Goal: Task Accomplishment & Management: Use online tool/utility

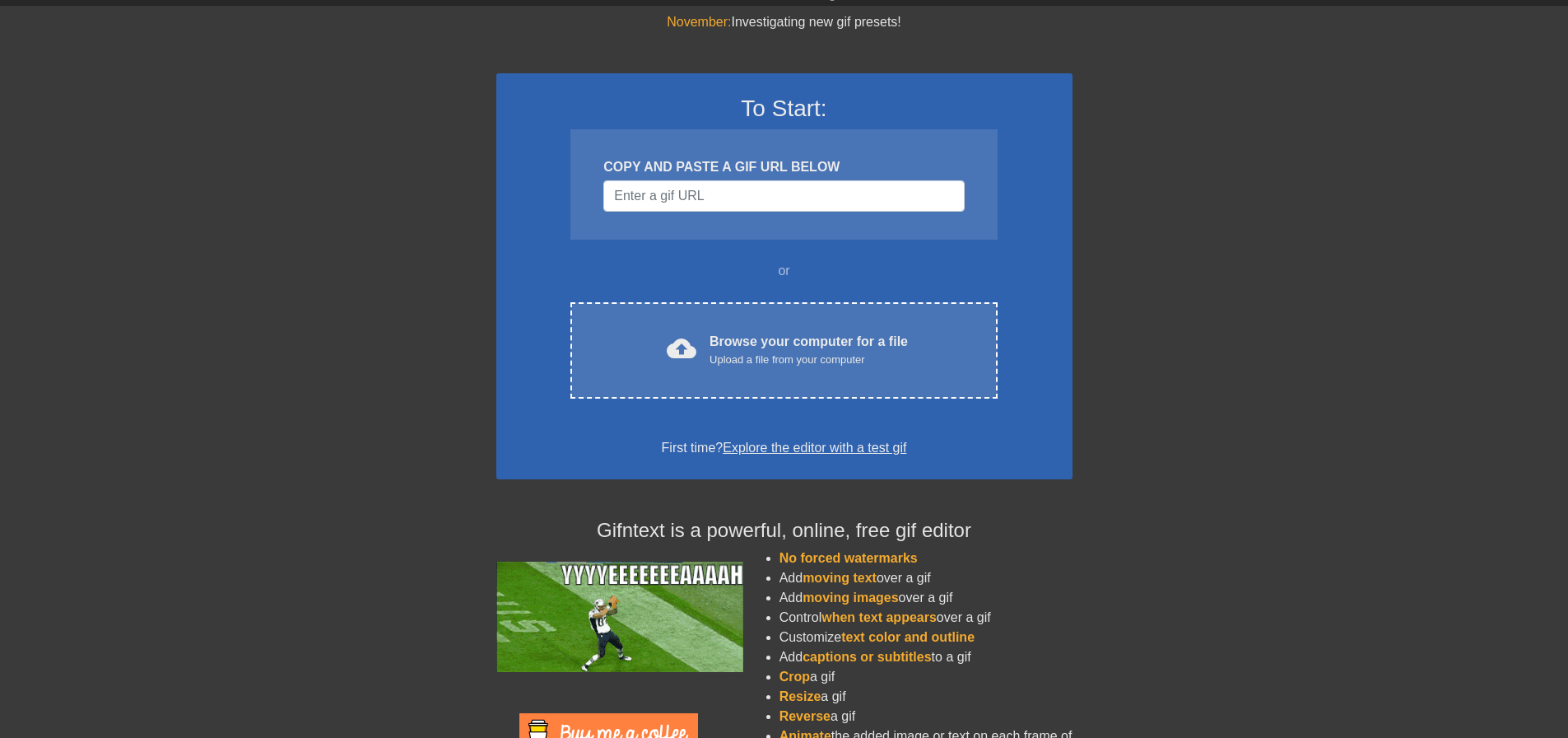
scroll to position [83, 0]
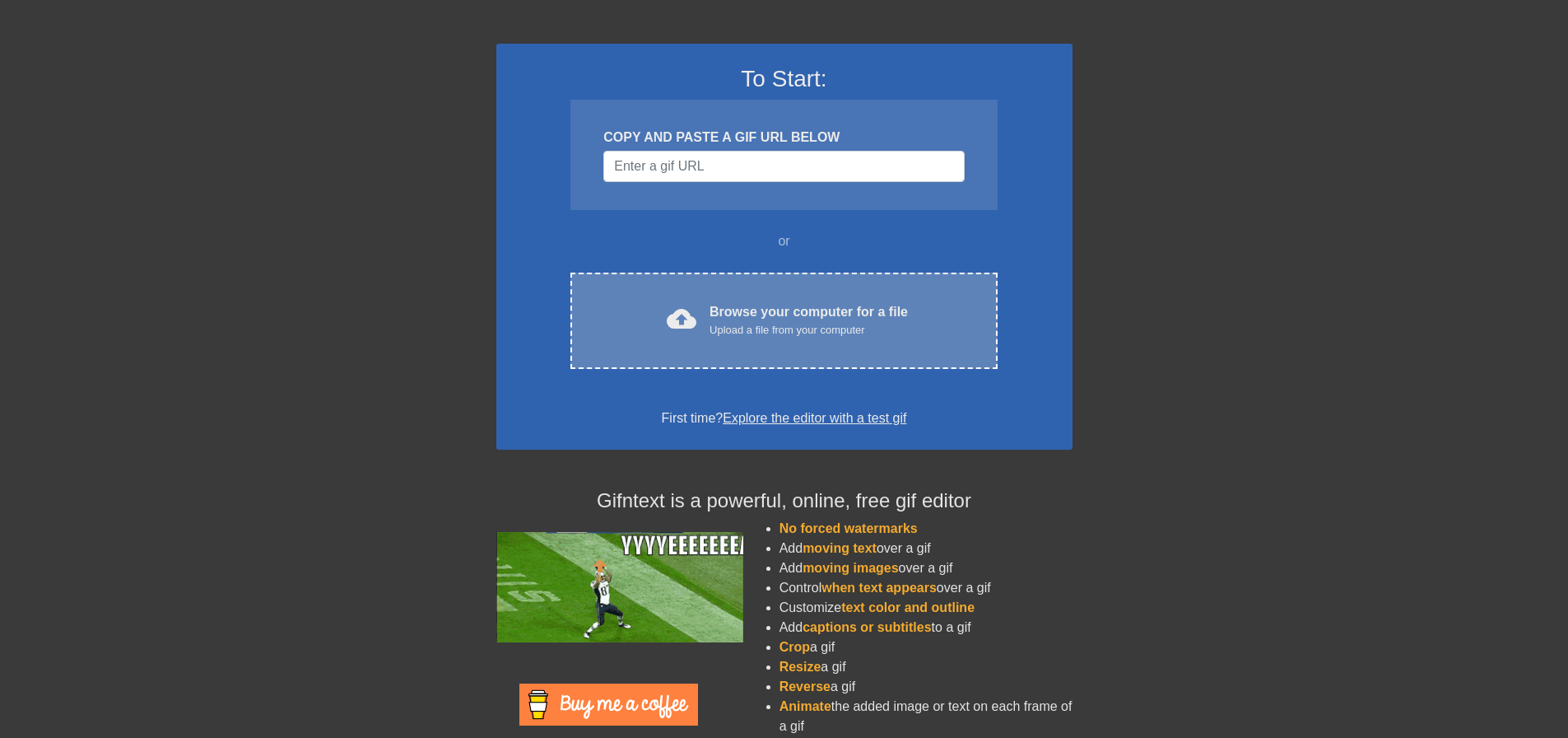
click at [752, 331] on div "Upload a file from your computer" at bounding box center [808, 329] width 198 height 17
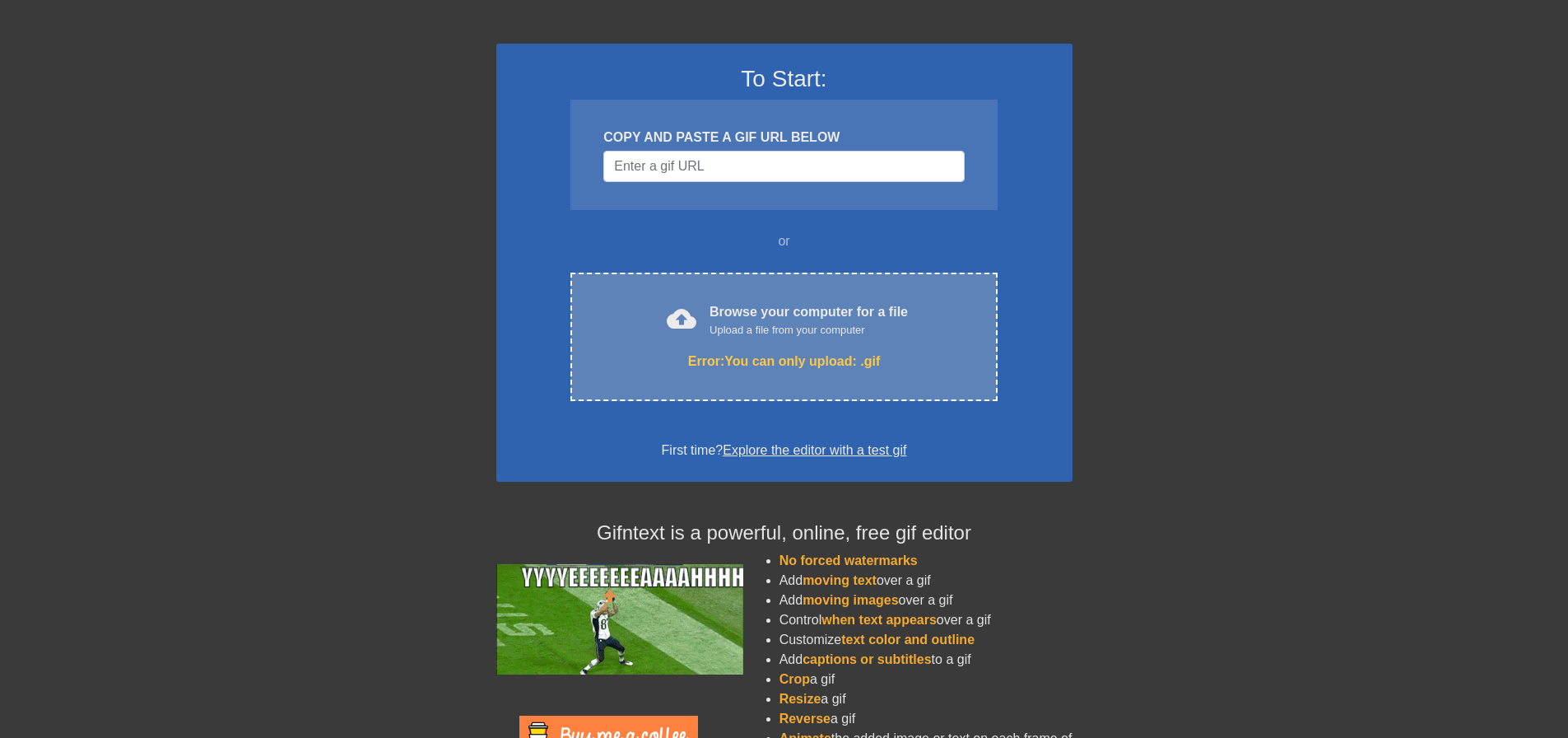
click at [803, 344] on div "cloud_upload Browse your computer for a file Upload a file from your computer E…" at bounding box center [783, 337] width 426 height 129
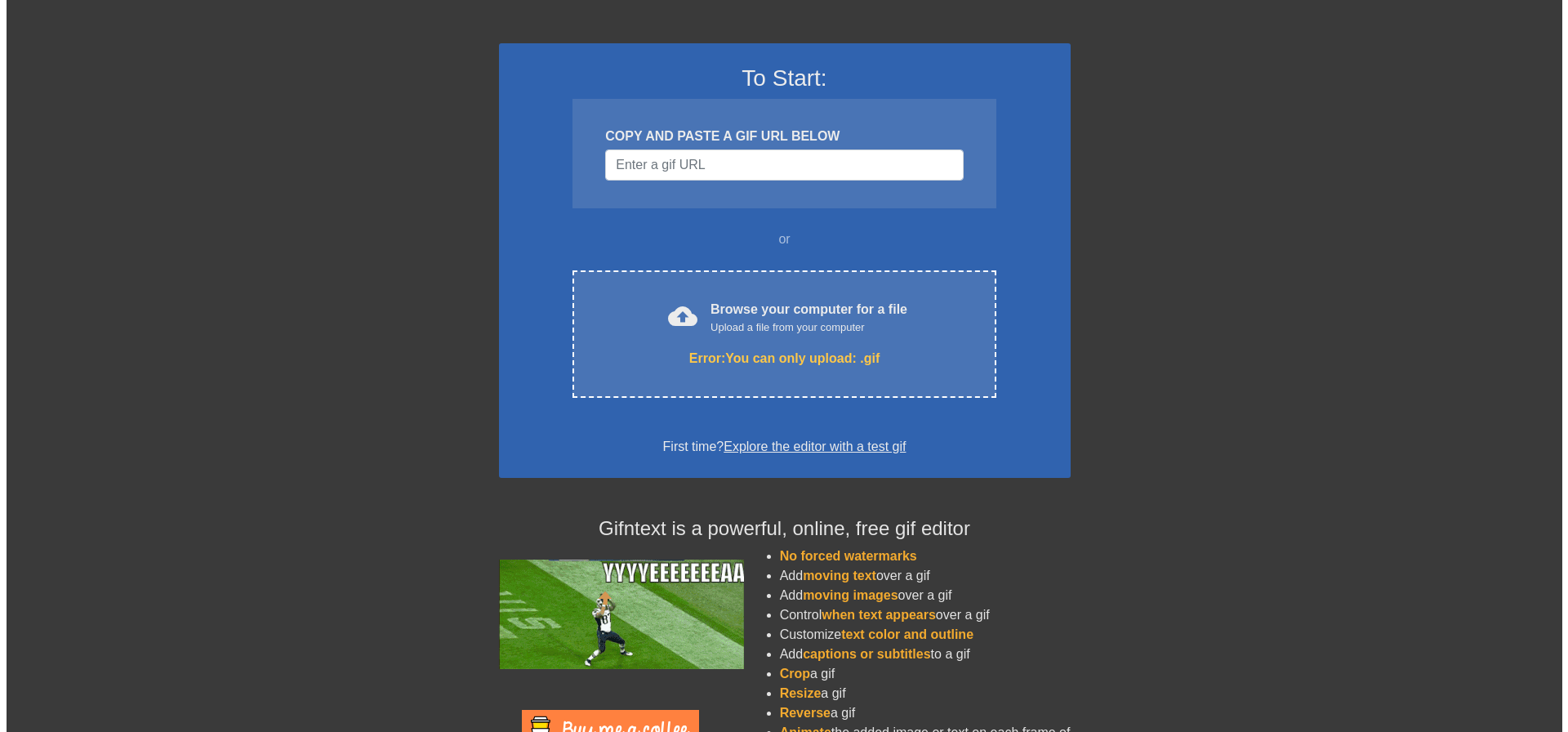
scroll to position [0, 0]
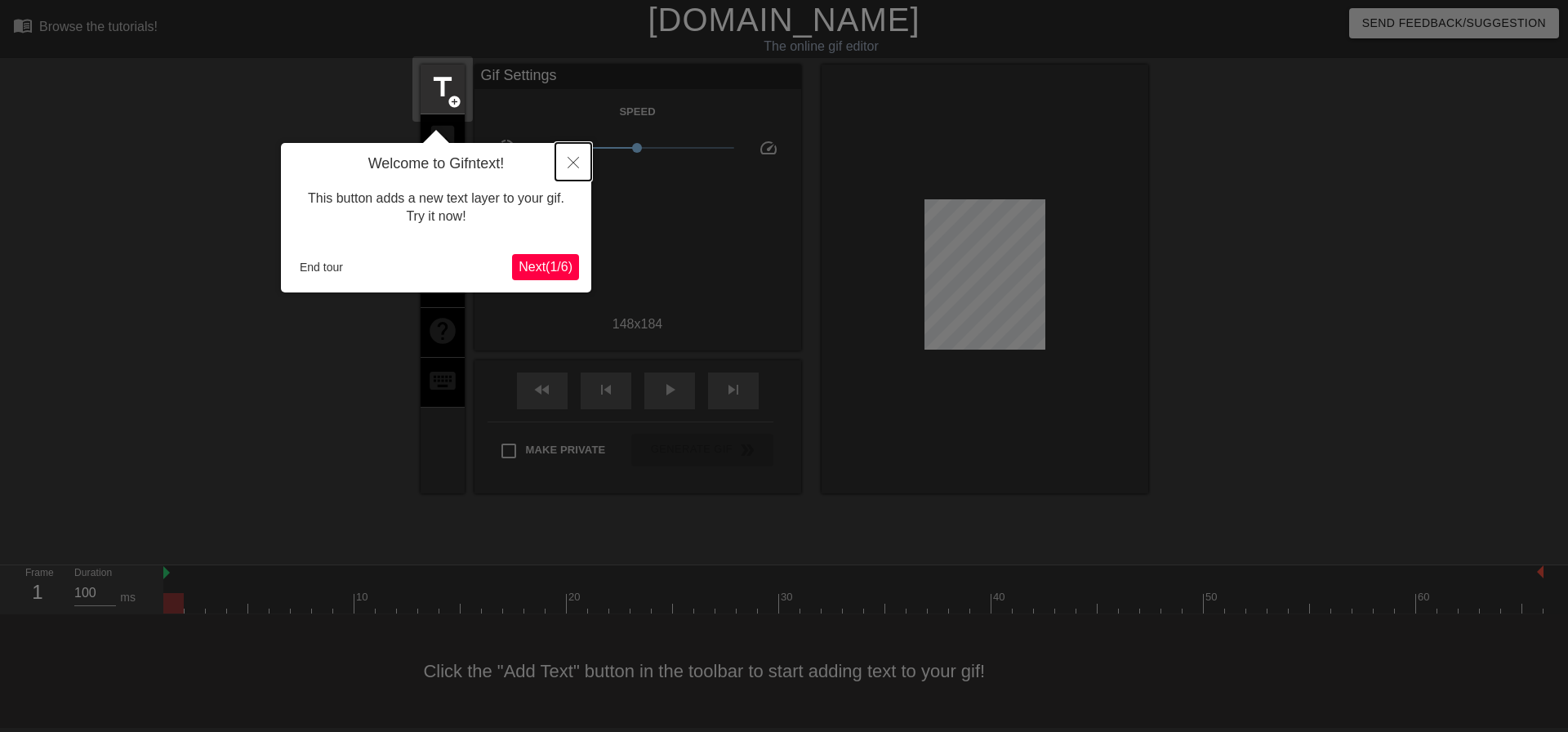
click at [572, 161] on icon "Close" at bounding box center [573, 162] width 11 height 11
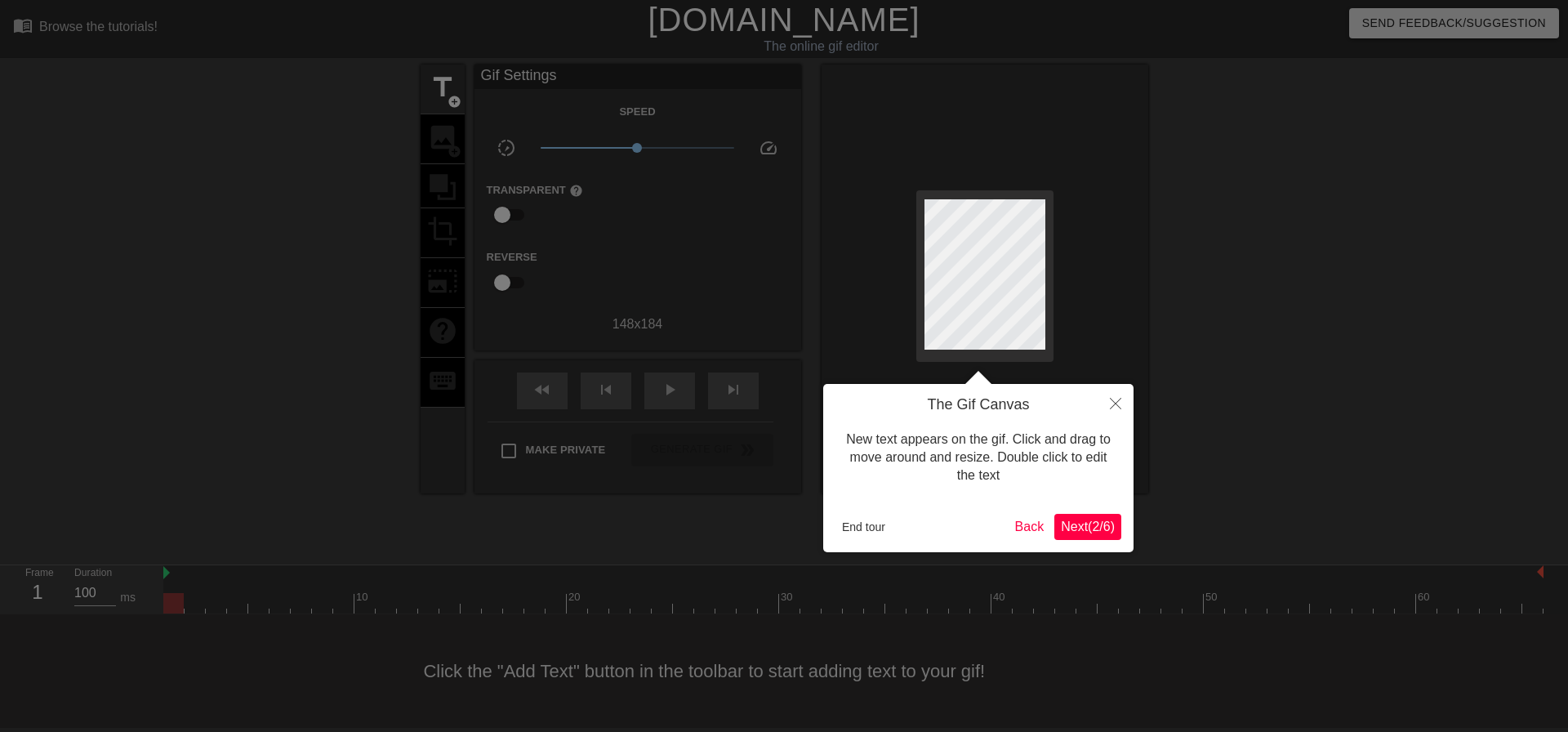
click at [1098, 525] on span "Next ( 2 / 6 )" at bounding box center [1087, 527] width 54 height 14
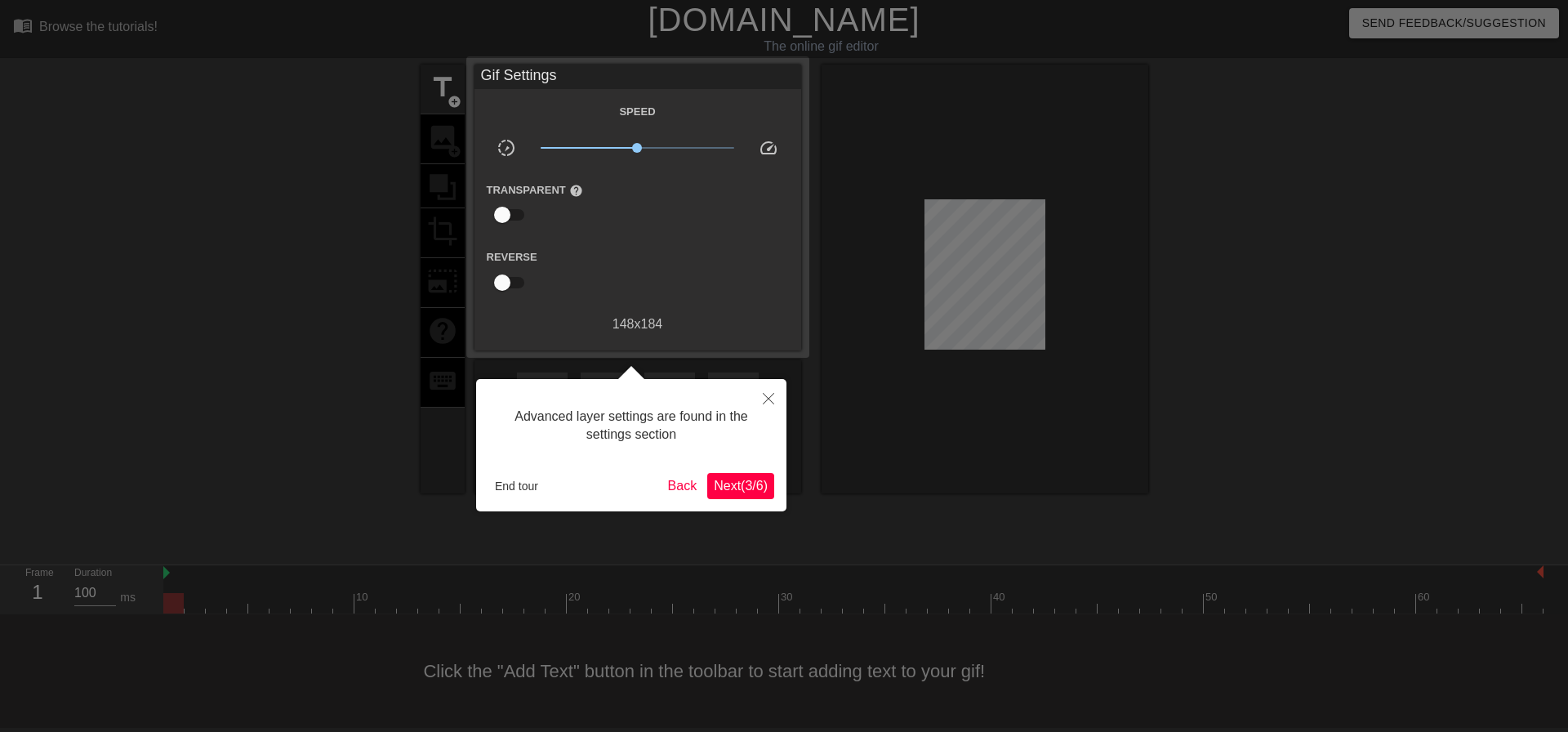
click at [749, 489] on span "Next ( 3 / 6 )" at bounding box center [740, 485] width 54 height 14
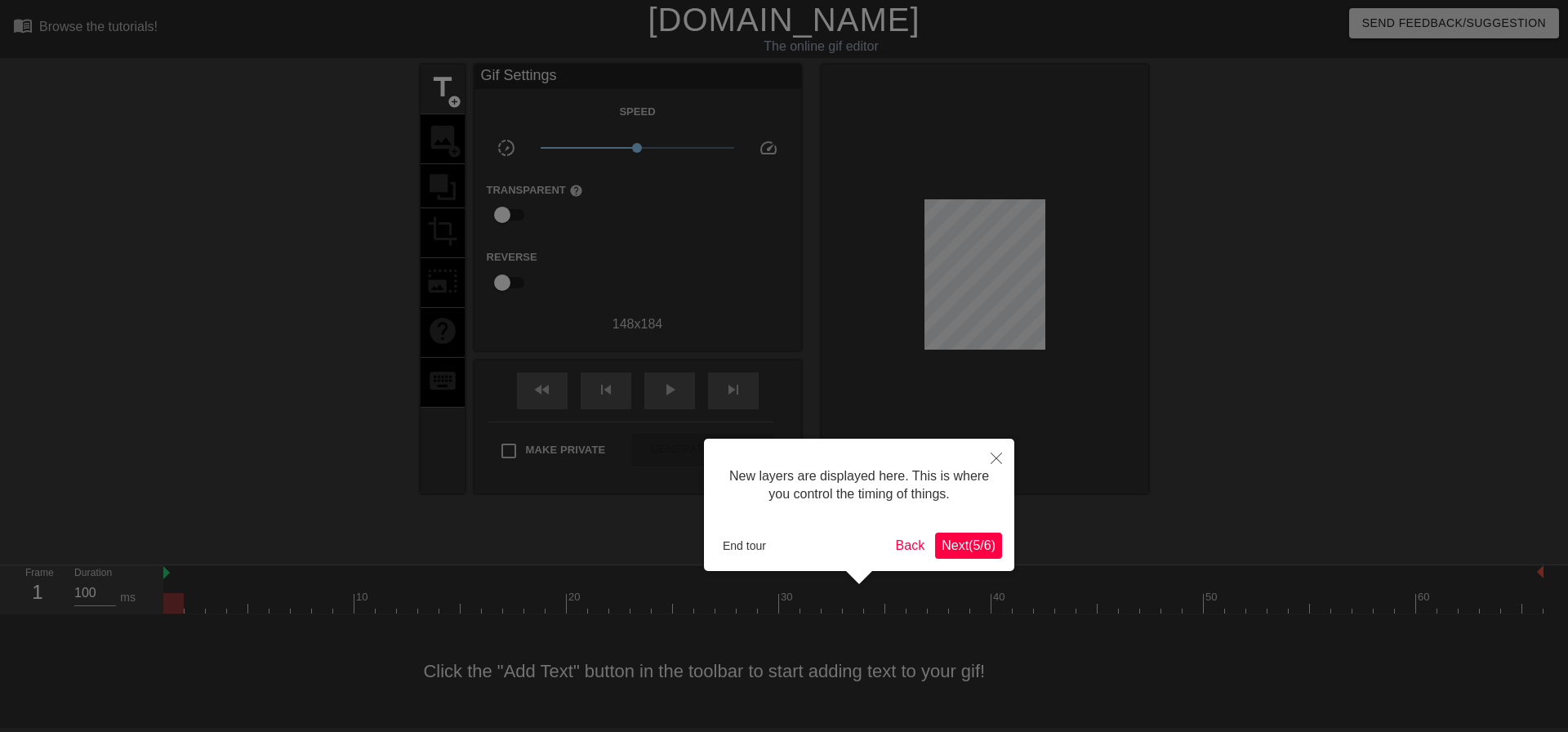
scroll to position [14, 0]
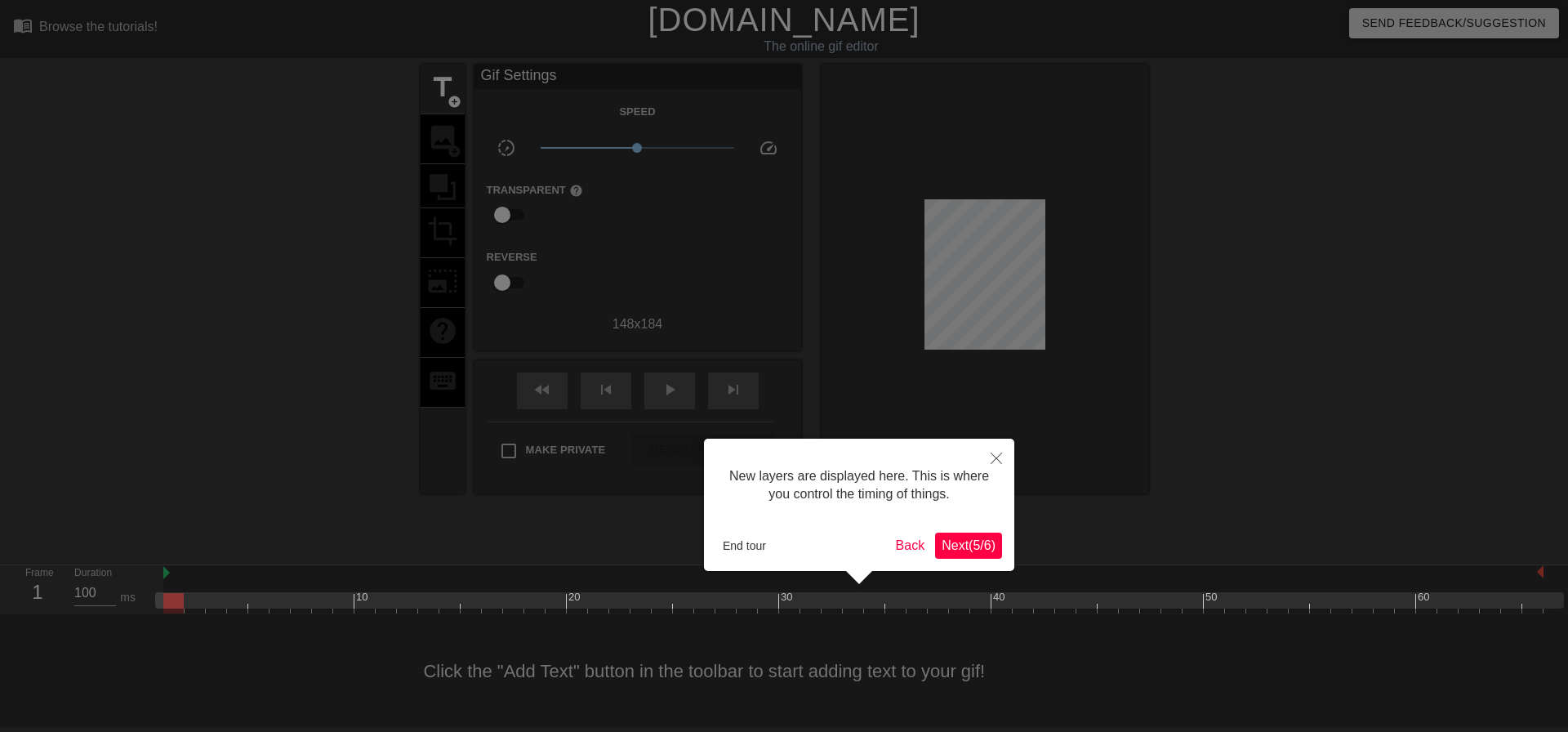
click at [963, 543] on span "Next ( 5 / 6 )" at bounding box center [968, 545] width 54 height 14
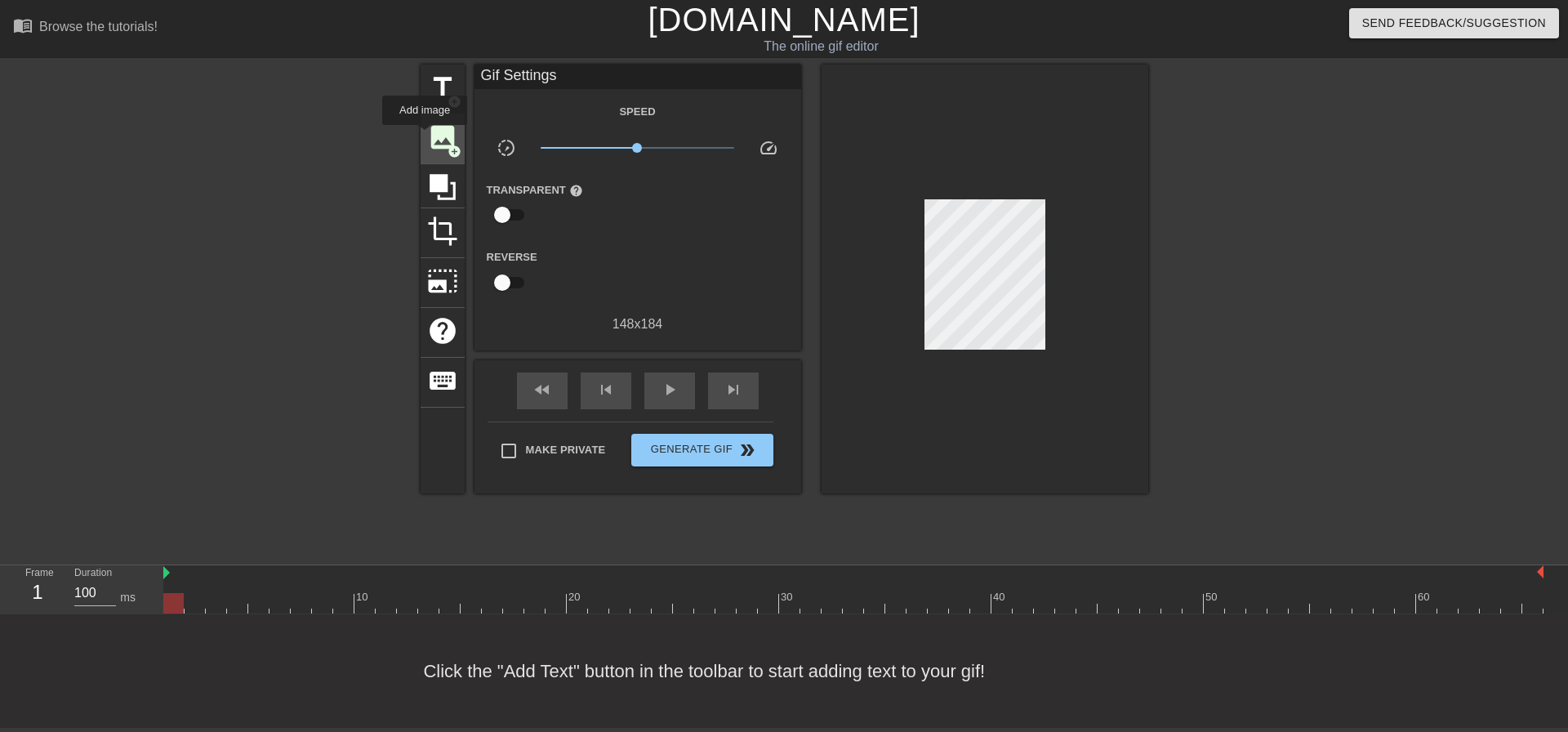
click at [425, 137] on div "image add_circle" at bounding box center [442, 139] width 44 height 50
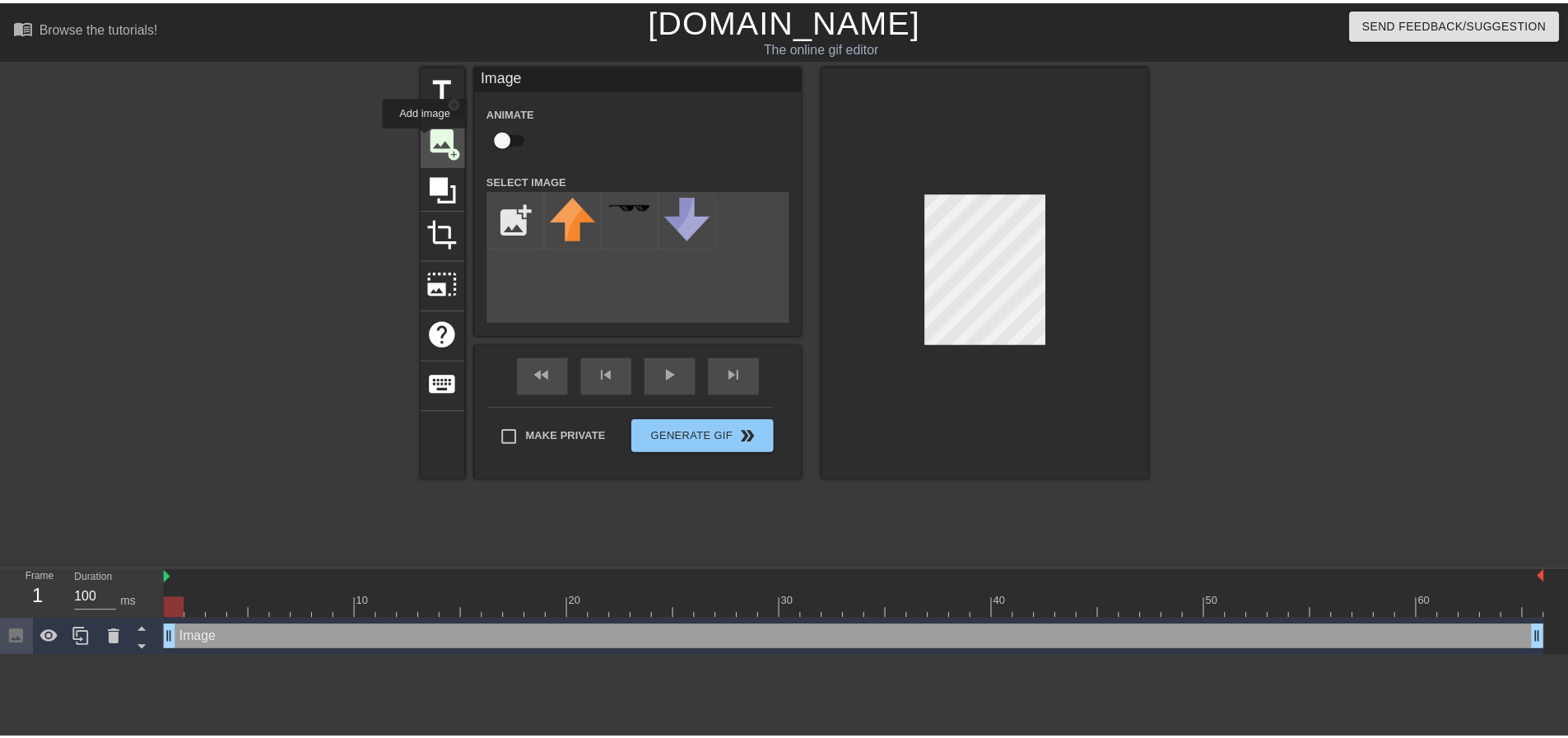
scroll to position [0, 0]
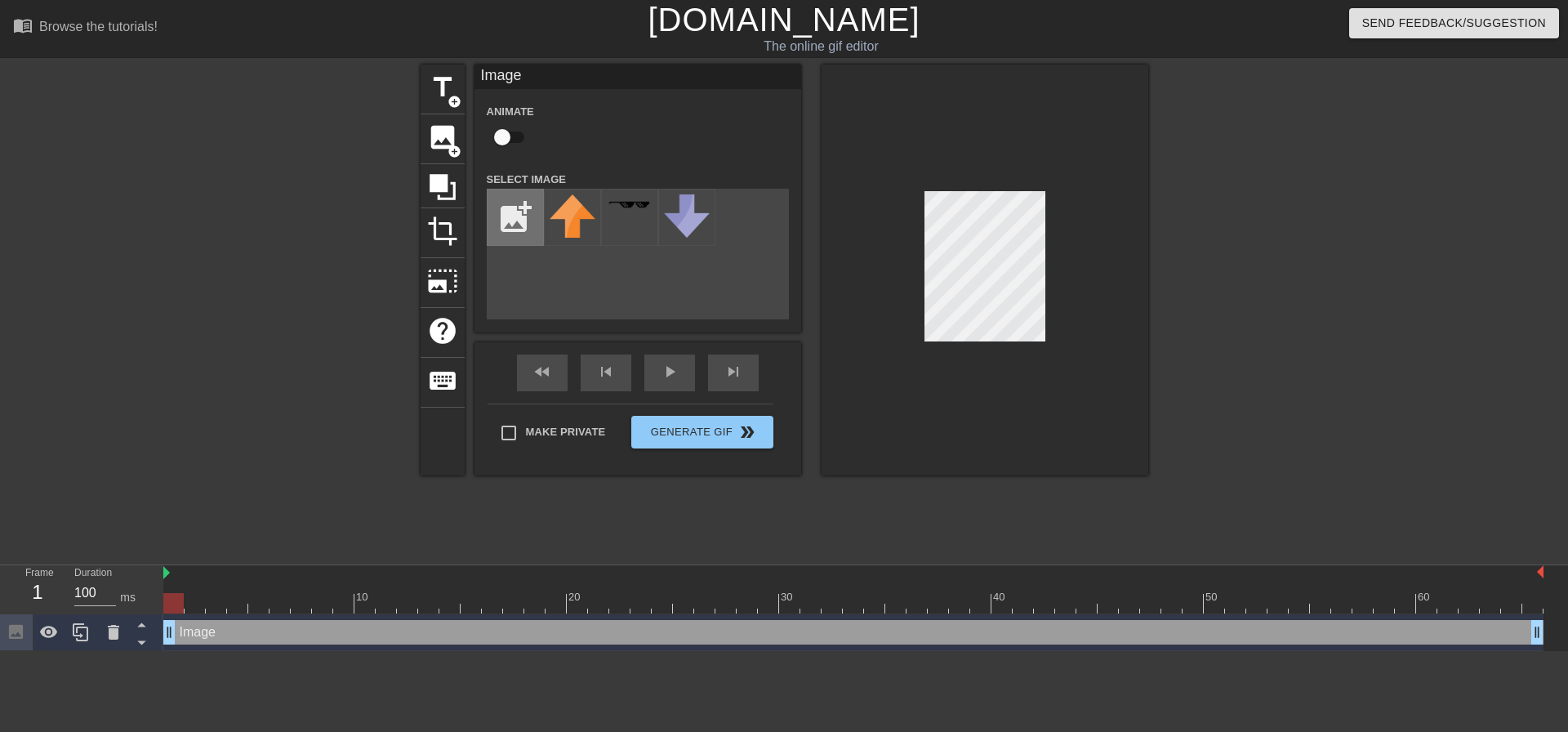
click at [519, 220] on input "file" at bounding box center [514, 217] width 55 height 55
type input "C:\fakepath\download A.png"
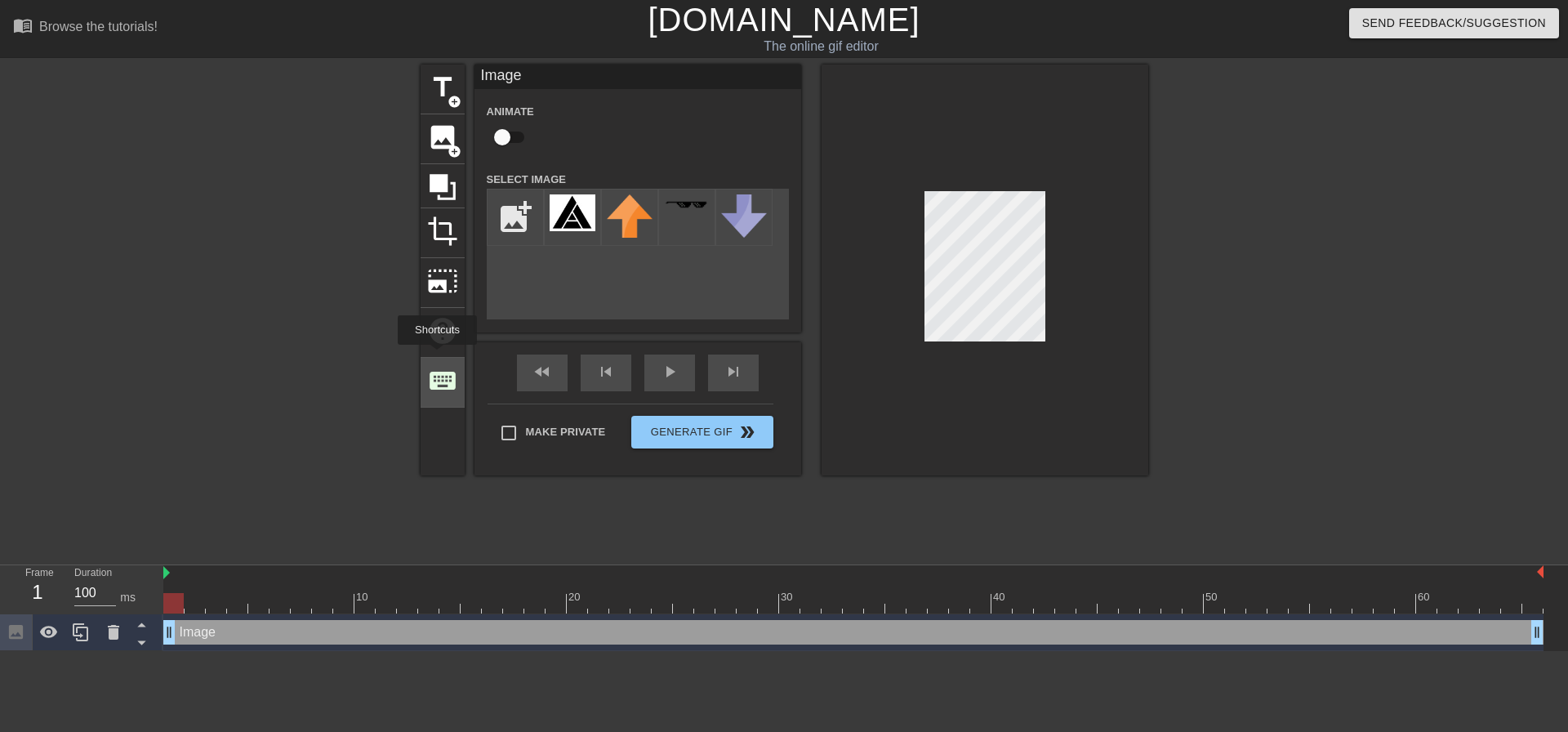
click at [437, 356] on div "title add_circle image add_circle crop photo_size_select_large help keyboard Im…" at bounding box center [784, 270] width 728 height 410
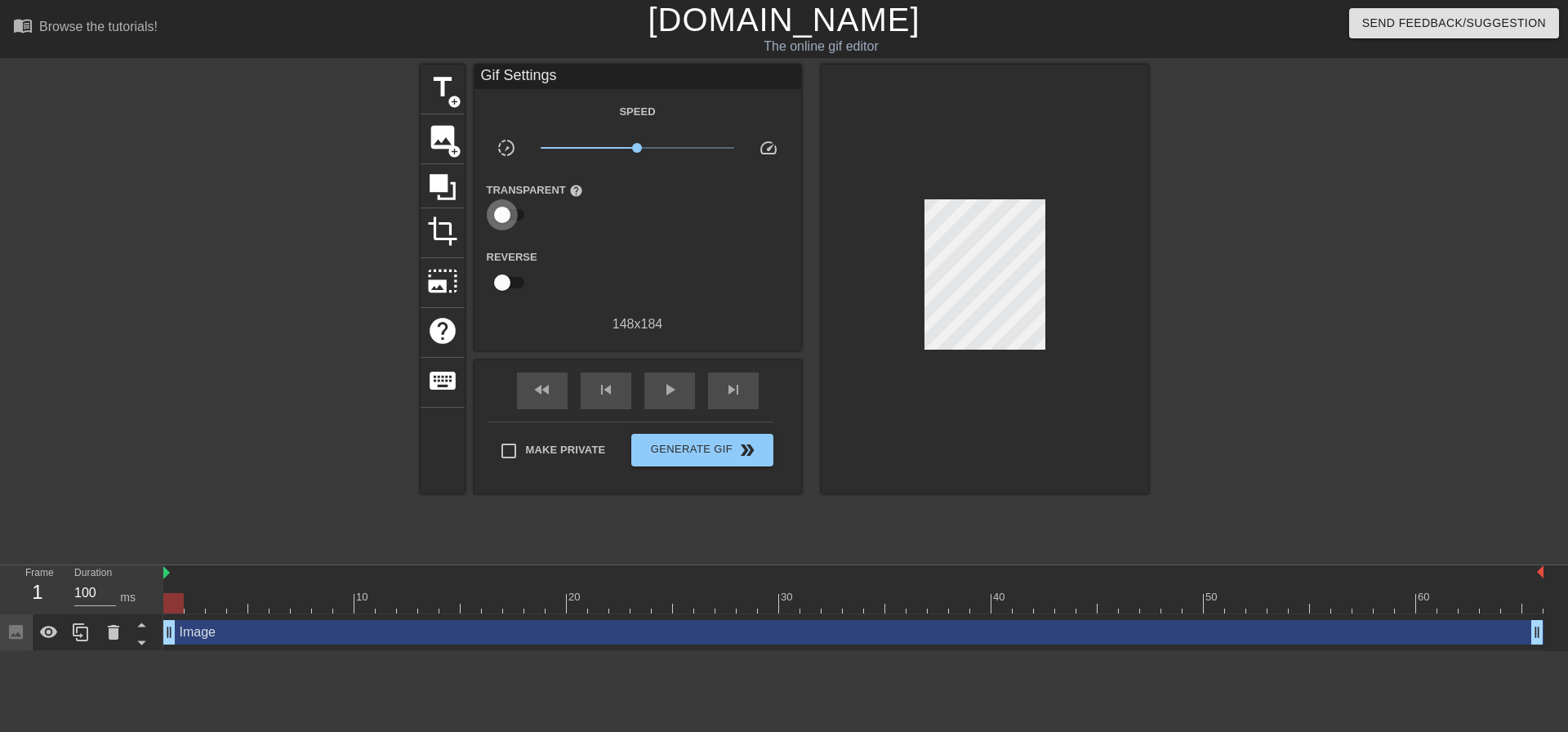
click at [503, 216] on input "checkbox" at bounding box center [502, 214] width 93 height 31
click at [513, 215] on input "checkbox" at bounding box center [518, 214] width 93 height 31
checkbox input "false"
click at [441, 192] on icon at bounding box center [442, 187] width 31 height 31
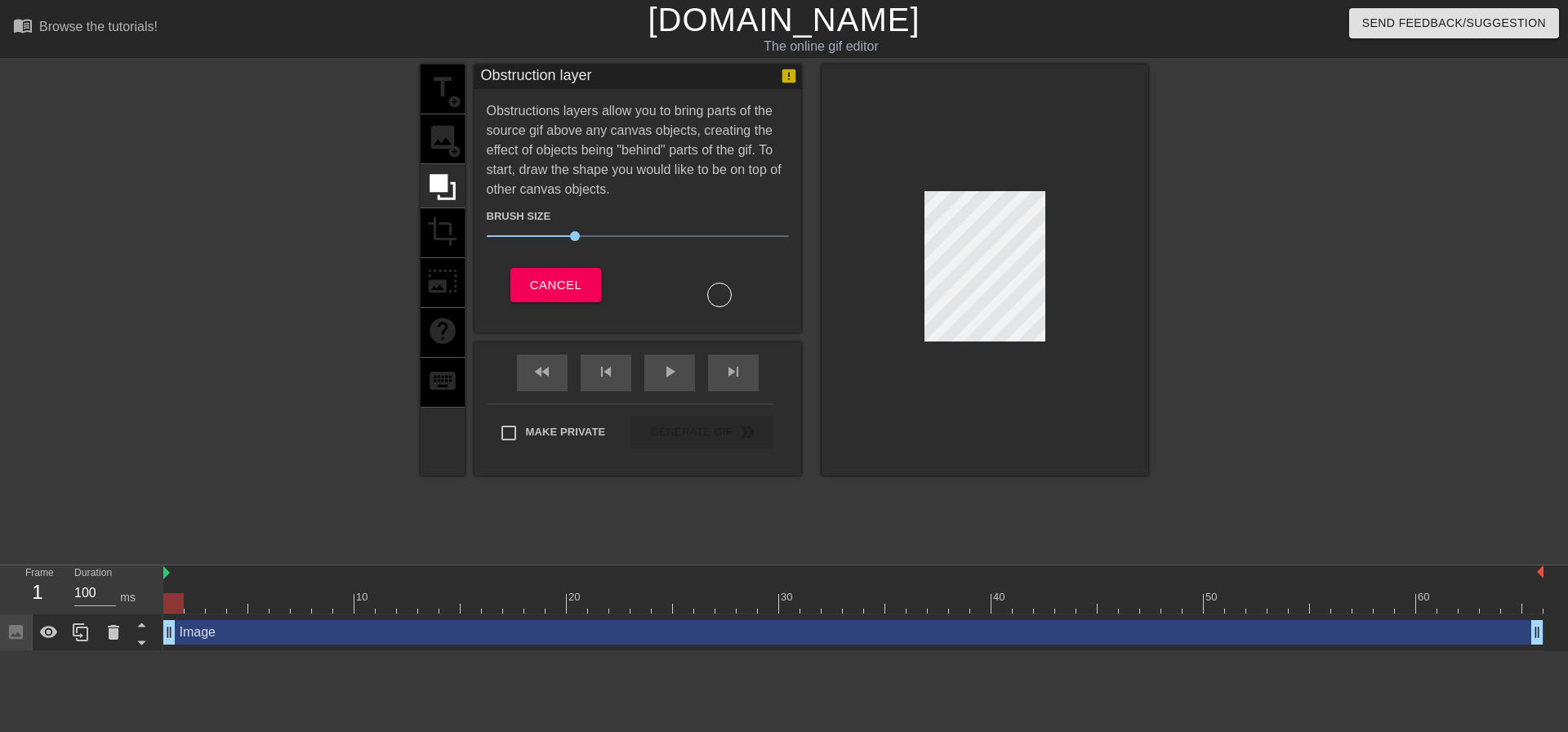
click at [433, 283] on div "title add_circle image add_circle crop photo_size_select_large help keyboard" at bounding box center [442, 270] width 44 height 410
click at [445, 150] on div "title add_circle image add_circle crop photo_size_select_large help keyboard" at bounding box center [442, 270] width 44 height 410
click at [448, 137] on div "title add_circle image add_circle crop photo_size_select_large help keyboard" at bounding box center [442, 270] width 44 height 410
click at [521, 272] on button "Cancel" at bounding box center [555, 285] width 91 height 34
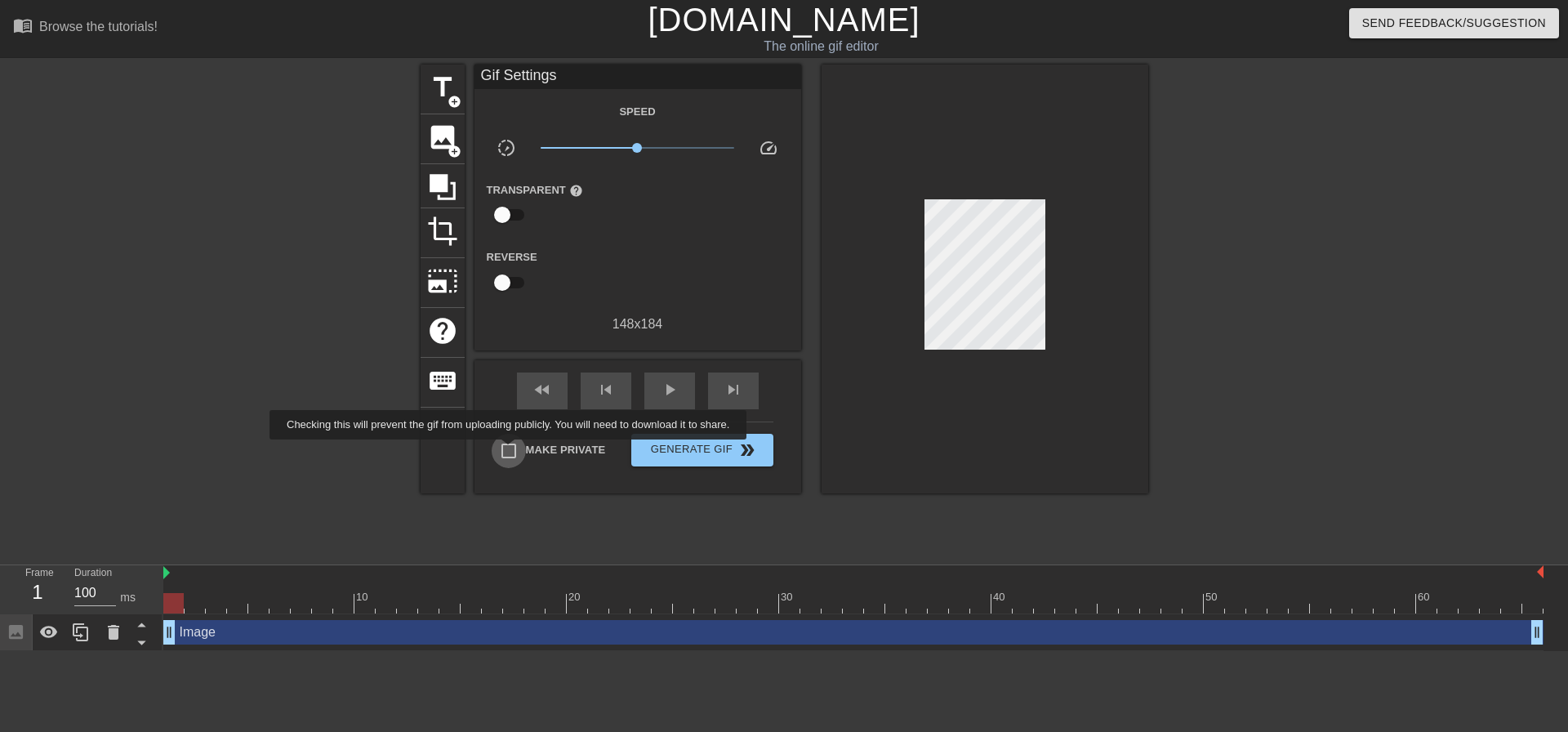
click at [511, 451] on input "Make Private" at bounding box center [508, 450] width 34 height 34
checkbox input "true"
drag, startPoint x: 166, startPoint y: 626, endPoint x: 175, endPoint y: 625, distance: 9.1
click at [163, 604] on div at bounding box center [173, 603] width 20 height 20
drag, startPoint x: 175, startPoint y: 603, endPoint x: 189, endPoint y: 603, distance: 14.0
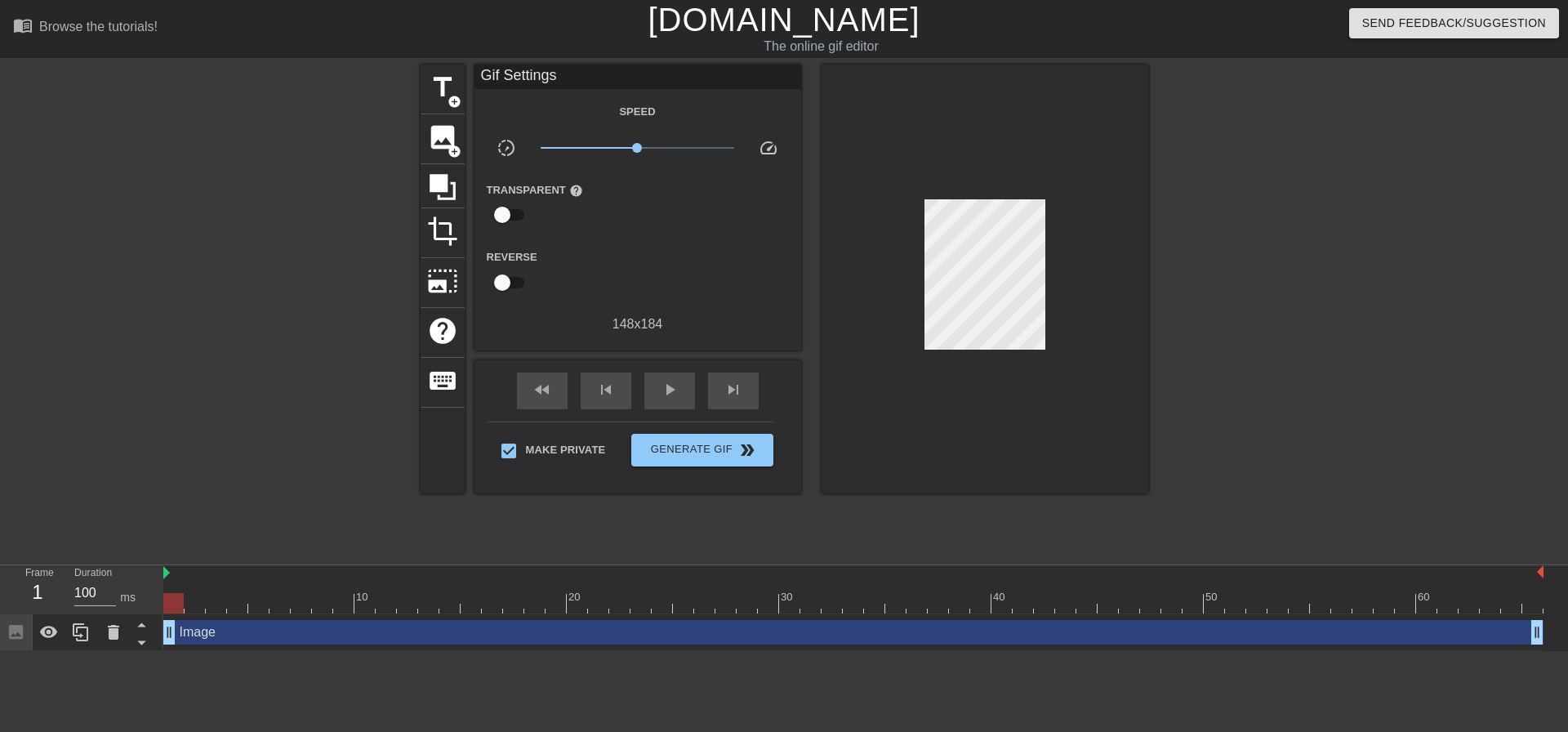
click at [184, 603] on div at bounding box center [173, 603] width 20 height 20
click at [218, 604] on div at bounding box center [853, 603] width 1379 height 20
click at [174, 601] on div at bounding box center [853, 603] width 1379 height 20
click at [443, 150] on span "image" at bounding box center [442, 137] width 31 height 31
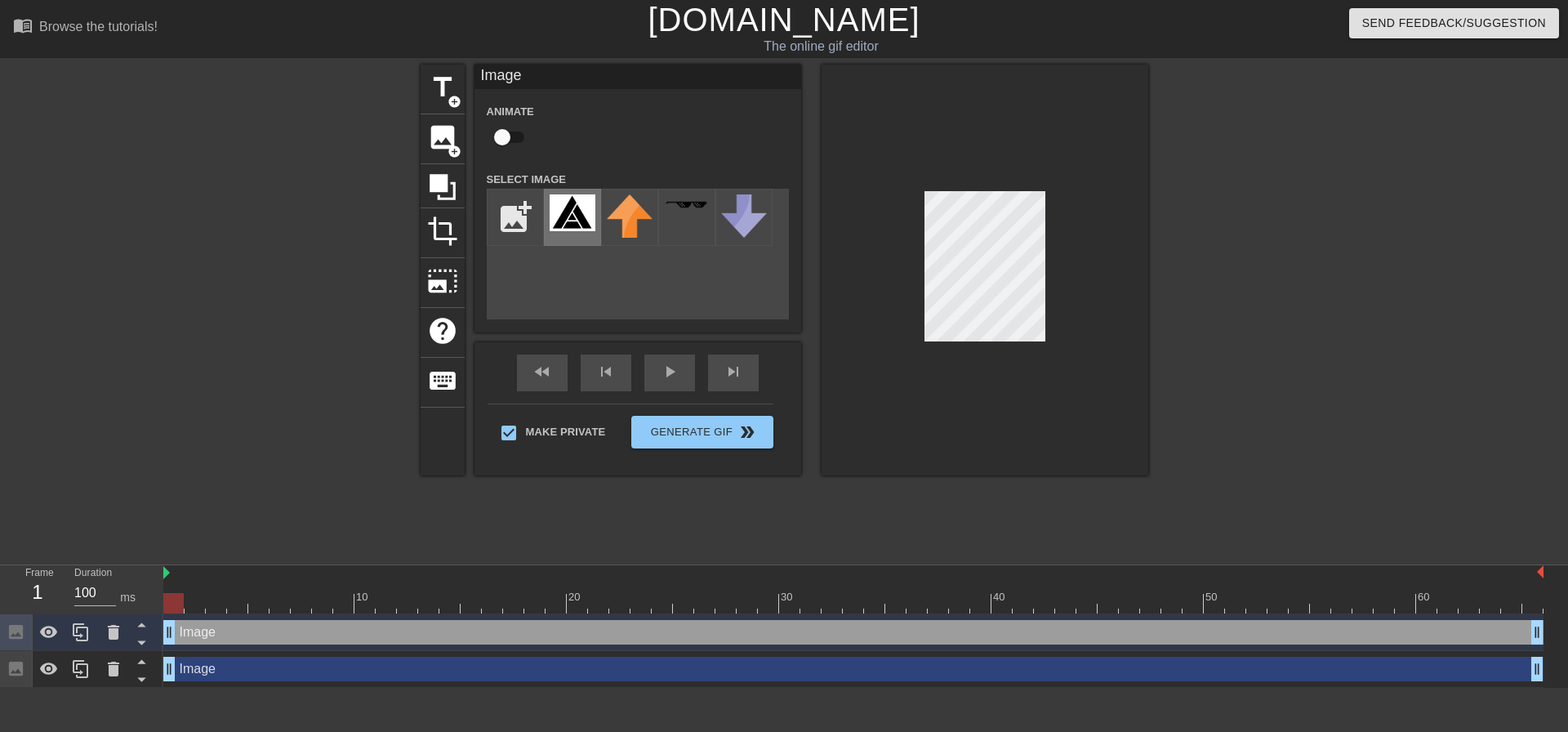
click at [556, 212] on img at bounding box center [573, 213] width 46 height 37
click at [561, 219] on img at bounding box center [573, 213] width 46 height 37
click at [177, 606] on div at bounding box center [173, 603] width 20 height 20
click at [195, 606] on div at bounding box center [853, 603] width 1379 height 20
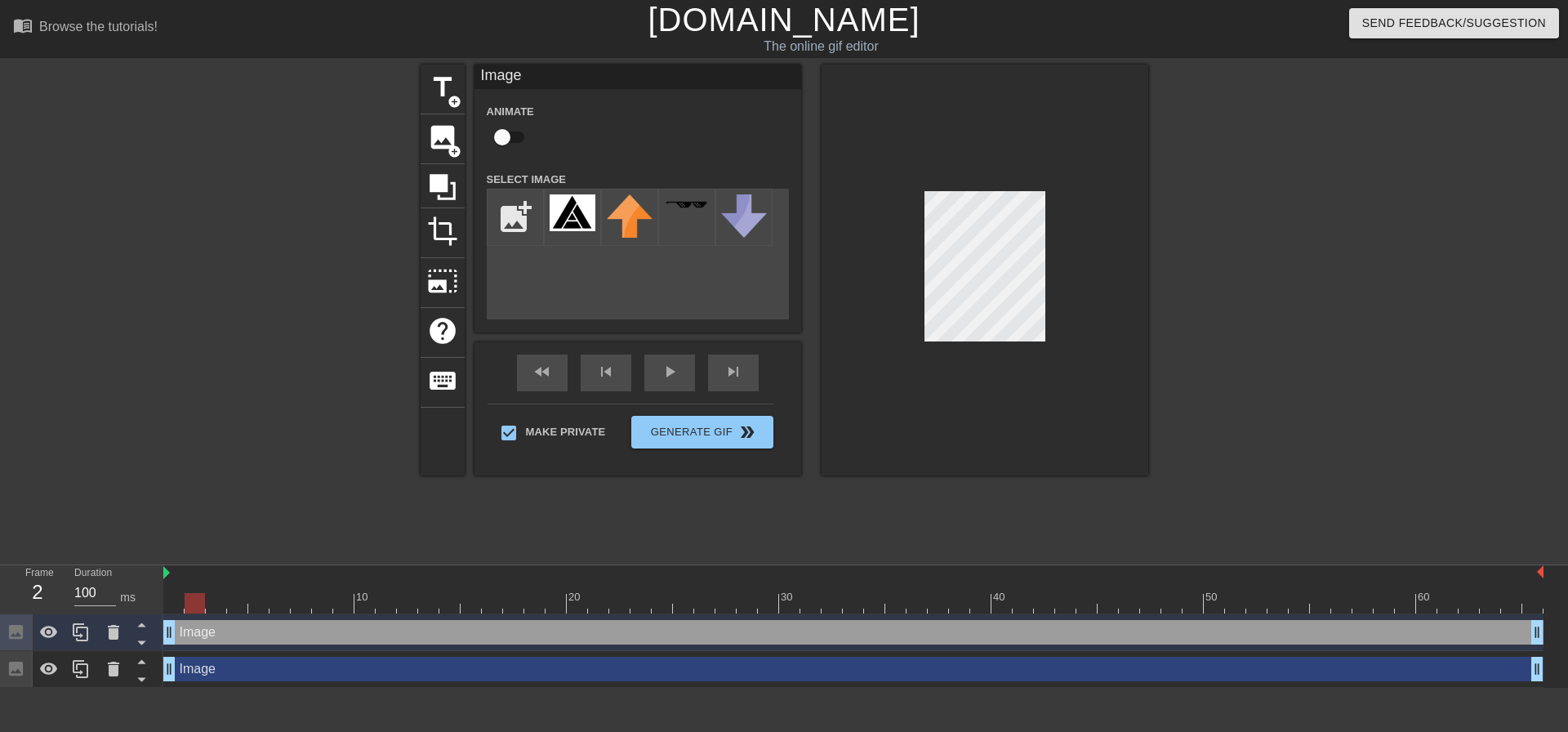
click at [216, 603] on div at bounding box center [853, 603] width 1379 height 20
click at [244, 602] on div at bounding box center [853, 603] width 1379 height 20
click at [252, 602] on div at bounding box center [853, 603] width 1379 height 20
click at [274, 603] on div at bounding box center [853, 603] width 1379 height 20
click at [297, 603] on div at bounding box center [853, 603] width 1379 height 20
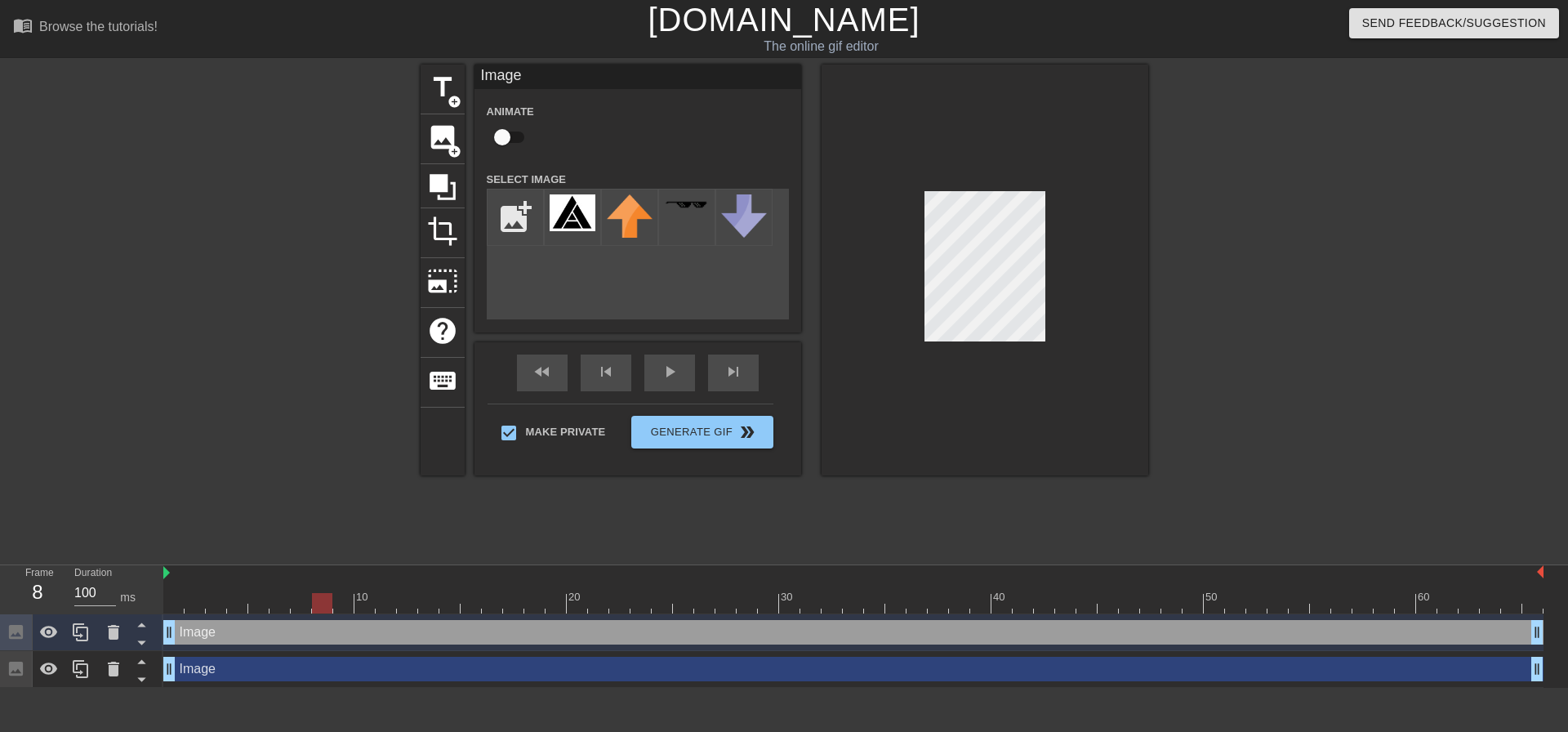
click at [326, 605] on div at bounding box center [853, 603] width 1379 height 20
click at [342, 605] on div at bounding box center [853, 603] width 1379 height 20
click at [365, 609] on div at bounding box center [853, 603] width 1379 height 20
click at [388, 608] on div at bounding box center [853, 603] width 1379 height 20
click at [409, 607] on div at bounding box center [853, 603] width 1379 height 20
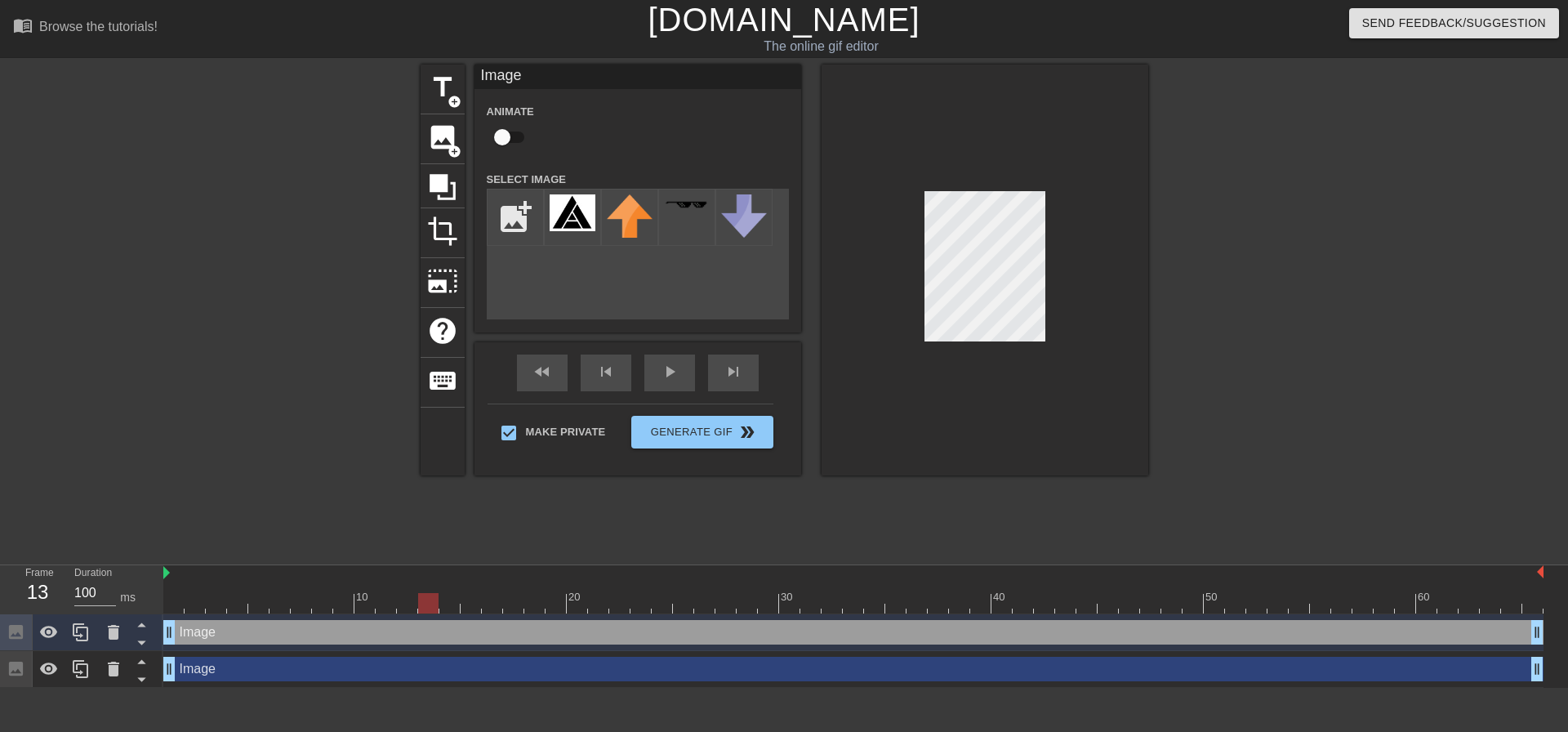
click at [433, 608] on div at bounding box center [853, 603] width 1379 height 20
click at [448, 604] on div at bounding box center [853, 603] width 1379 height 20
click at [470, 606] on div at bounding box center [853, 603] width 1379 height 20
click at [513, 607] on div at bounding box center [853, 603] width 1379 height 20
click at [537, 606] on div at bounding box center [853, 603] width 1379 height 20
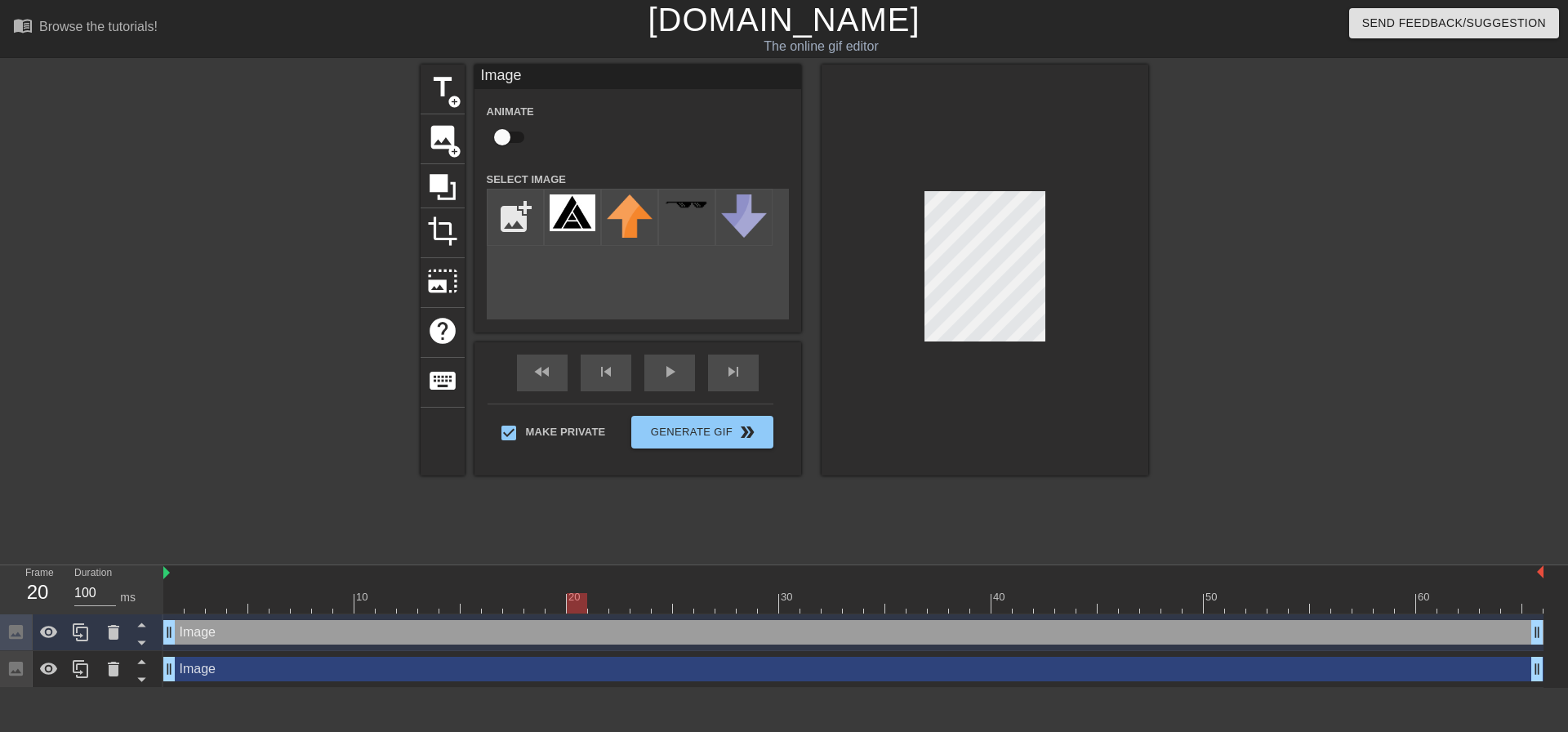
click at [573, 602] on div at bounding box center [853, 603] width 1379 height 20
click at [609, 605] on div at bounding box center [853, 603] width 1379 height 20
click at [650, 607] on div at bounding box center [853, 603] width 1379 height 20
click at [666, 607] on div at bounding box center [853, 603] width 1379 height 20
click at [692, 605] on div at bounding box center [853, 603] width 1379 height 20
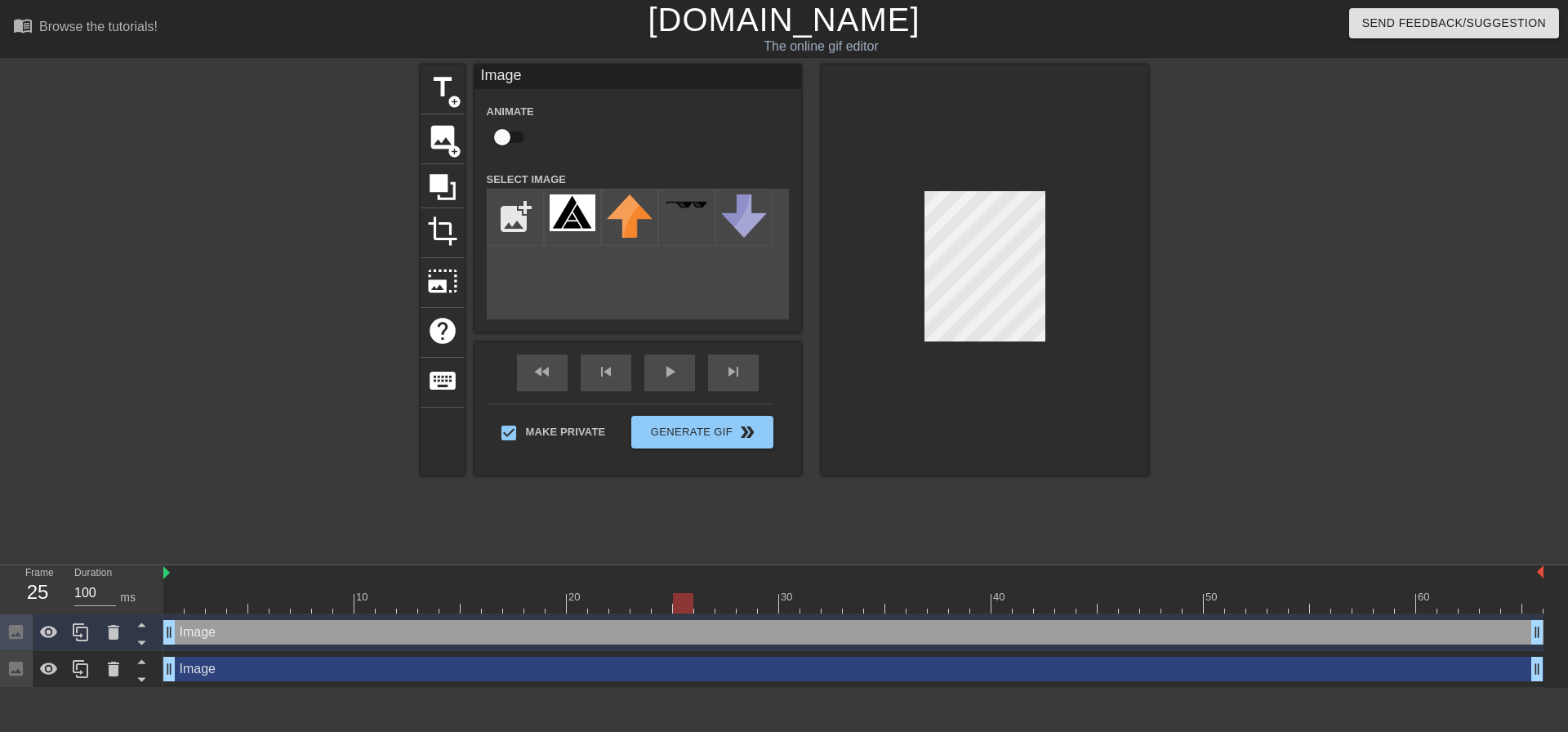
click at [718, 605] on div at bounding box center [853, 603] width 1379 height 20
click at [747, 606] on div at bounding box center [853, 603] width 1379 height 20
click at [760, 602] on div at bounding box center [853, 603] width 1379 height 20
click at [797, 604] on div at bounding box center [853, 603] width 1379 height 20
click at [803, 604] on div at bounding box center [853, 603] width 1379 height 20
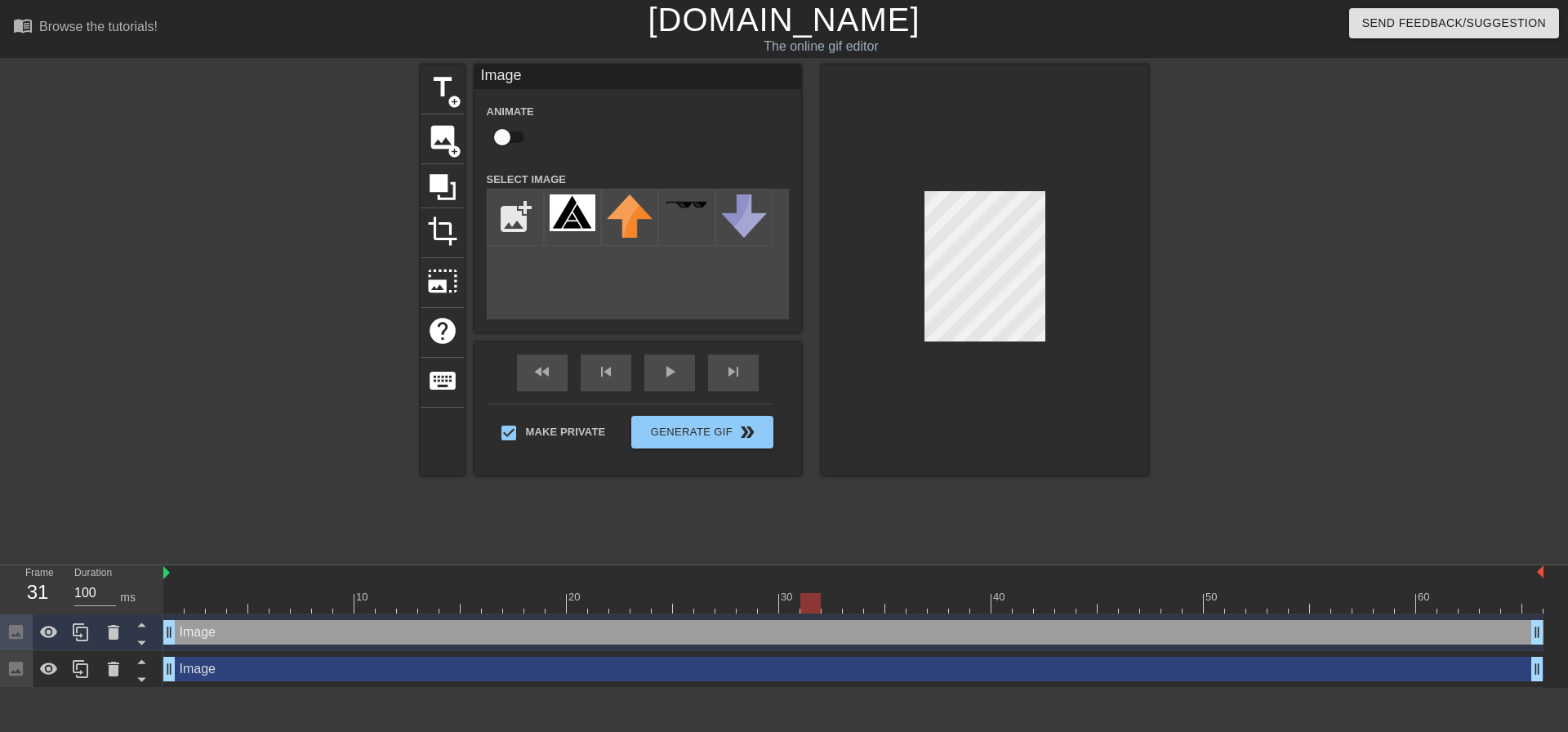
click at [825, 604] on div at bounding box center [853, 603] width 1379 height 20
click at [859, 599] on div at bounding box center [853, 603] width 1379 height 20
click at [875, 602] on div at bounding box center [853, 603] width 1379 height 20
click at [887, 602] on div at bounding box center [853, 603] width 1379 height 20
click at [916, 603] on div at bounding box center [853, 603] width 1379 height 20
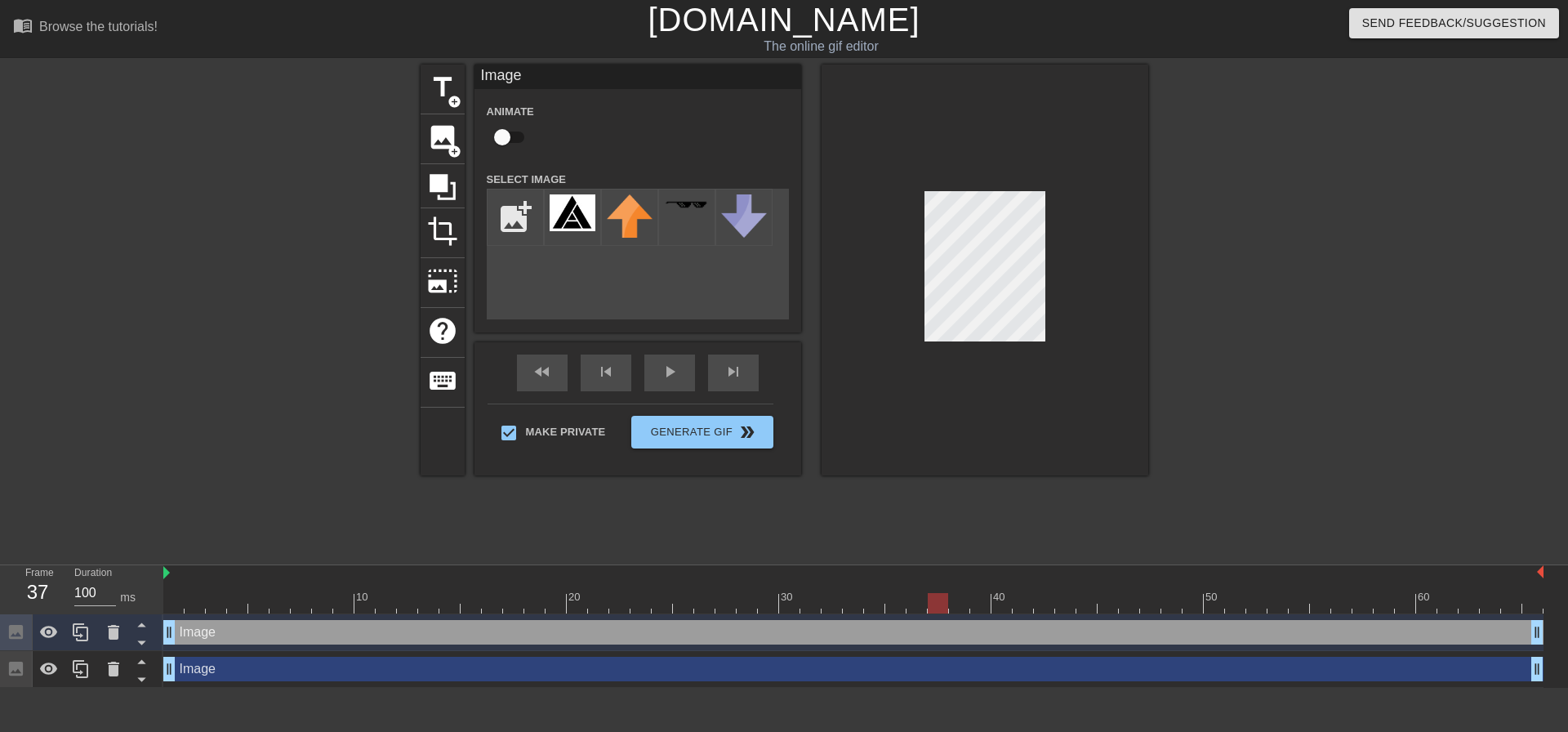
click at [940, 601] on div at bounding box center [853, 603] width 1379 height 20
click at [968, 604] on div at bounding box center [853, 603] width 1379 height 20
click at [216, 602] on div at bounding box center [853, 603] width 1379 height 20
click at [178, 606] on div at bounding box center [853, 603] width 1379 height 20
click at [171, 605] on div at bounding box center [173, 603] width 20 height 20
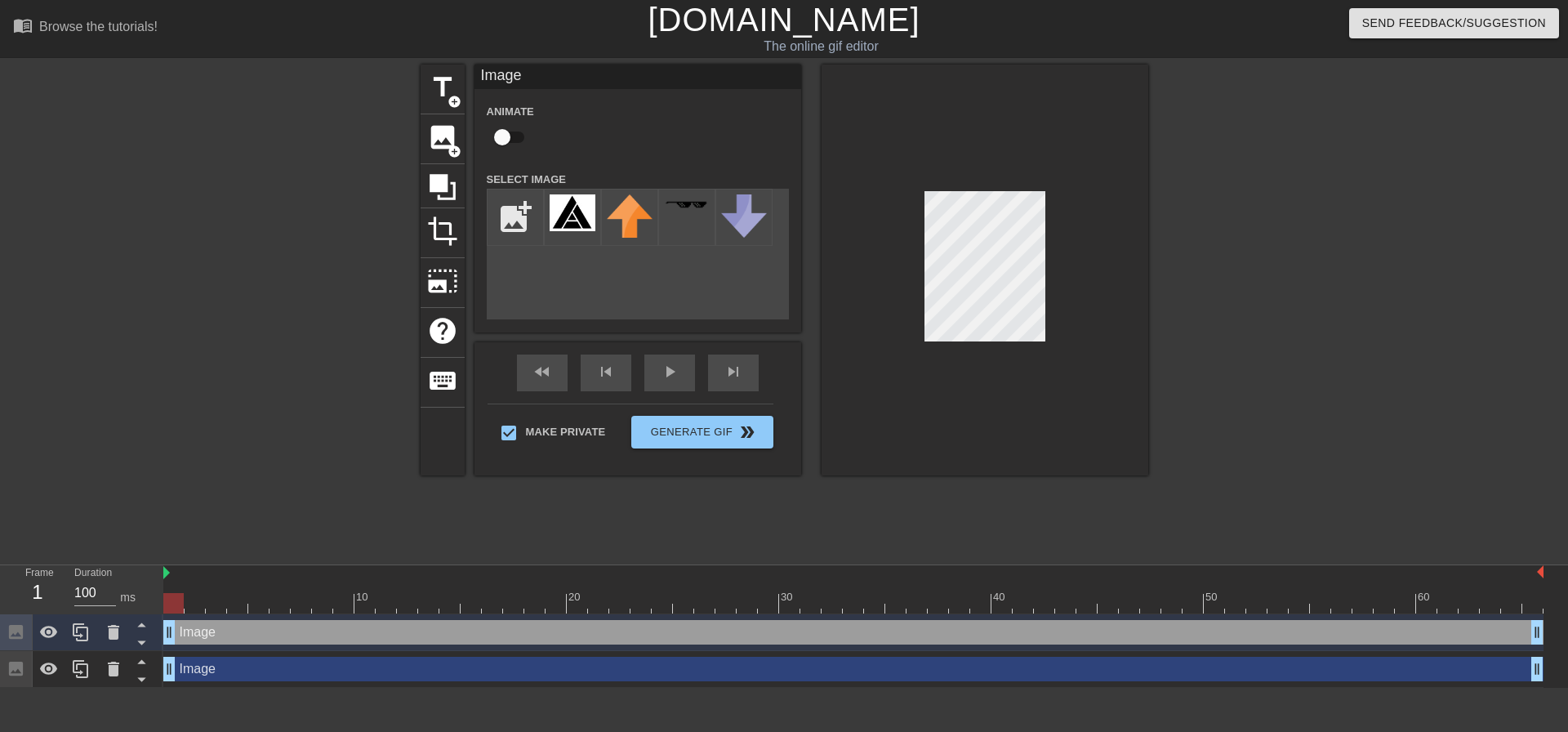
click at [211, 640] on div "Image drag_handle drag_handle" at bounding box center [853, 632] width 1379 height 25
click at [200, 674] on div "Image drag_handle drag_handle" at bounding box center [853, 669] width 1379 height 25
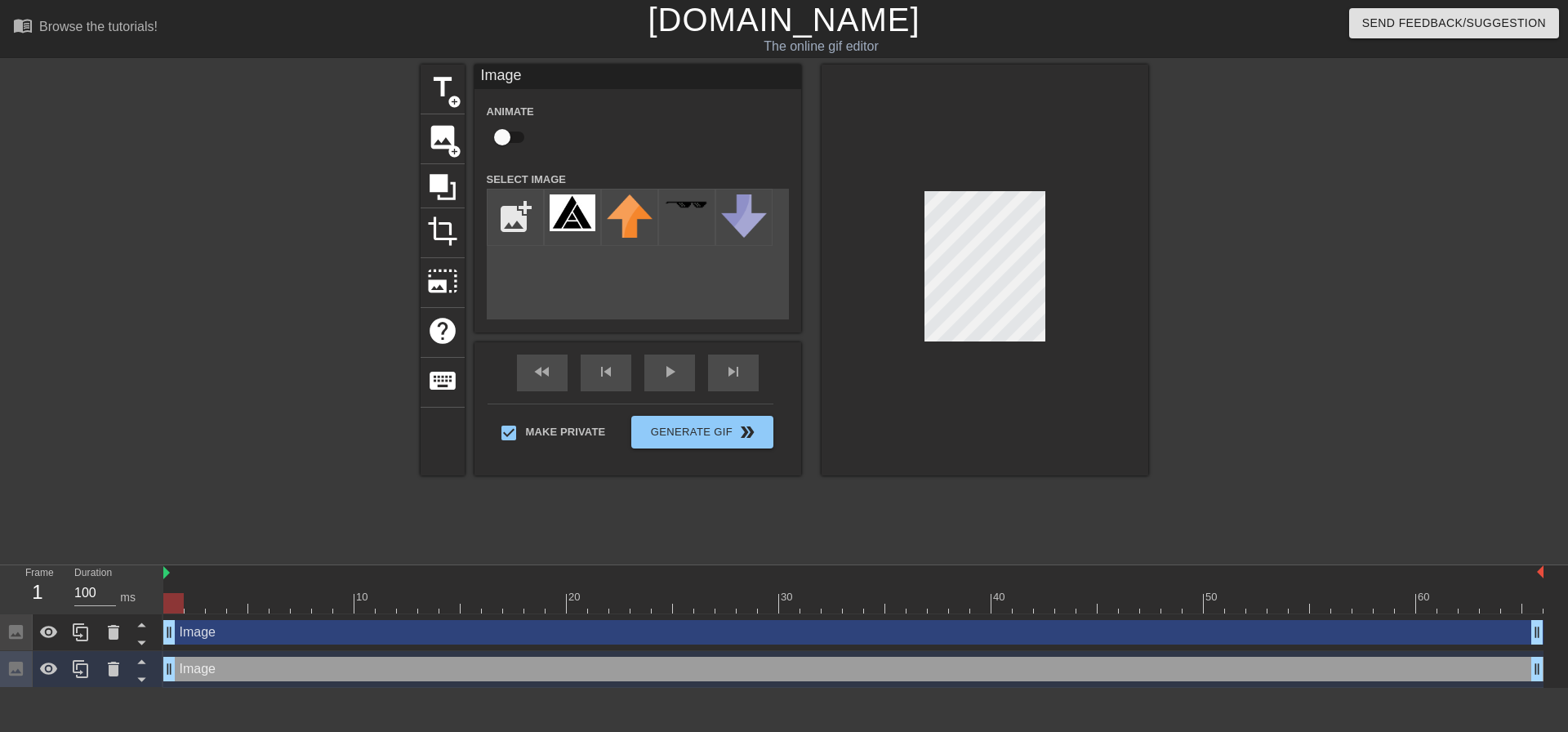
click at [223, 634] on div "Image drag_handle drag_handle" at bounding box center [853, 632] width 1379 height 25
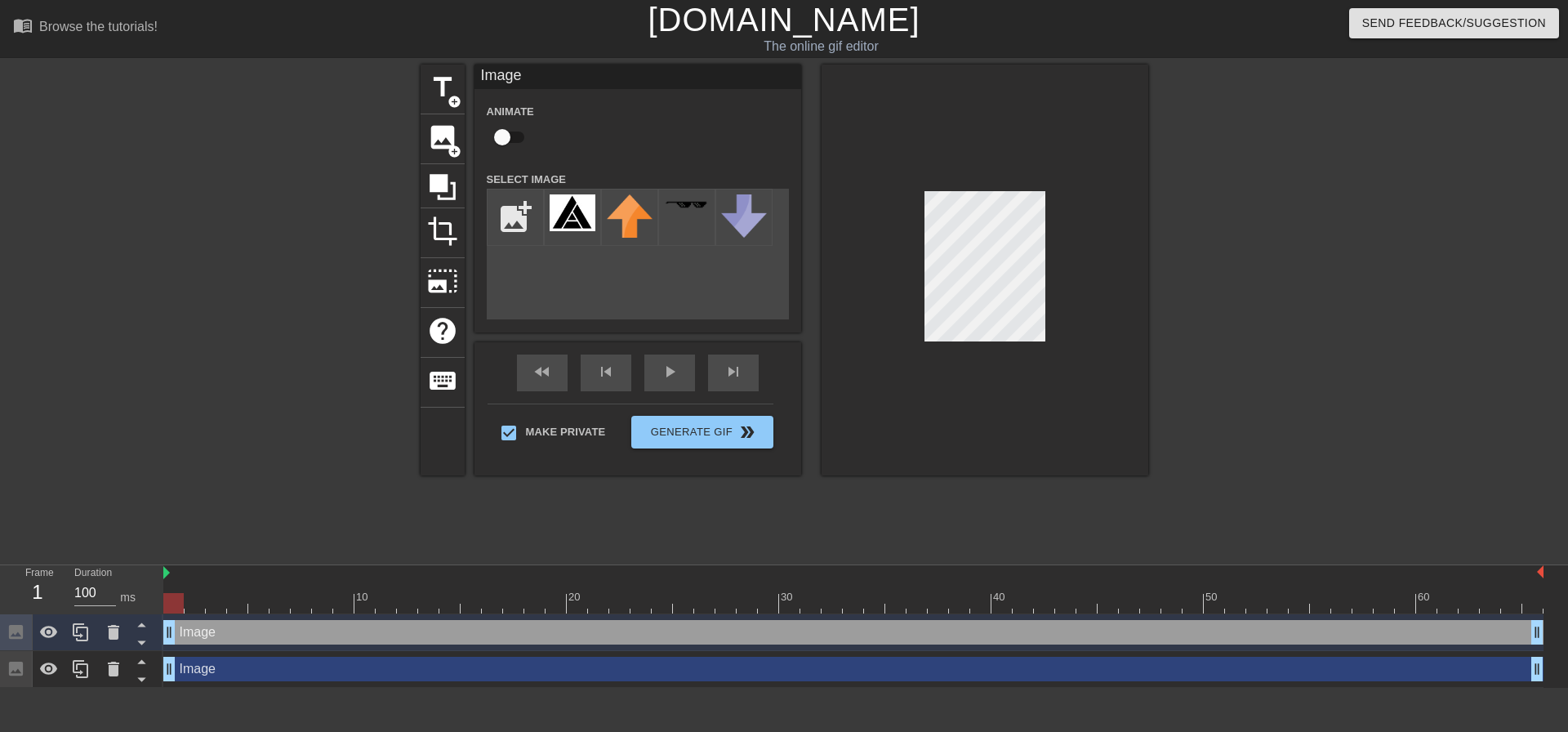
click at [207, 676] on div "Image drag_handle drag_handle" at bounding box center [853, 669] width 1379 height 25
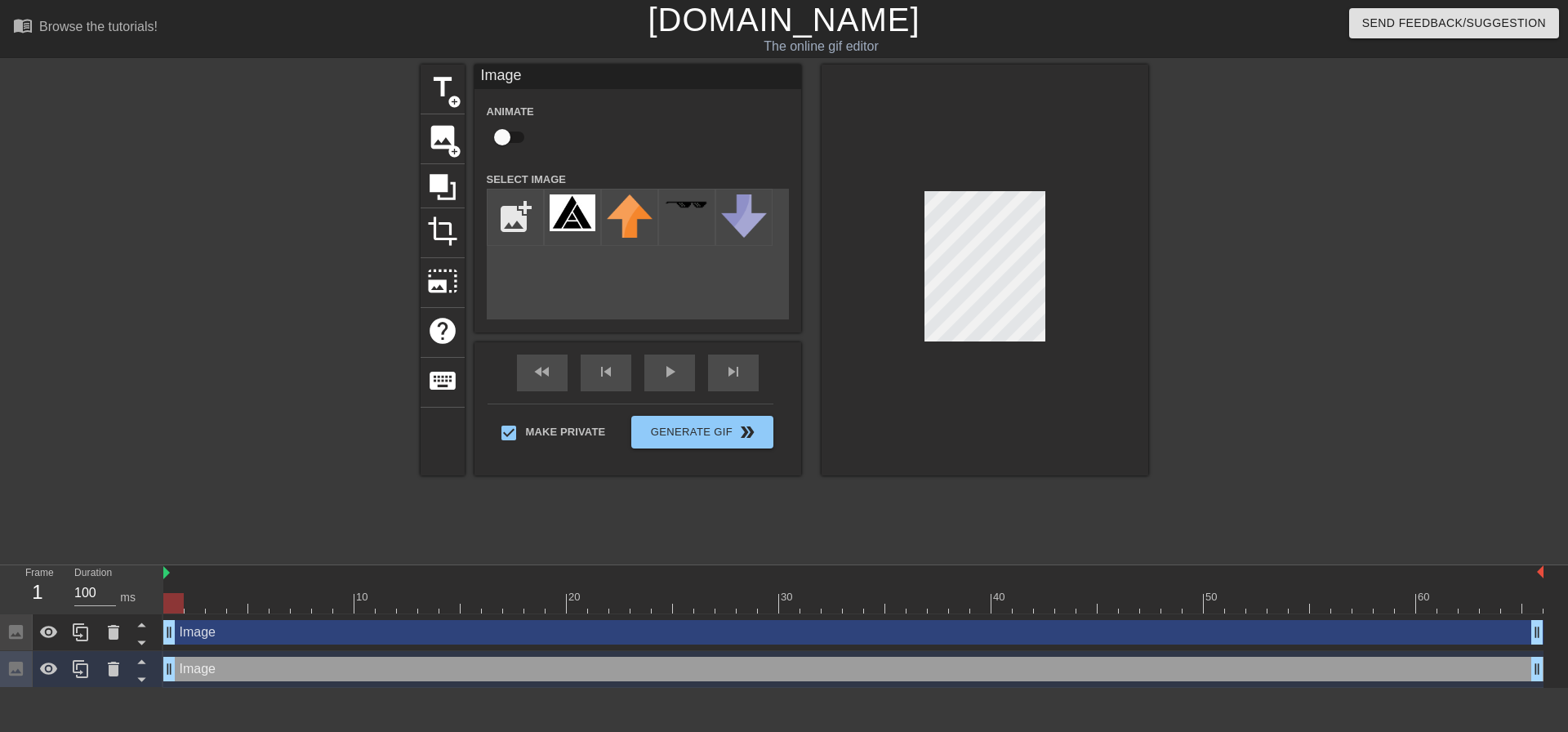
click at [218, 630] on div "Image drag_handle drag_handle" at bounding box center [853, 632] width 1379 height 25
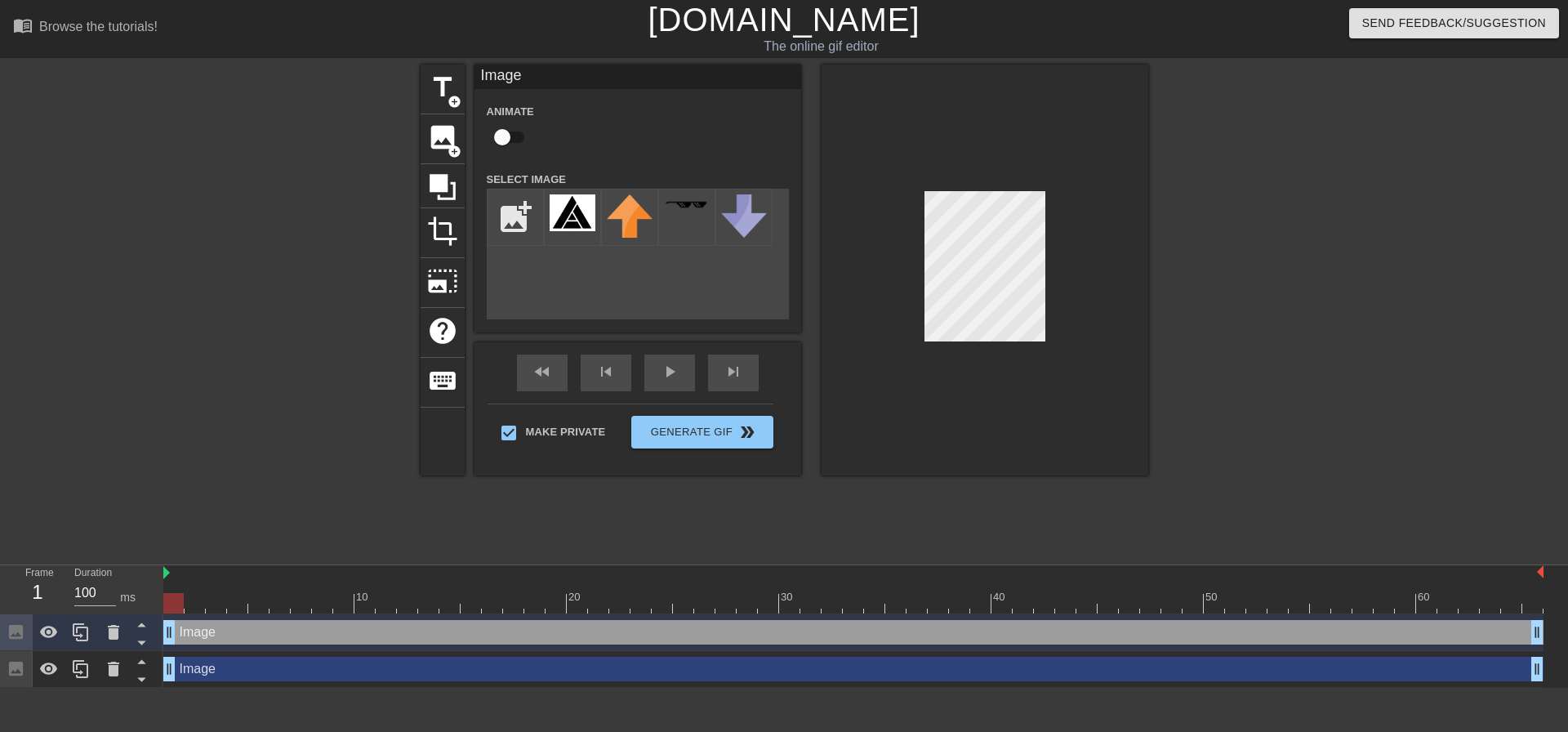
click at [196, 603] on div at bounding box center [853, 603] width 1379 height 20
click at [209, 603] on div at bounding box center [853, 603] width 1379 height 20
click at [277, 603] on div at bounding box center [853, 603] width 1379 height 20
click at [410, 608] on div at bounding box center [853, 603] width 1379 height 20
click at [444, 608] on div at bounding box center [853, 603] width 1379 height 20
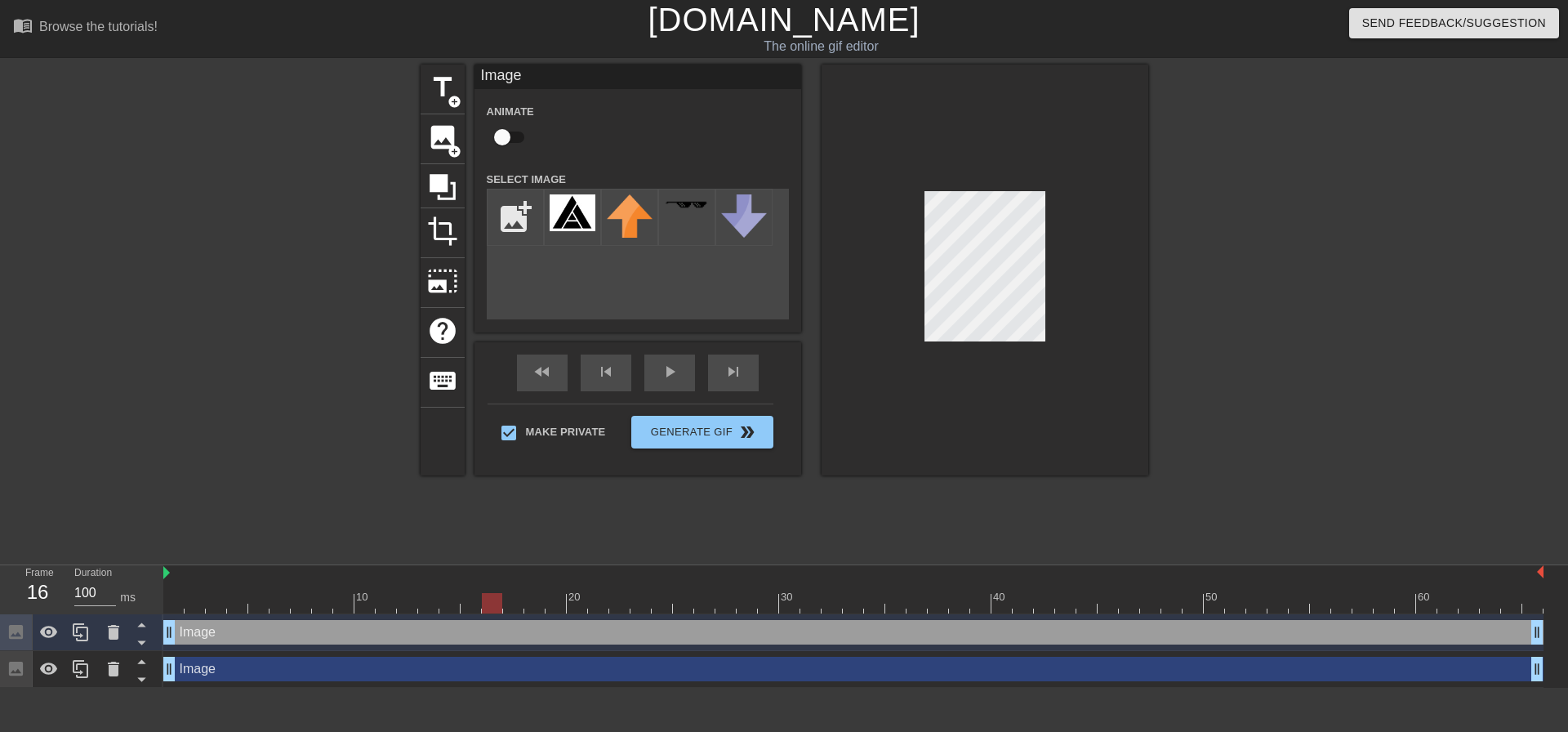
click at [486, 607] on div at bounding box center [853, 603] width 1379 height 20
click at [527, 607] on div at bounding box center [853, 603] width 1379 height 20
click at [437, 601] on div at bounding box center [853, 603] width 1379 height 20
click at [420, 601] on div at bounding box center [428, 603] width 20 height 20
click at [408, 600] on div at bounding box center [853, 603] width 1379 height 20
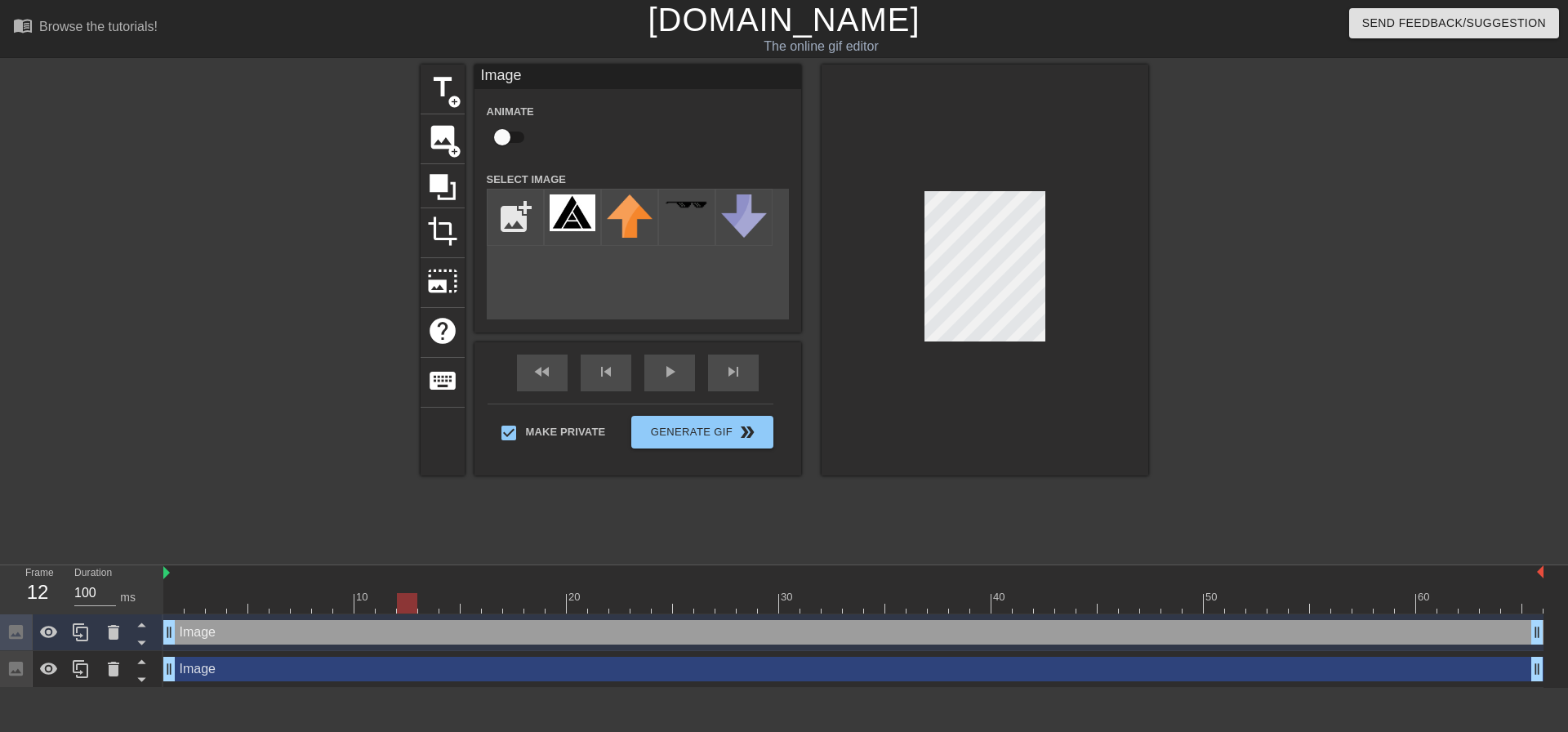
click at [383, 603] on div at bounding box center [853, 603] width 1379 height 20
click at [371, 603] on div at bounding box center [853, 603] width 1379 height 20
click at [387, 606] on div at bounding box center [853, 603] width 1379 height 20
click at [166, 602] on div at bounding box center [853, 603] width 1379 height 20
click at [494, 598] on div at bounding box center [853, 603] width 1379 height 20
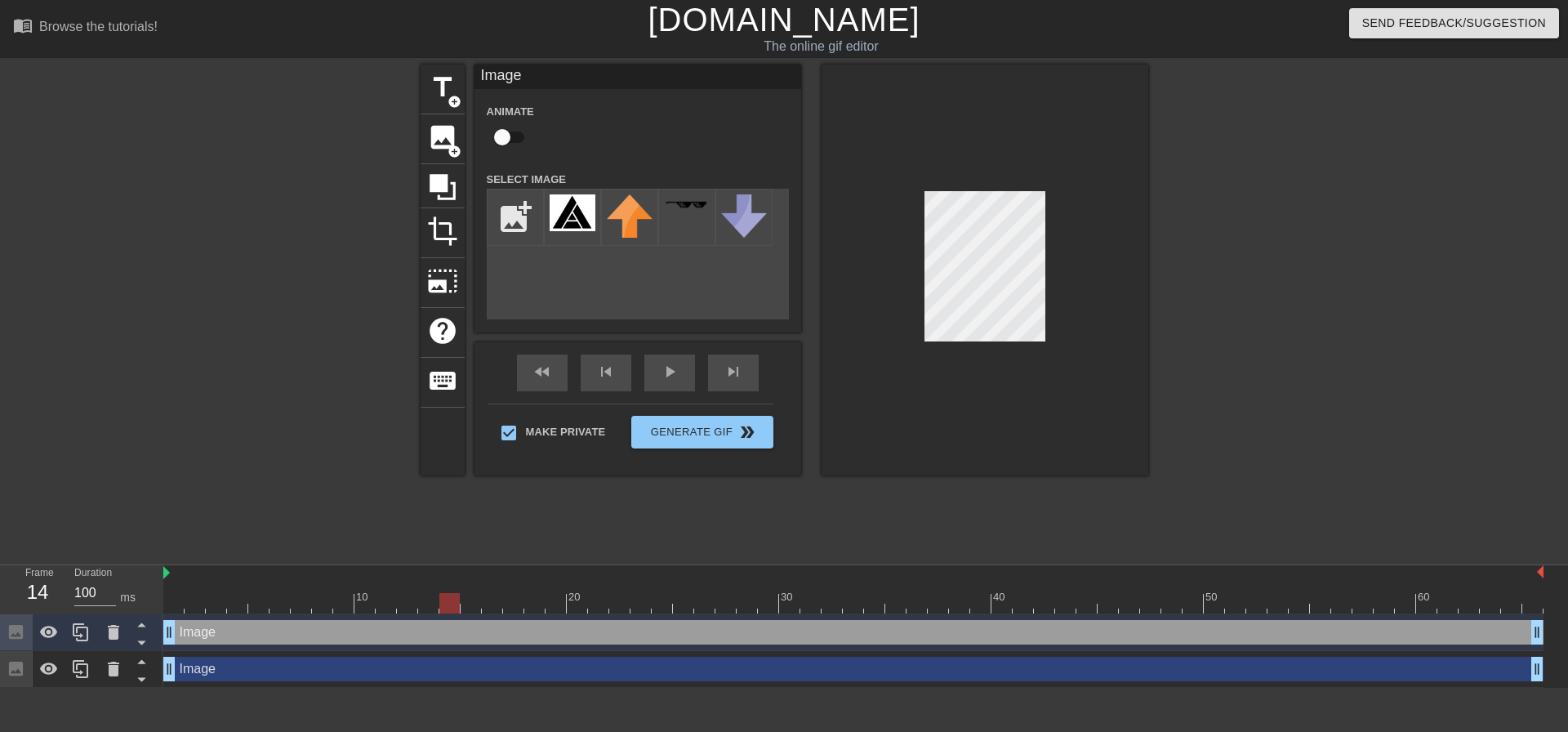
click at [447, 603] on div at bounding box center [853, 603] width 1379 height 20
click at [433, 600] on div at bounding box center [853, 603] width 1379 height 20
click at [559, 211] on img at bounding box center [573, 213] width 46 height 37
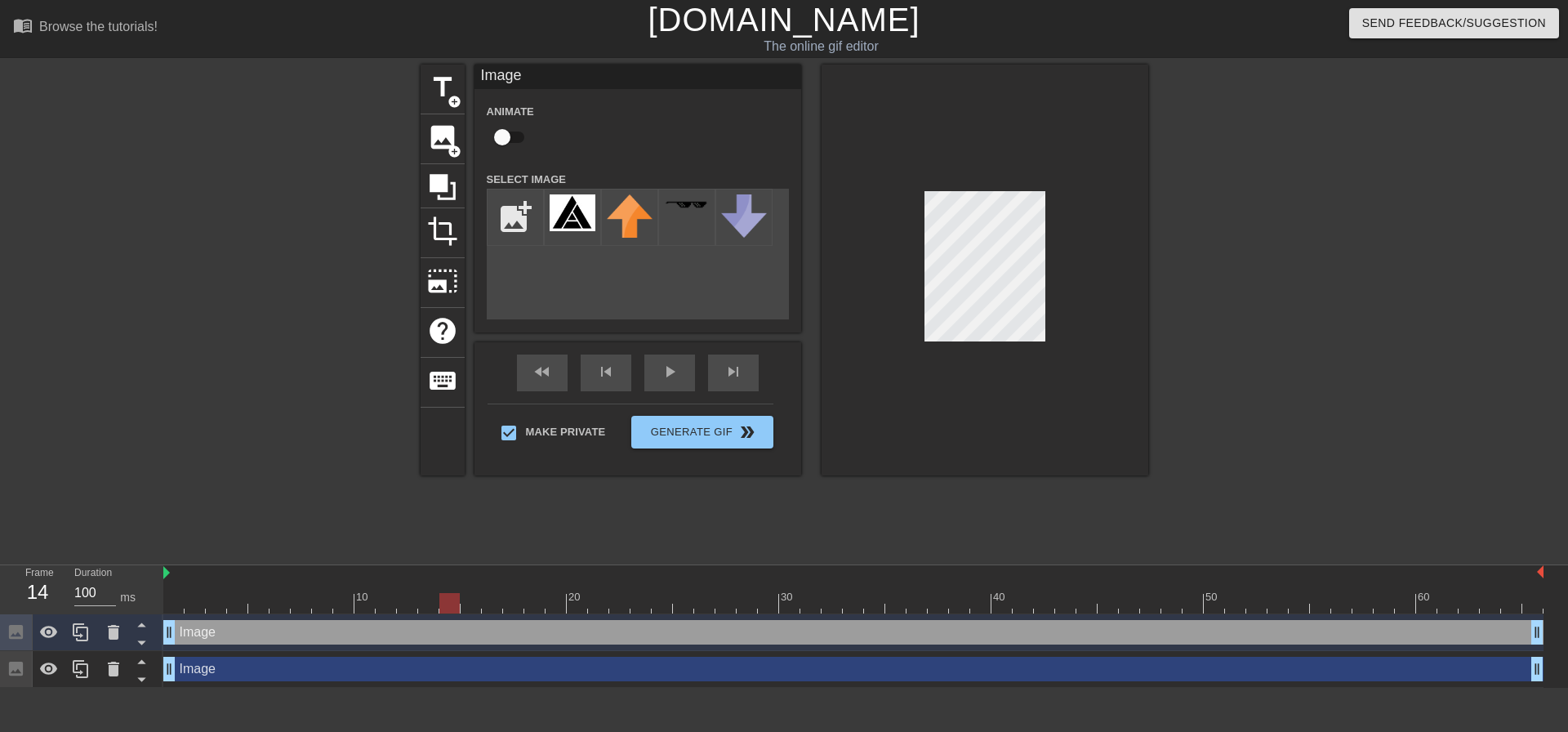
click at [450, 602] on div at bounding box center [853, 603] width 1379 height 20
click at [408, 610] on div at bounding box center [853, 603] width 1379 height 20
click at [417, 609] on div at bounding box center [406, 603] width 20 height 20
click at [427, 608] on div at bounding box center [853, 603] width 1379 height 20
click at [147, 622] on icon at bounding box center [141, 624] width 20 height 20
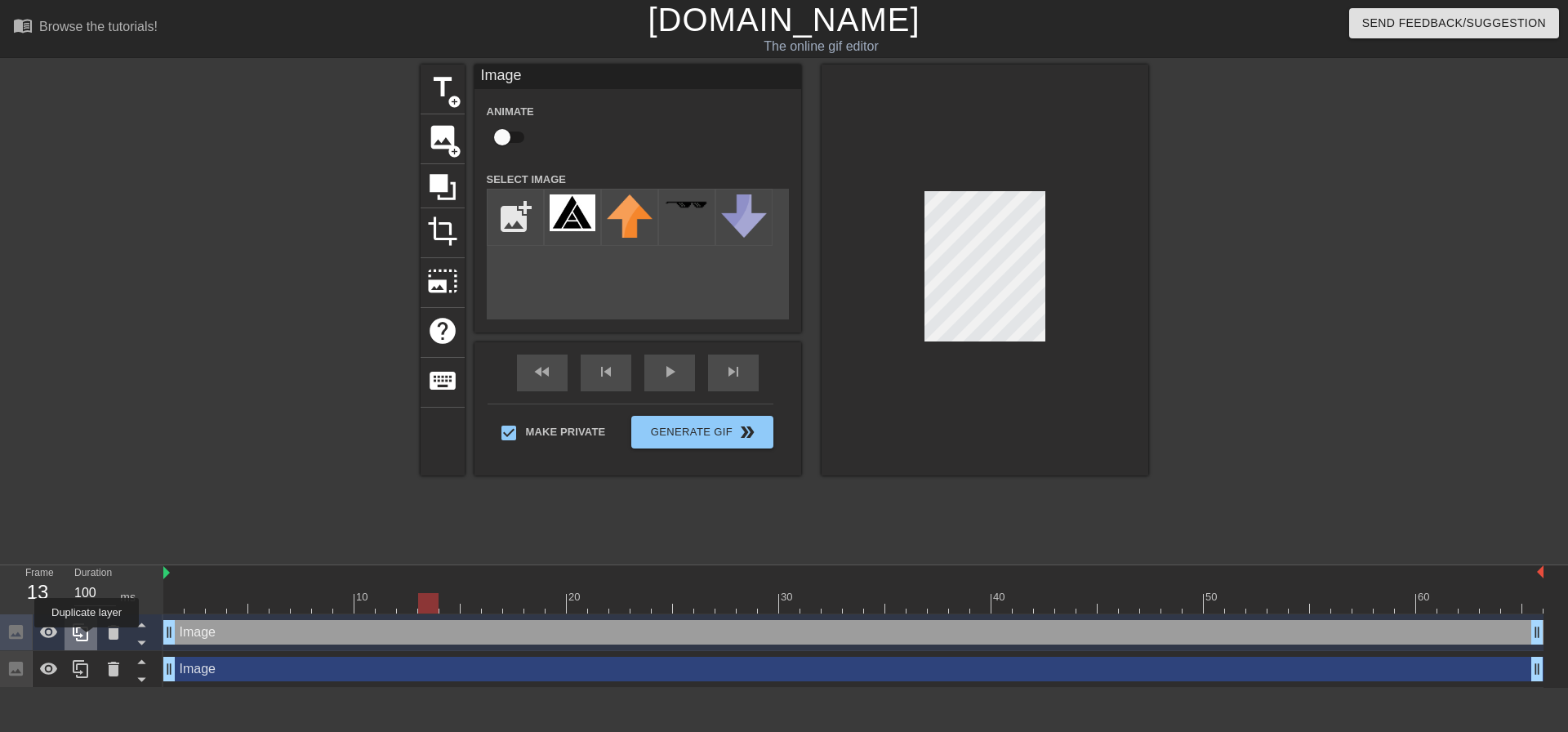
click at [86, 639] on icon at bounding box center [81, 632] width 19 height 19
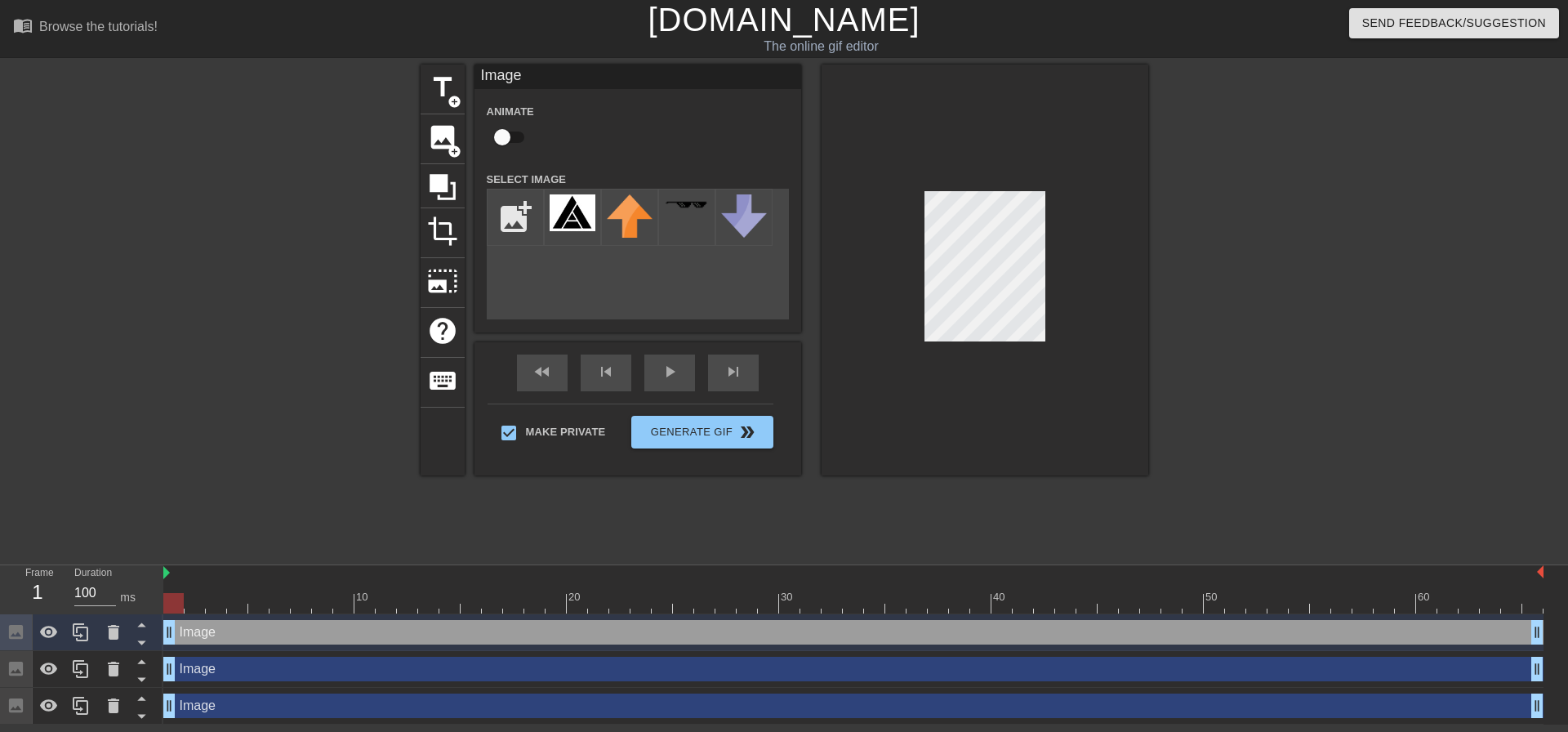
drag, startPoint x: 169, startPoint y: 669, endPoint x: 174, endPoint y: 677, distance: 9.4
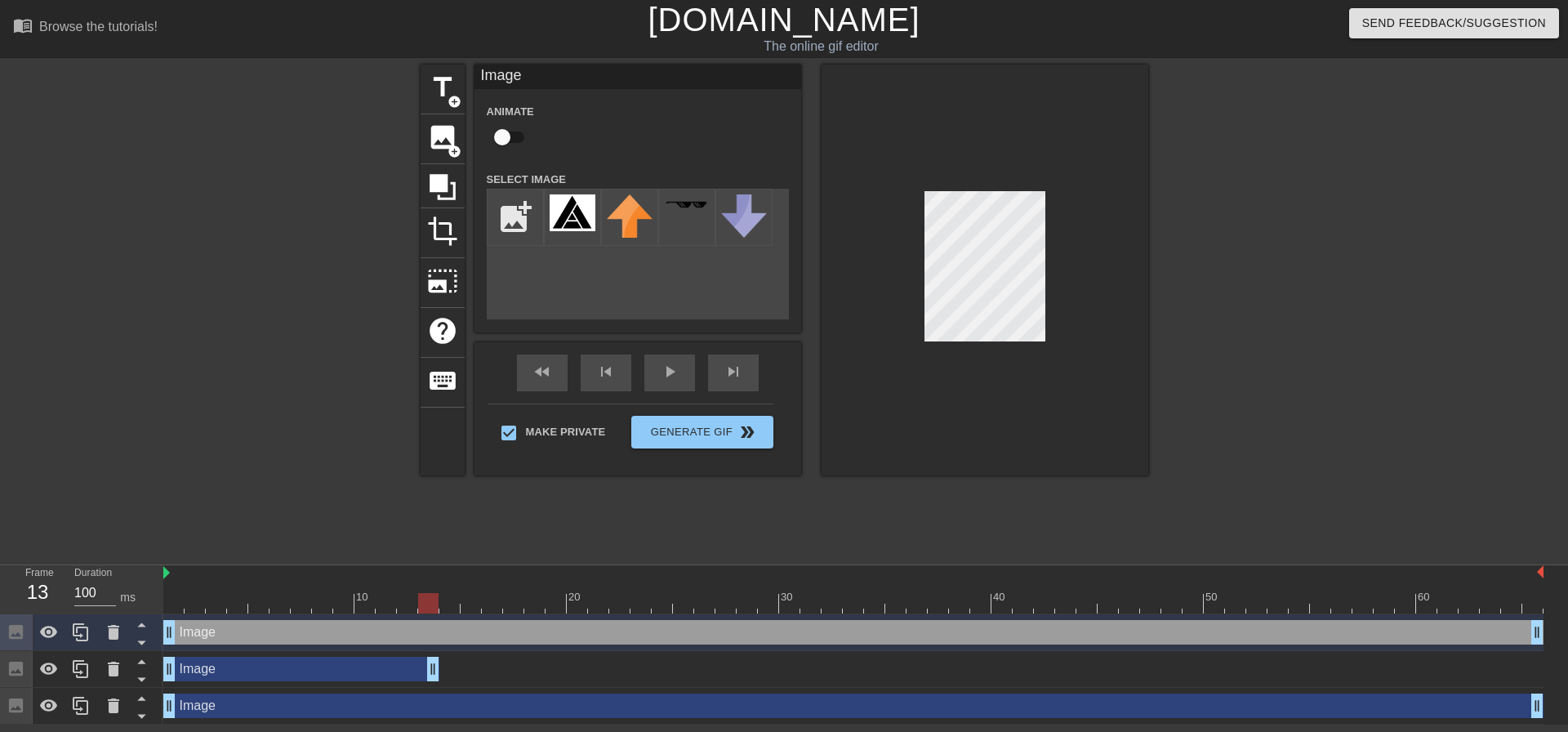
drag, startPoint x: 1538, startPoint y: 668, endPoint x: 426, endPoint y: 695, distance: 1112.3
click at [426, 695] on div "Image drag_handle drag_handle Image drag_handle drag_handle Image drag_handle d…" at bounding box center [865, 669] width 1404 height 110
drag, startPoint x: 173, startPoint y: 632, endPoint x: 440, endPoint y: 648, distance: 267.5
click at [440, 648] on div "Image drag_handle drag_handle" at bounding box center [853, 632] width 1379 height 37
click at [665, 604] on div at bounding box center [853, 603] width 1379 height 20
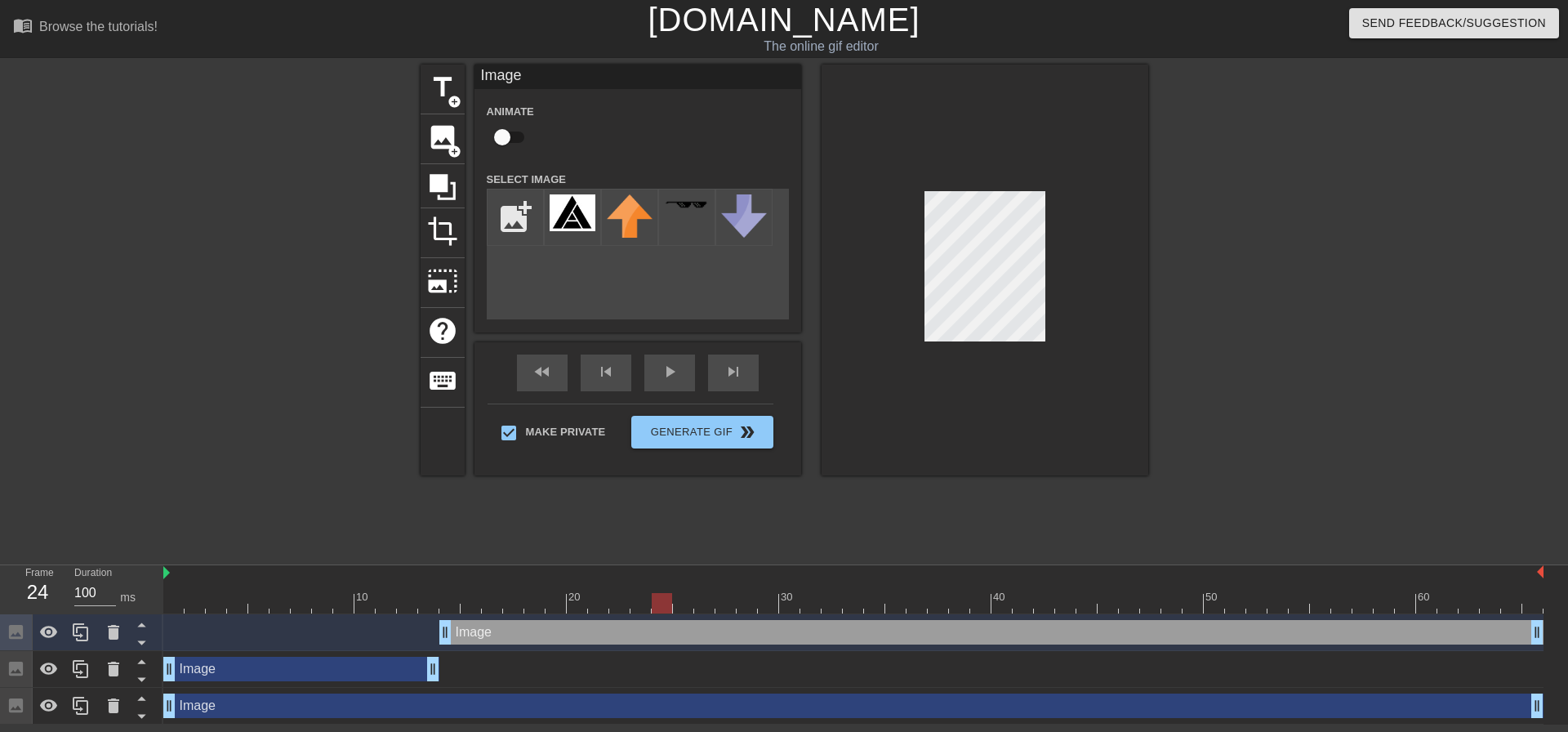
click at [712, 605] on div at bounding box center [853, 603] width 1379 height 20
click at [748, 603] on div at bounding box center [853, 603] width 1379 height 20
click at [759, 602] on div at bounding box center [853, 603] width 1379 height 20
click at [792, 602] on div at bounding box center [853, 603] width 1379 height 20
click at [814, 603] on div at bounding box center [853, 603] width 1379 height 20
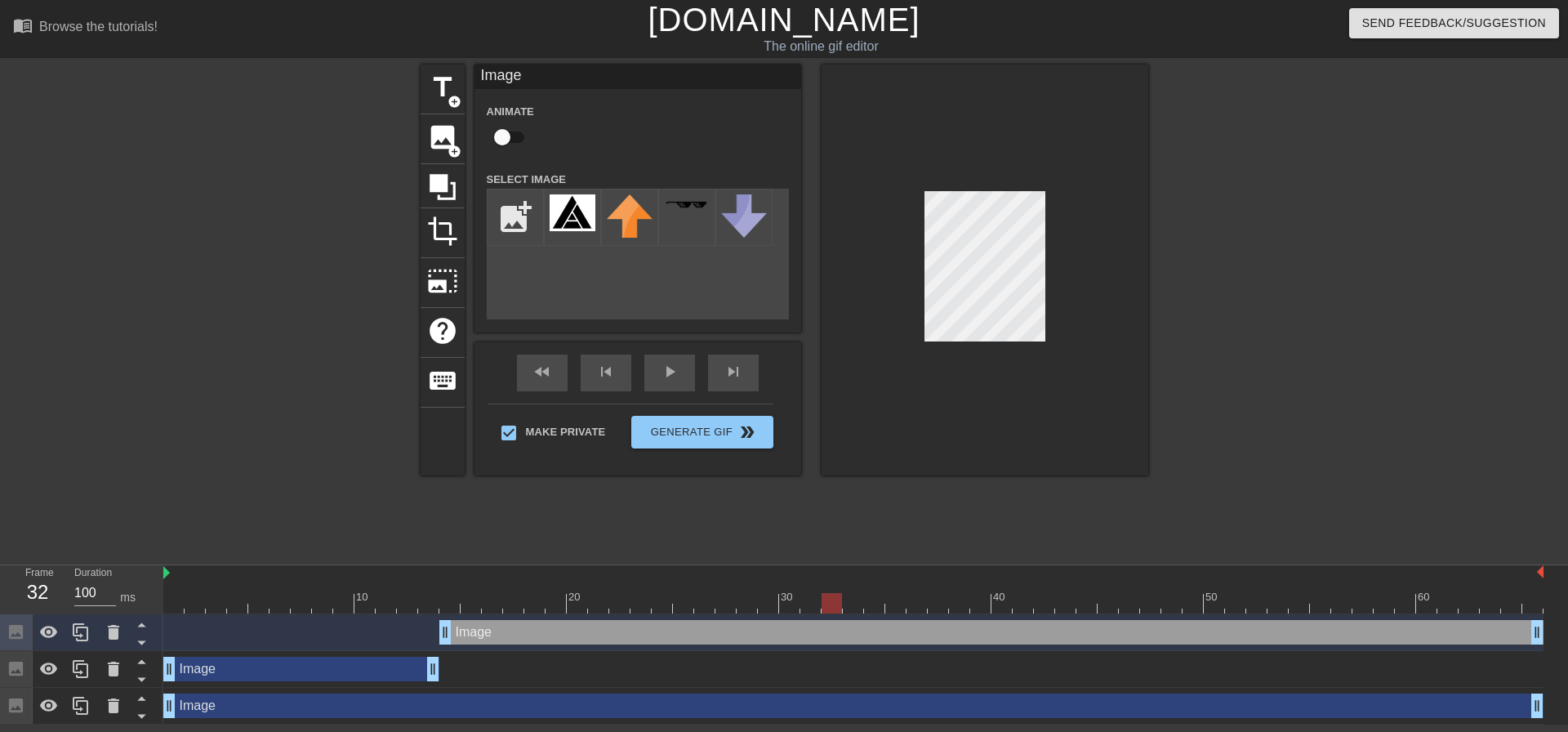
click at [840, 607] on div at bounding box center [853, 603] width 1379 height 20
click at [856, 607] on div at bounding box center [853, 603] width 1379 height 20
click at [877, 606] on div at bounding box center [853, 603] width 1379 height 20
click at [889, 605] on div at bounding box center [853, 603] width 1379 height 20
click at [910, 604] on div at bounding box center [853, 603] width 1379 height 20
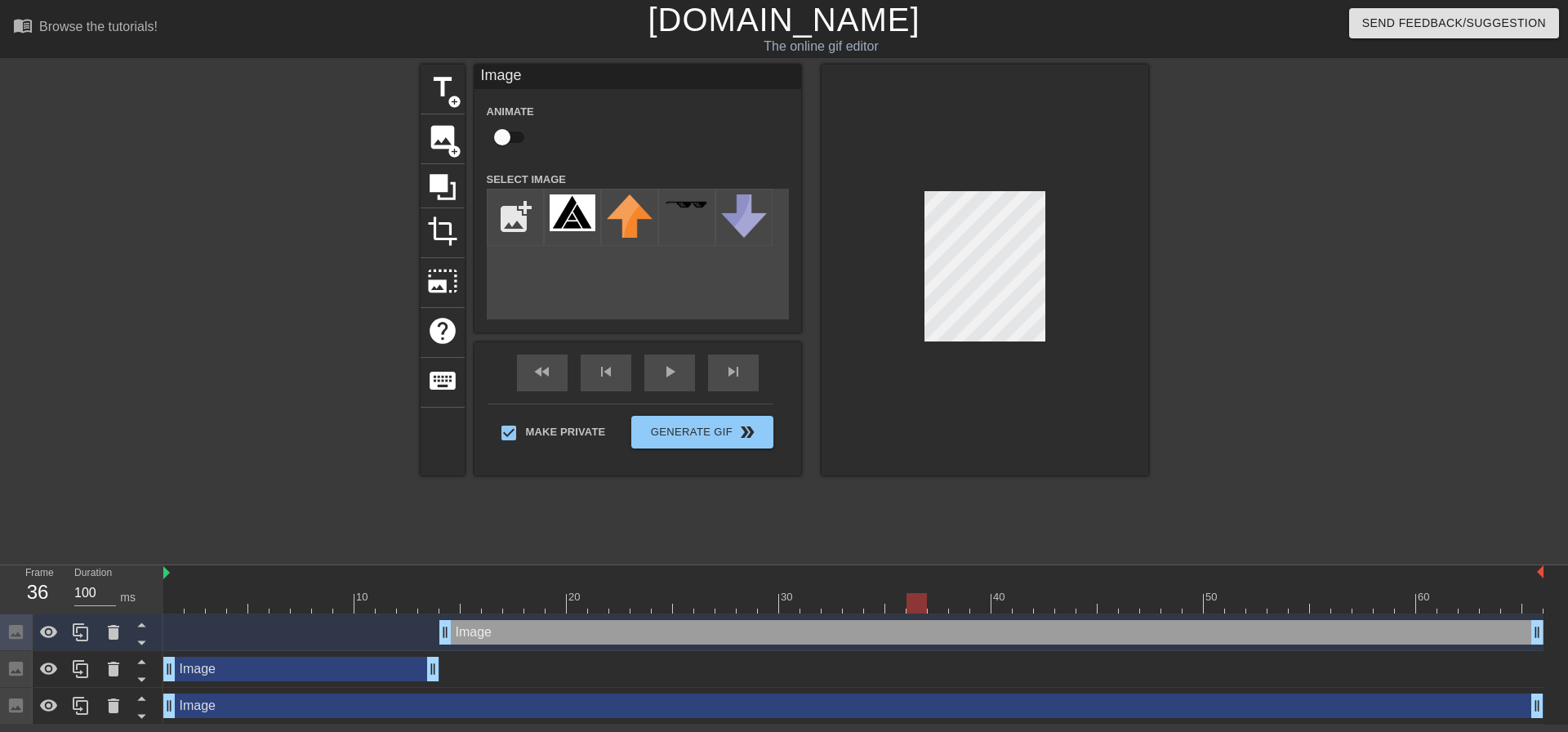
click at [899, 604] on div at bounding box center [853, 603] width 1379 height 20
click at [876, 604] on div at bounding box center [853, 603] width 1379 height 20
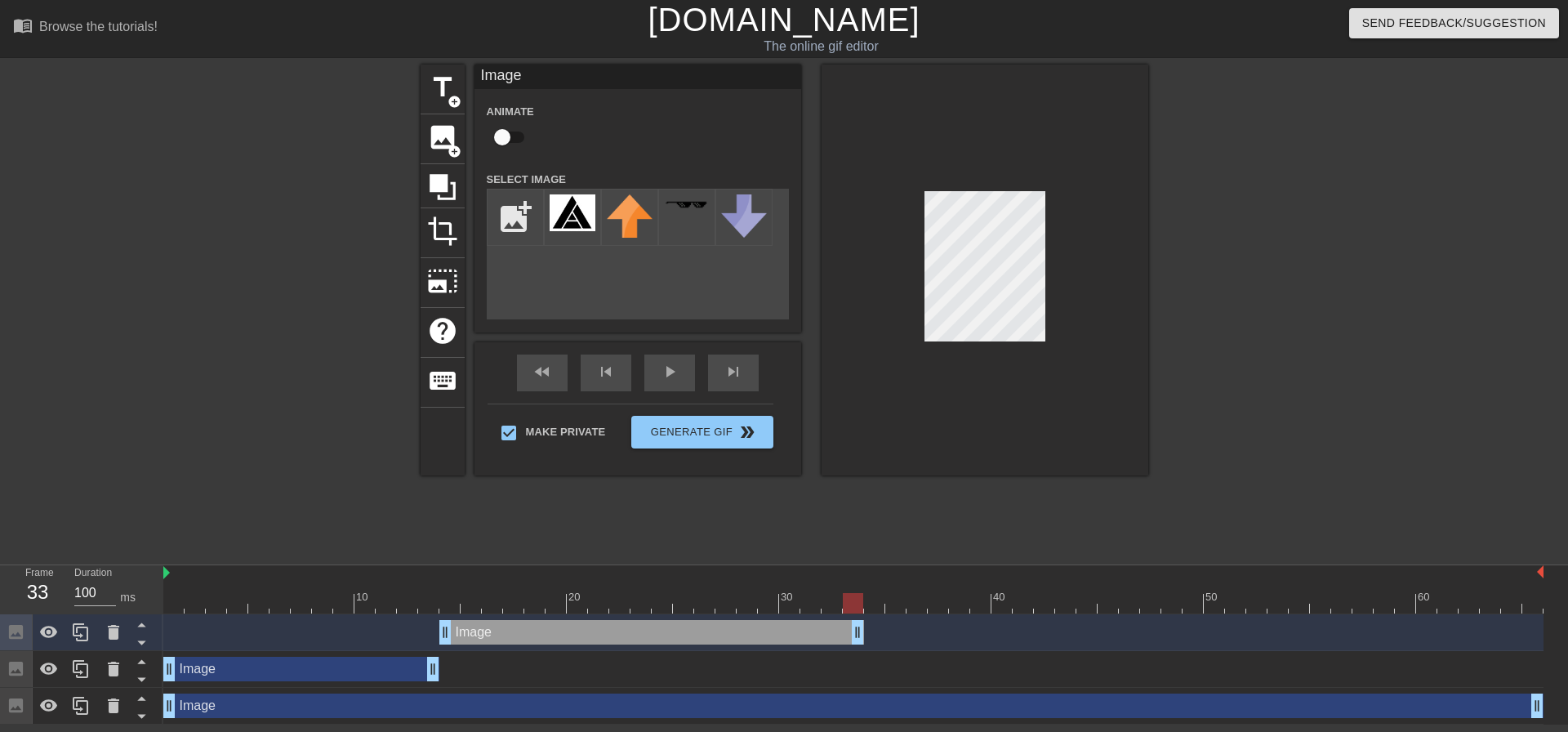
drag, startPoint x: 1535, startPoint y: 637, endPoint x: 864, endPoint y: 647, distance: 671.1
click at [864, 647] on div "Image drag_handle drag_handle" at bounding box center [853, 632] width 1379 height 37
click at [84, 631] on icon at bounding box center [81, 632] width 19 height 19
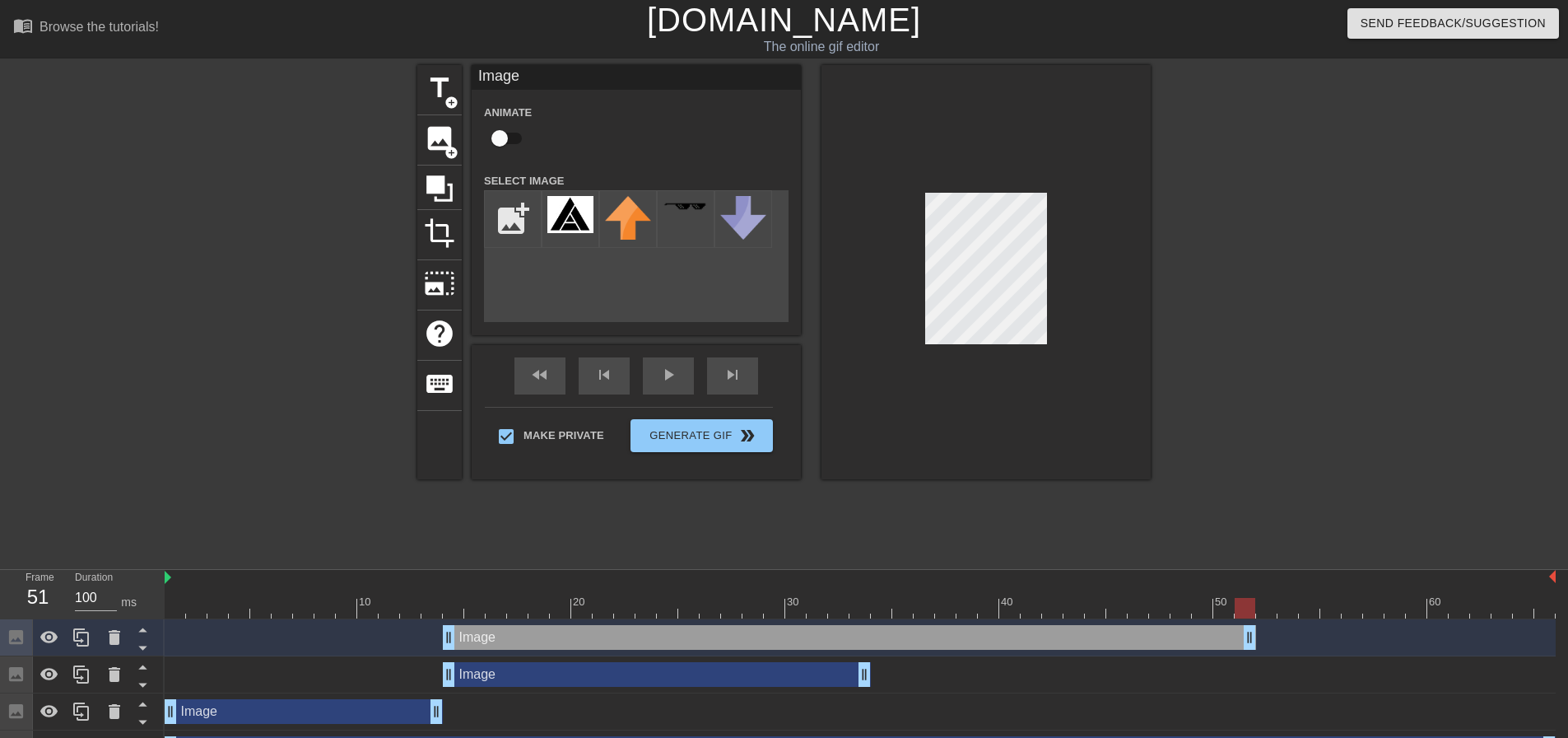
drag, startPoint x: 867, startPoint y: 637, endPoint x: 1253, endPoint y: 640, distance: 386.0
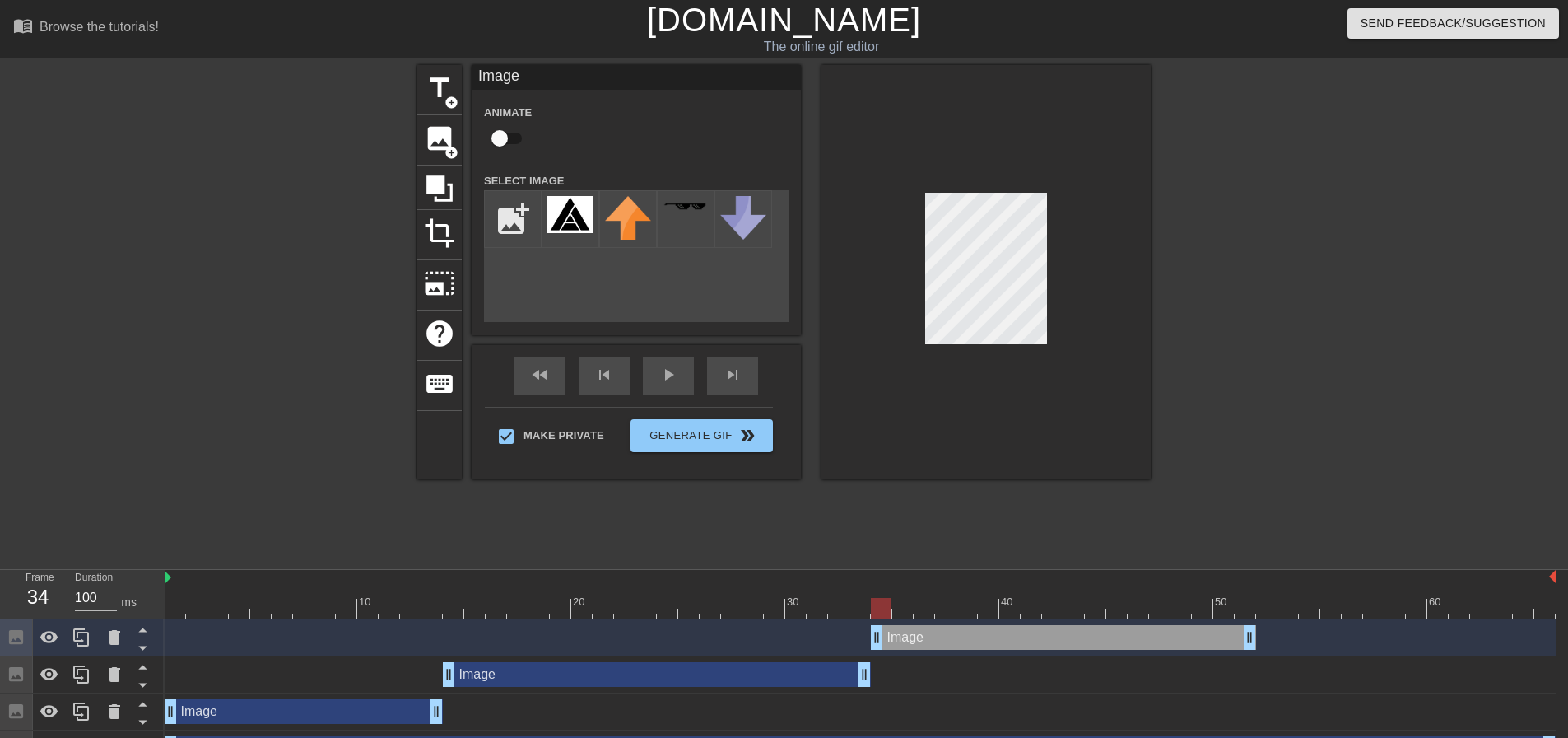
drag, startPoint x: 452, startPoint y: 635, endPoint x: 872, endPoint y: 647, distance: 420.2
click at [898, 614] on div at bounding box center [859, 607] width 1390 height 20
drag, startPoint x: 876, startPoint y: 637, endPoint x: 899, endPoint y: 638, distance: 23.0
click at [870, 638] on div "Image drag_handle drag_handle" at bounding box center [859, 638] width 1390 height 25
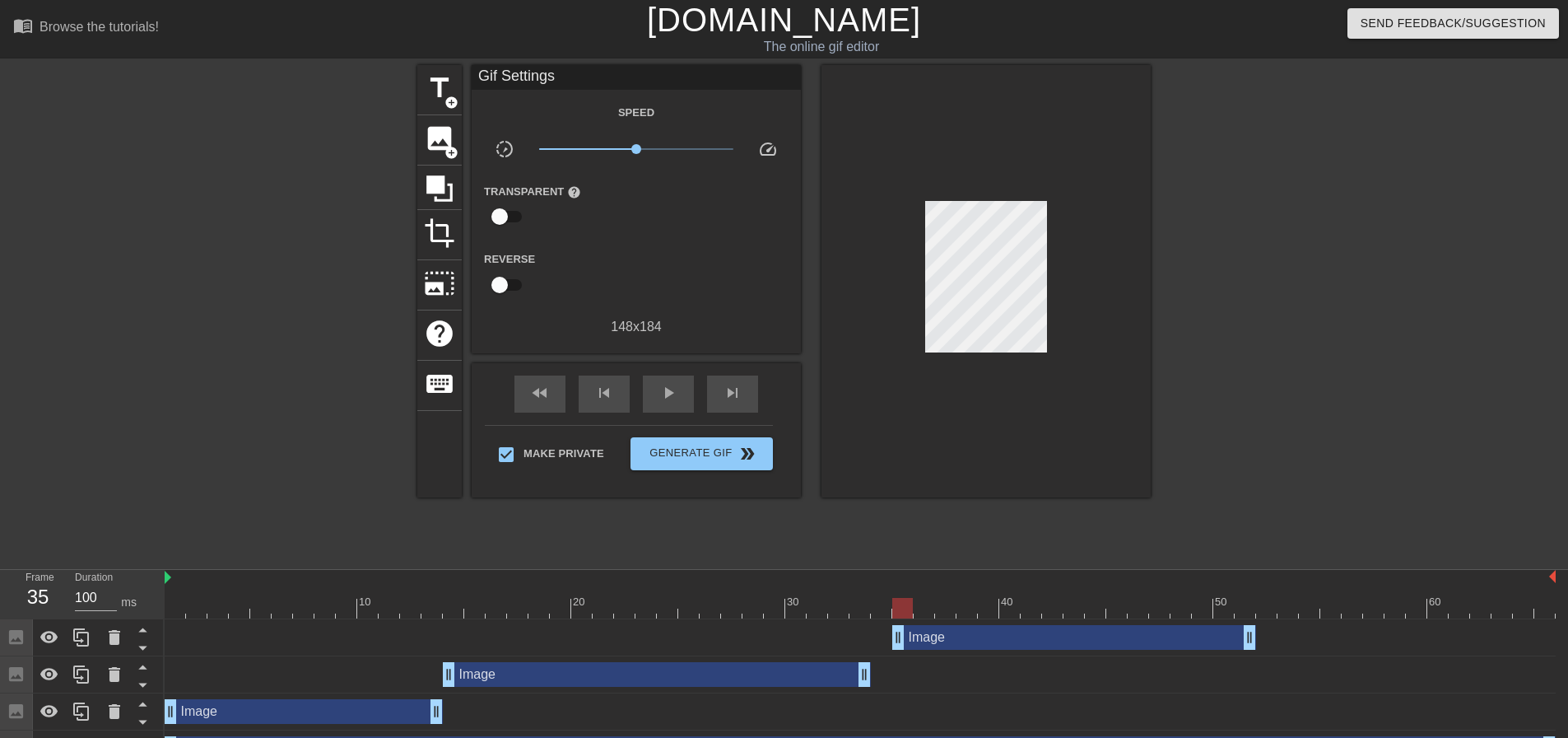
click at [875, 636] on div "Image drag_handle drag_handle" at bounding box center [859, 638] width 1390 height 25
click at [885, 609] on div at bounding box center [859, 607] width 1390 height 20
drag, startPoint x: 863, startPoint y: 673, endPoint x: 878, endPoint y: 671, distance: 15.1
click at [901, 607] on div at bounding box center [859, 607] width 1390 height 20
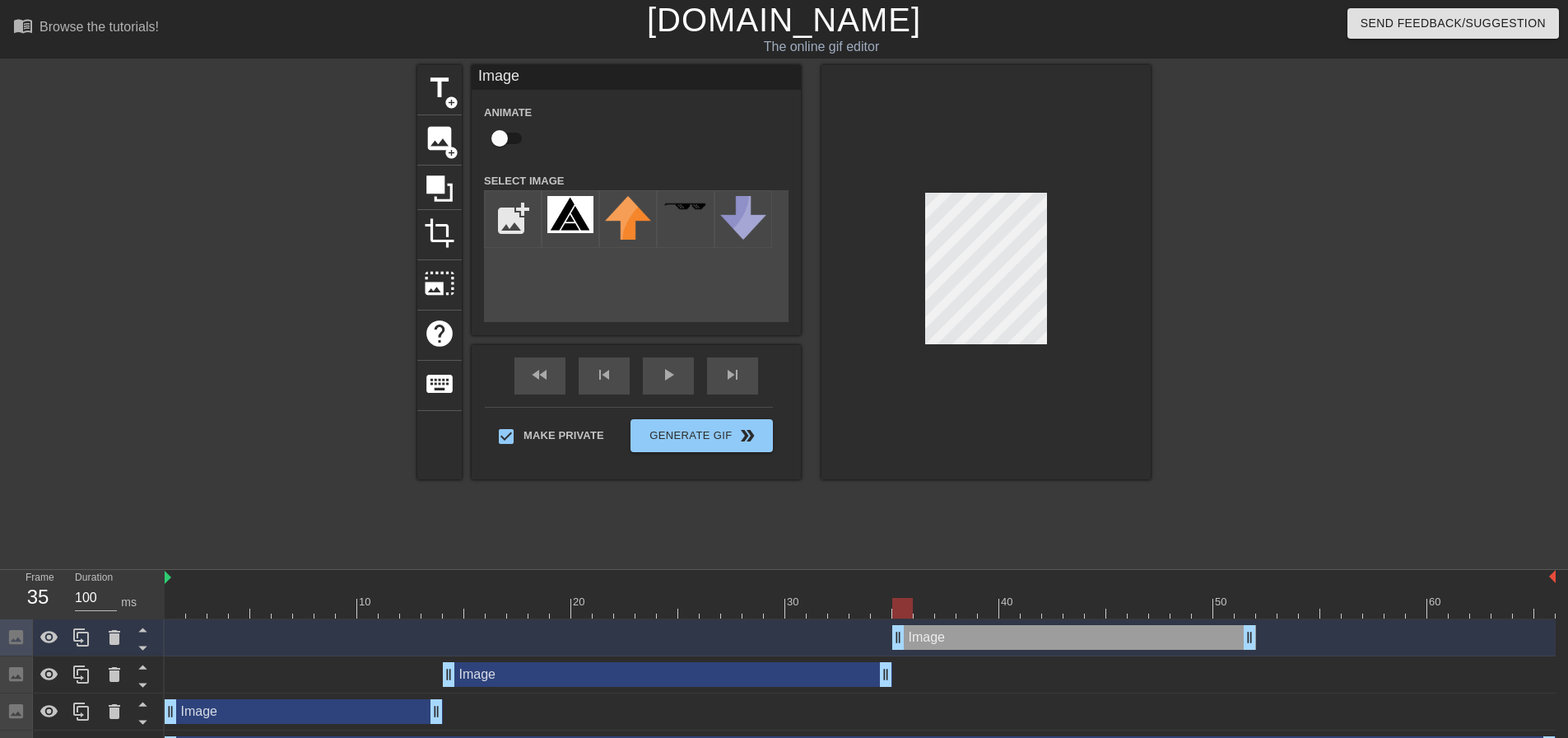
click at [948, 607] on div at bounding box center [859, 607] width 1390 height 20
click at [968, 607] on div at bounding box center [859, 607] width 1390 height 20
click at [981, 604] on div at bounding box center [859, 607] width 1390 height 20
click at [961, 606] on div at bounding box center [859, 607] width 1390 height 20
click at [948, 607] on div at bounding box center [859, 607] width 1390 height 20
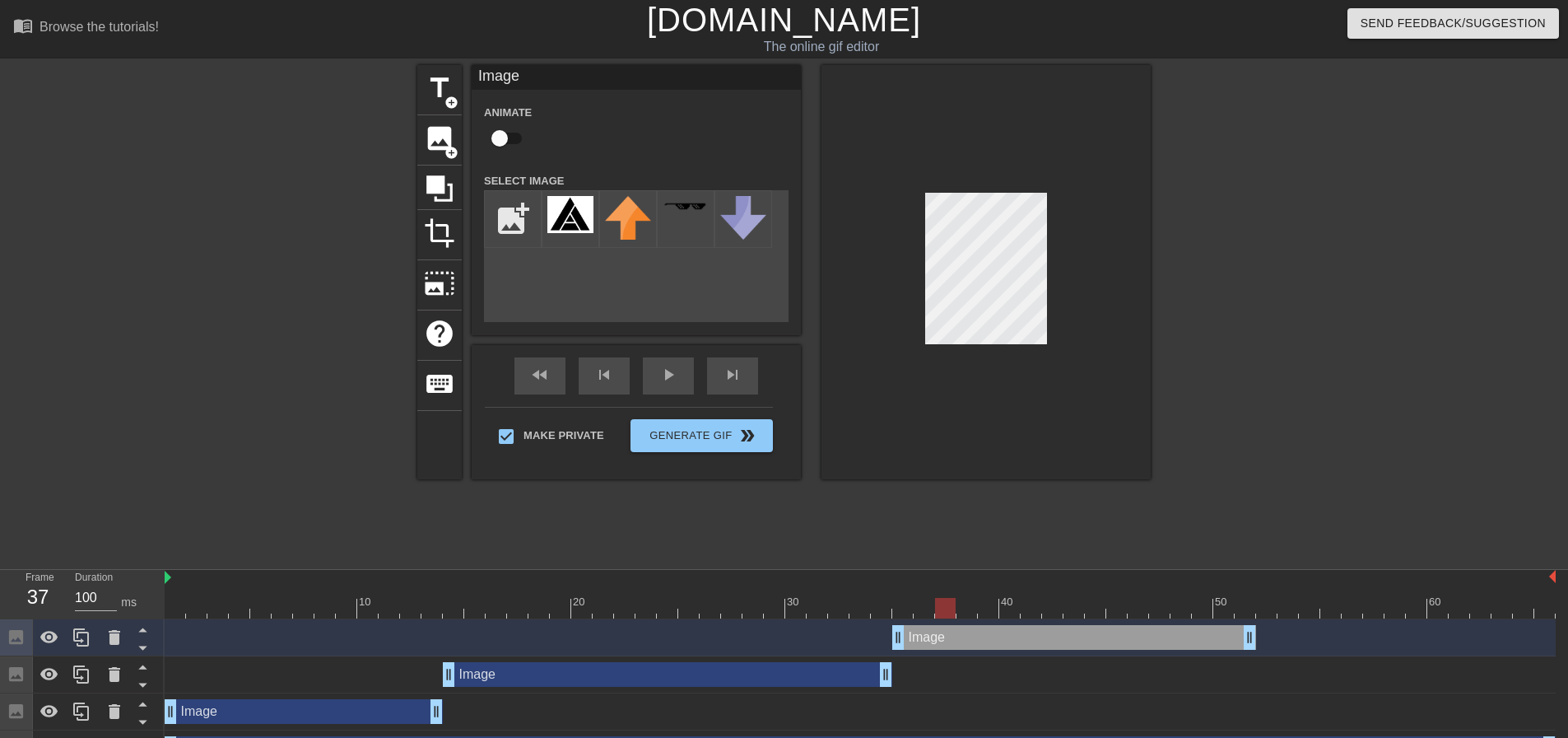
click at [989, 607] on div at bounding box center [859, 607] width 1390 height 20
click at [962, 608] on div at bounding box center [859, 607] width 1390 height 20
click at [944, 610] on div at bounding box center [859, 607] width 1390 height 20
click at [924, 610] on div at bounding box center [859, 607] width 1390 height 20
click at [908, 608] on div at bounding box center [859, 607] width 1390 height 20
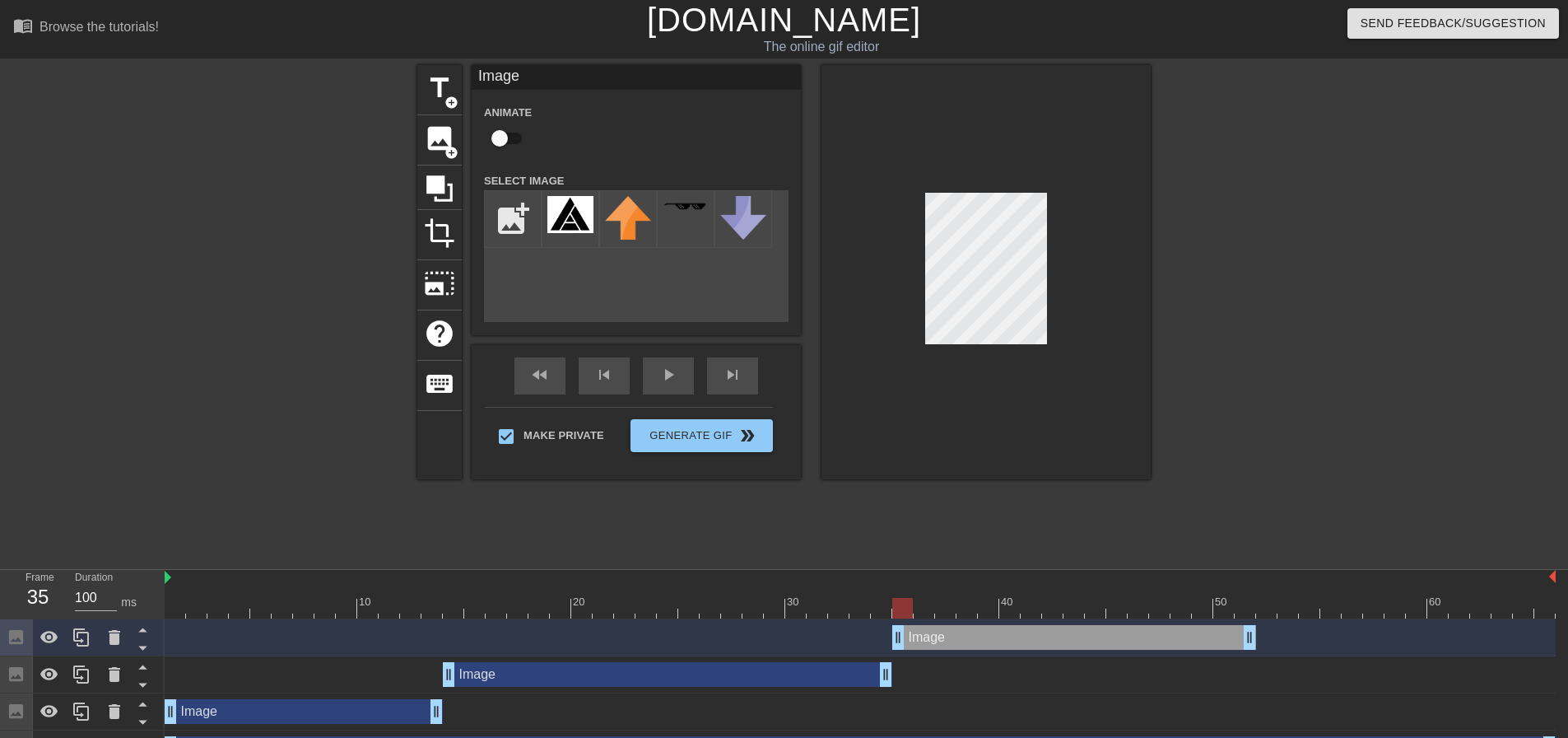
click at [921, 609] on div at bounding box center [859, 607] width 1390 height 20
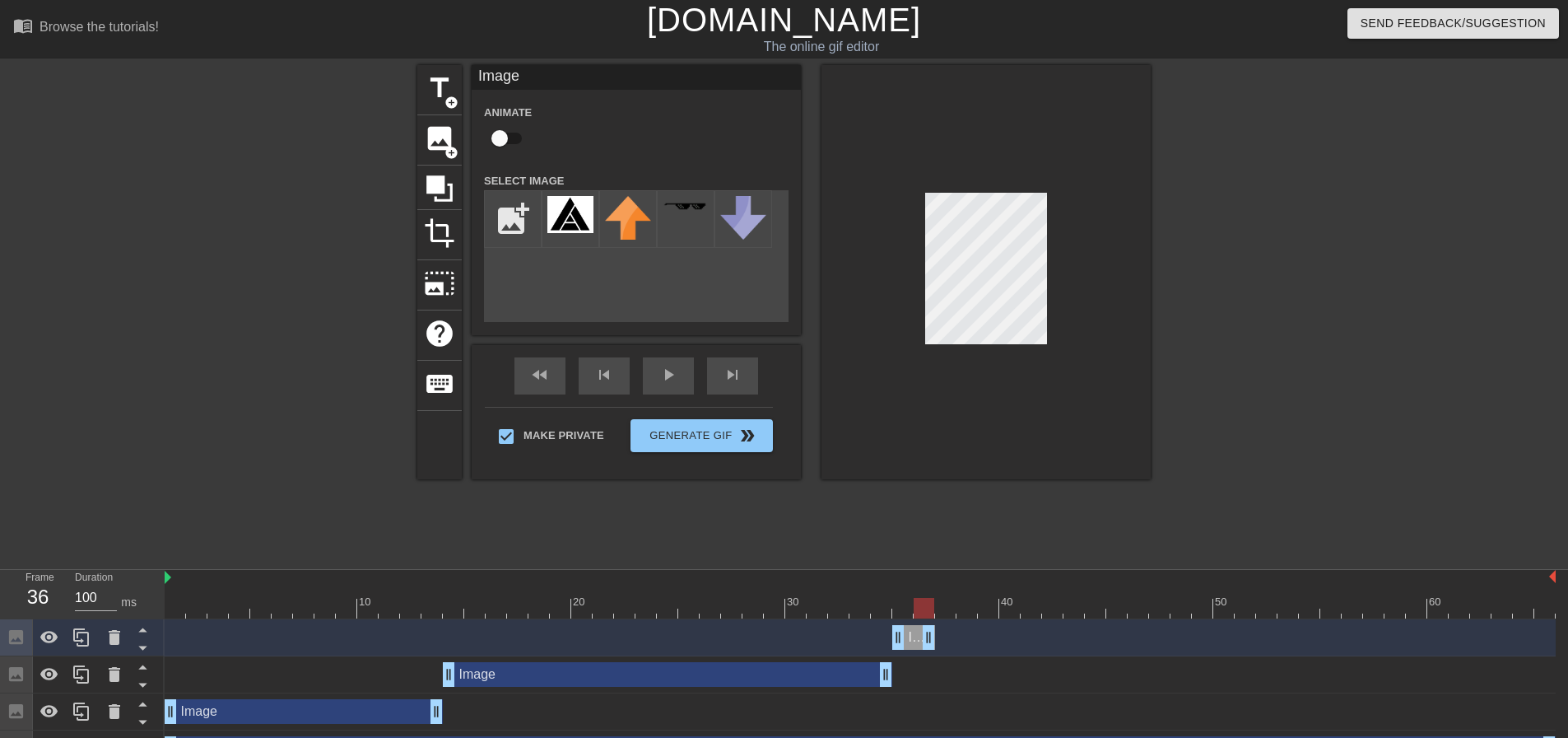
drag, startPoint x: 1248, startPoint y: 640, endPoint x: 921, endPoint y: 642, distance: 327.0
click at [81, 642] on icon at bounding box center [82, 637] width 20 height 20
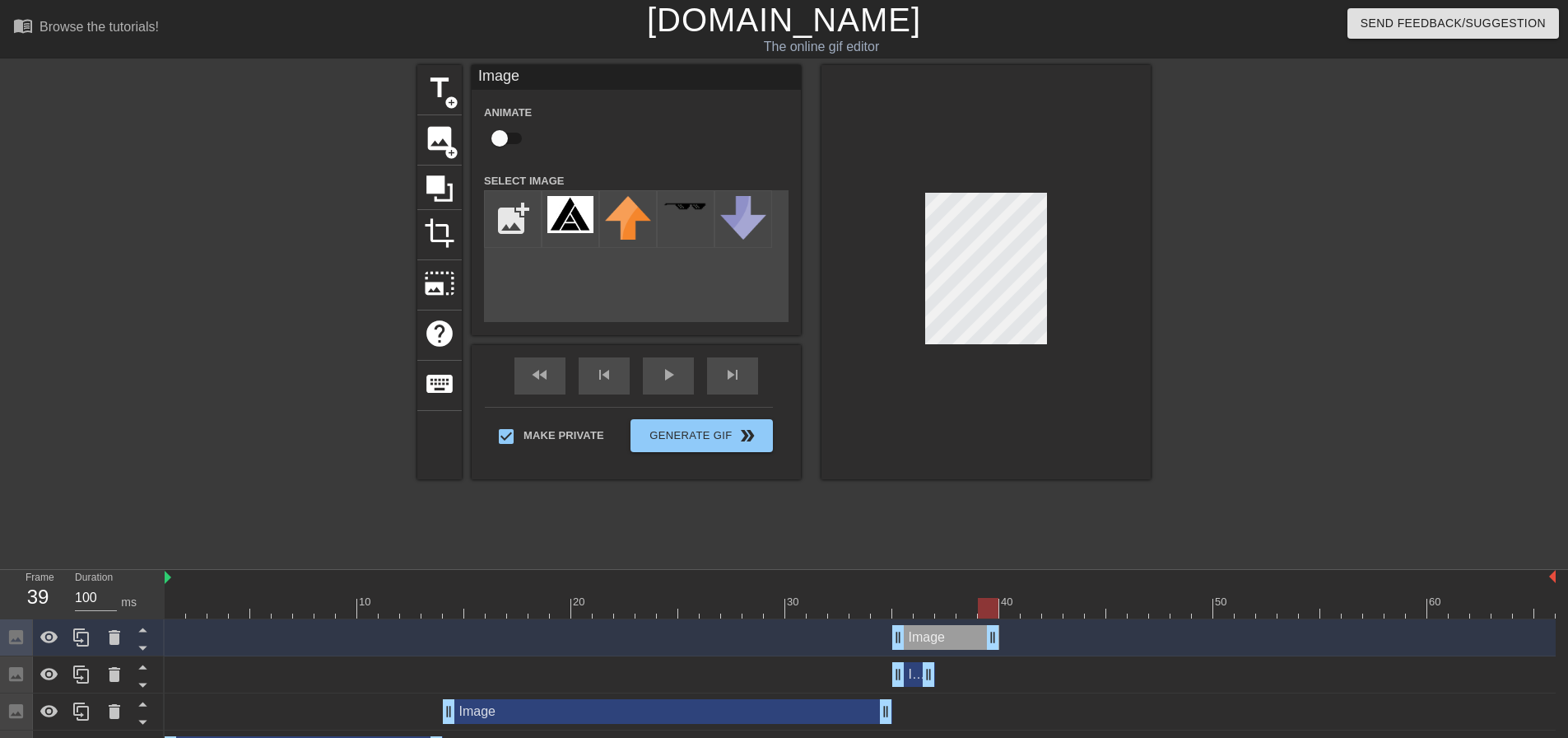
drag, startPoint x: 929, startPoint y: 637, endPoint x: 993, endPoint y: 636, distance: 64.0
drag, startPoint x: 897, startPoint y: 636, endPoint x: 938, endPoint y: 640, distance: 41.2
click at [962, 614] on div at bounding box center [859, 607] width 1390 height 20
click at [984, 611] on div at bounding box center [859, 607] width 1390 height 20
click at [1008, 613] on div at bounding box center [859, 607] width 1390 height 20
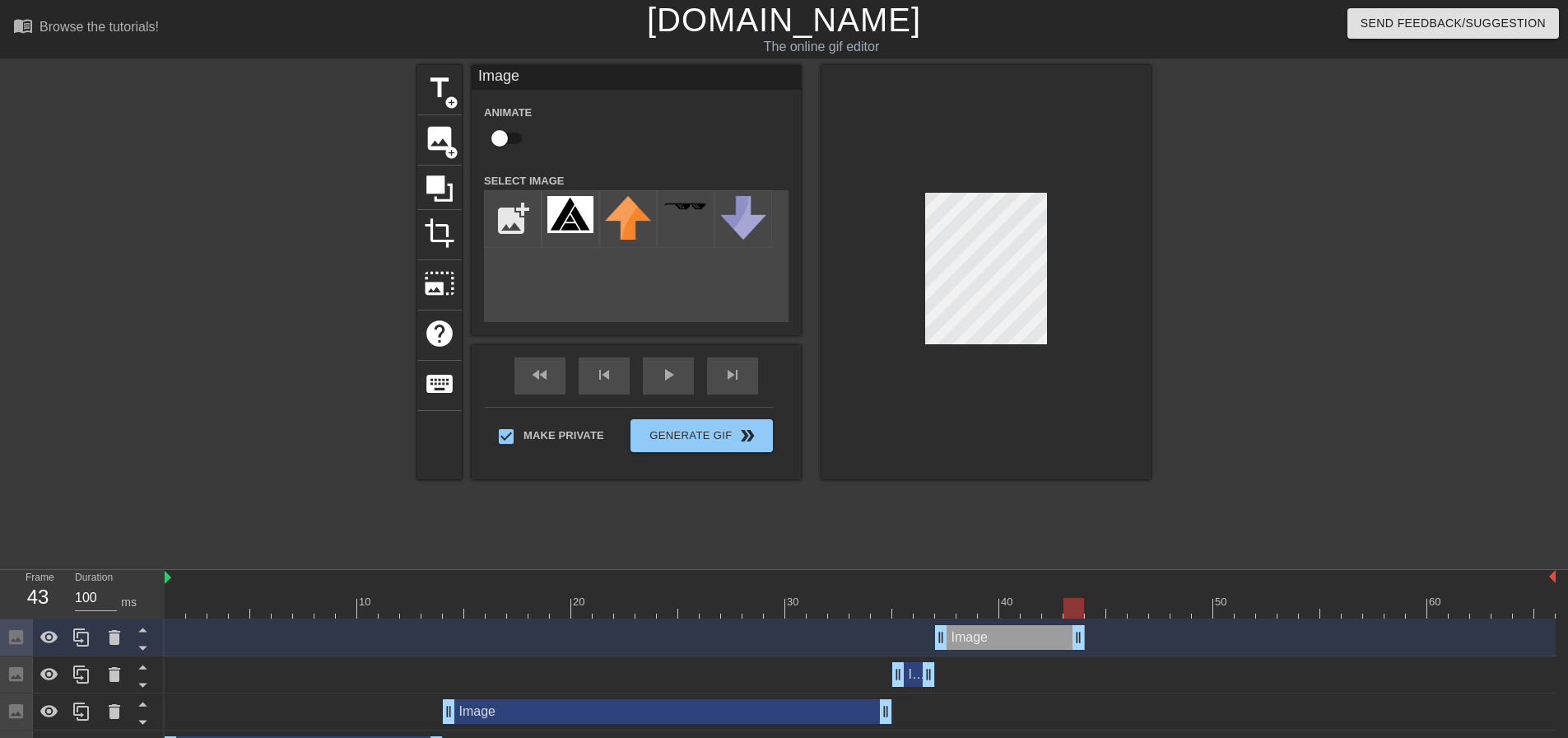
drag, startPoint x: 992, startPoint y: 635, endPoint x: 1079, endPoint y: 635, distance: 87.0
click at [986, 608] on div at bounding box center [859, 607] width 1390 height 20
click at [1005, 607] on div at bounding box center [859, 607] width 1390 height 20
click at [1029, 607] on div at bounding box center [859, 607] width 1390 height 20
click at [1049, 607] on div at bounding box center [859, 607] width 1390 height 20
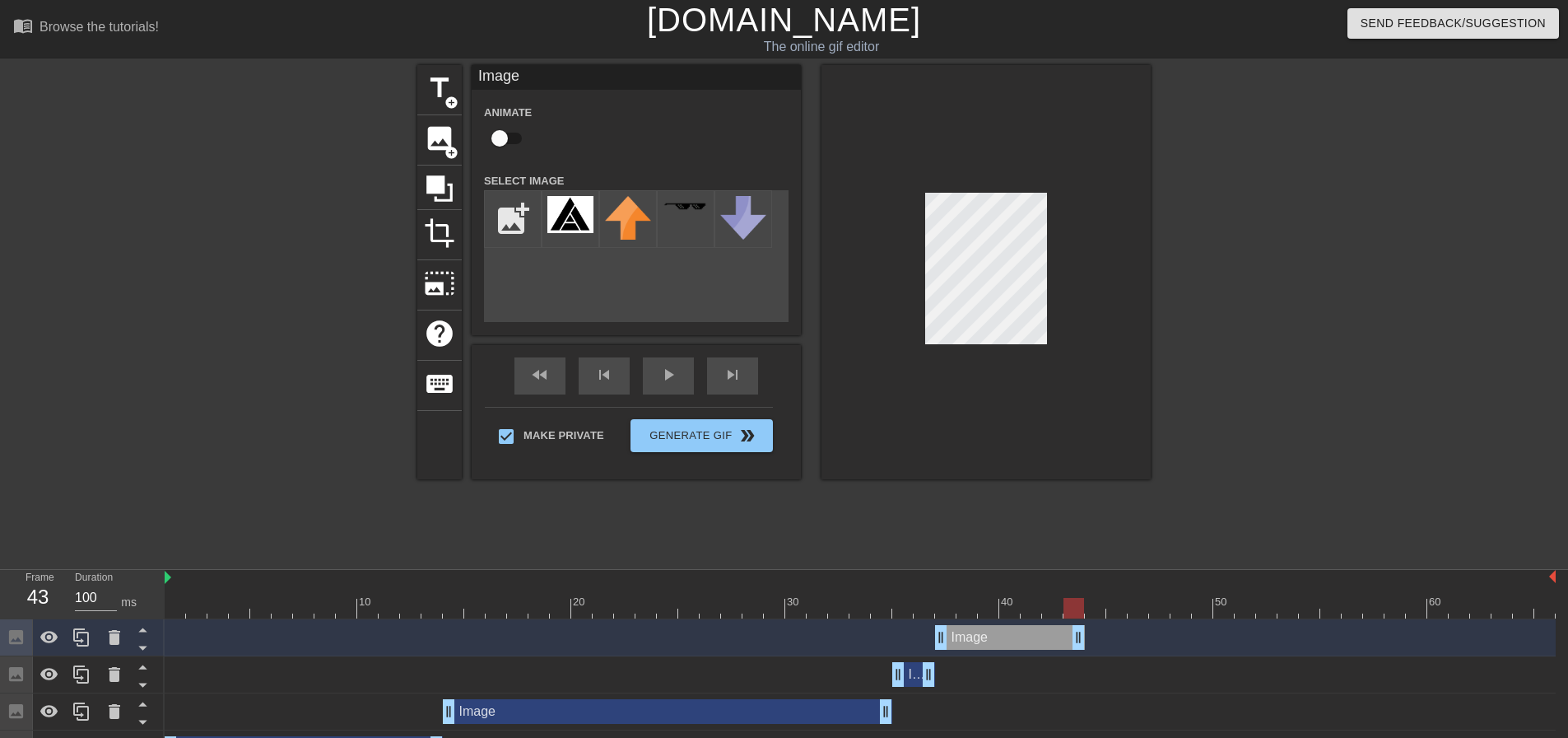
click at [1071, 607] on div at bounding box center [859, 607] width 1390 height 20
click at [1049, 607] on div at bounding box center [859, 607] width 1390 height 20
click at [1033, 607] on div at bounding box center [859, 607] width 1390 height 20
click at [1008, 607] on div at bounding box center [859, 607] width 1390 height 20
click at [987, 608] on div at bounding box center [859, 607] width 1390 height 20
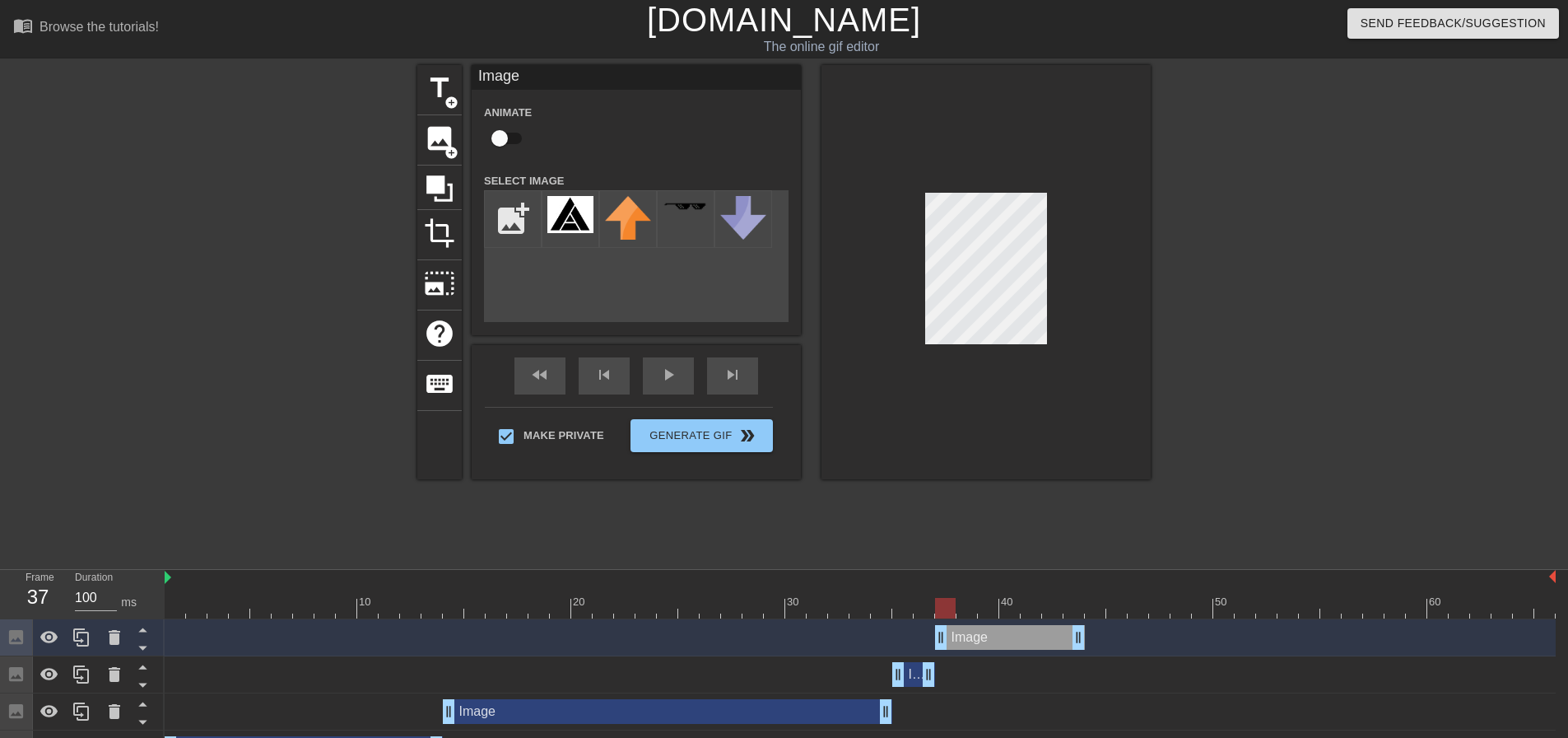
click at [954, 608] on div at bounding box center [859, 607] width 1390 height 20
click at [968, 614] on div at bounding box center [859, 607] width 1390 height 20
click at [943, 609] on div at bounding box center [859, 607] width 1390 height 20
click at [962, 611] on div at bounding box center [859, 607] width 1390 height 20
click at [986, 607] on div at bounding box center [859, 607] width 1390 height 20
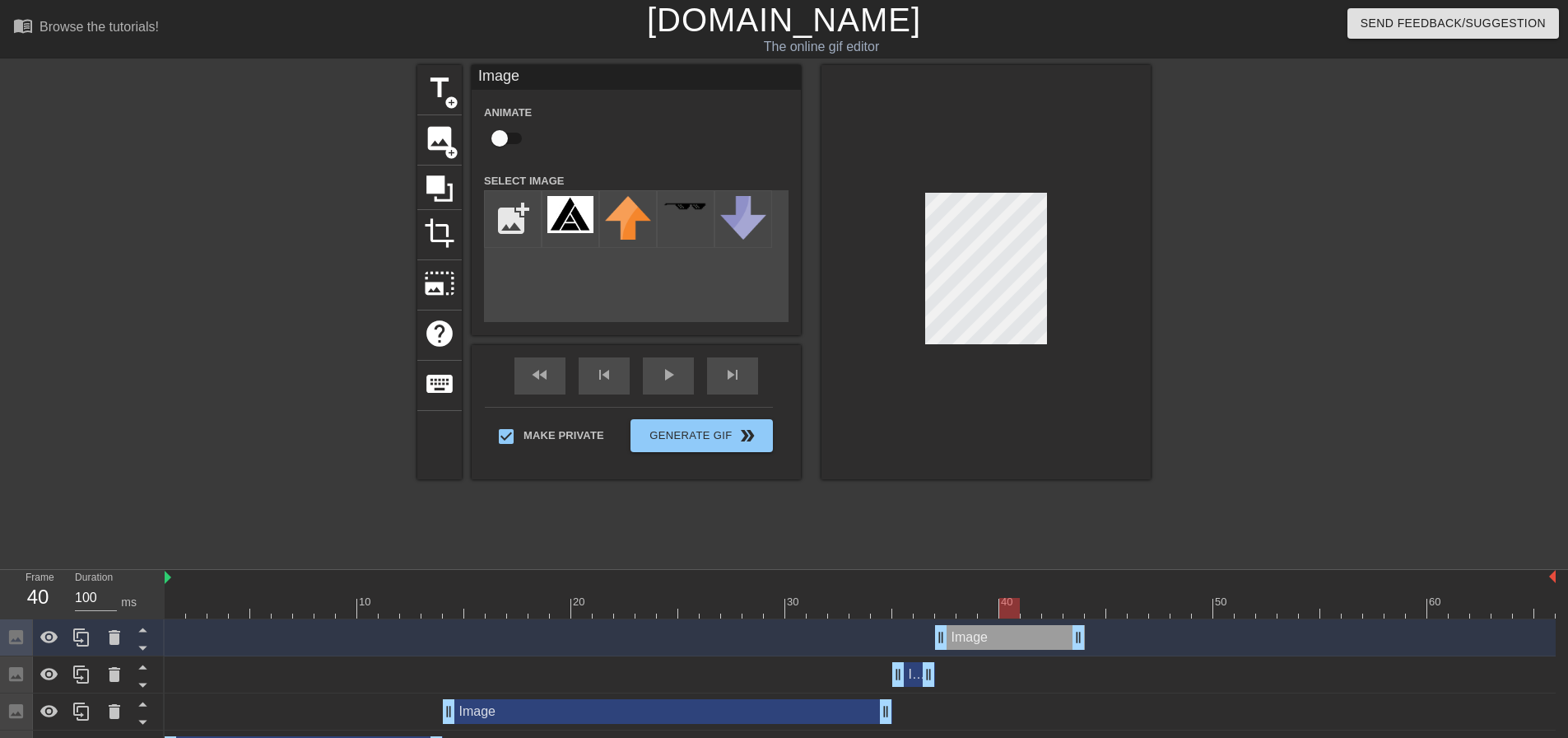
click at [1019, 611] on div at bounding box center [859, 607] width 1390 height 20
click at [1032, 608] on div at bounding box center [859, 607] width 1390 height 20
click at [1053, 607] on div at bounding box center [859, 607] width 1390 height 20
click at [1070, 606] on div at bounding box center [859, 607] width 1390 height 20
click at [1099, 605] on div at bounding box center [859, 607] width 1390 height 20
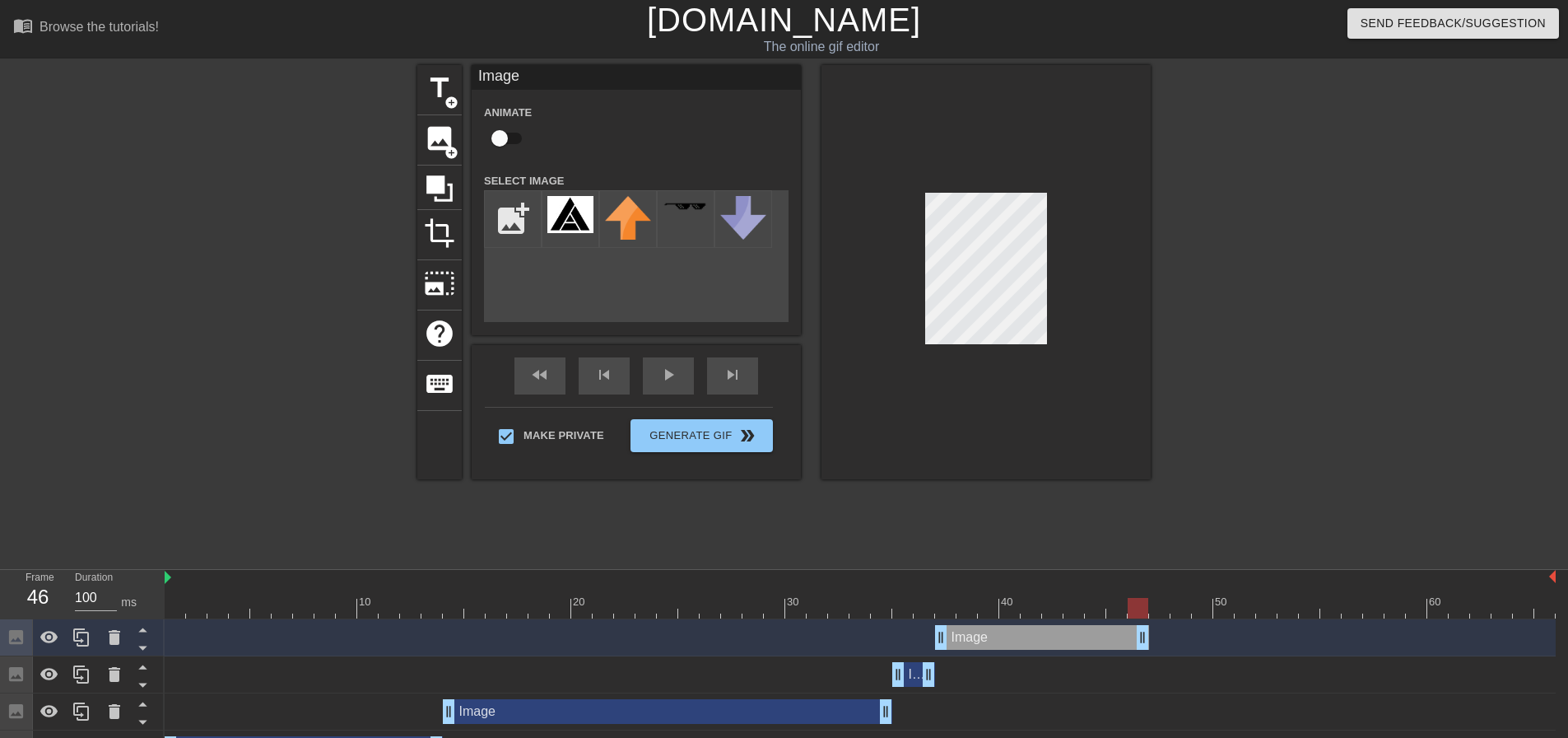
drag, startPoint x: 1082, startPoint y: 638, endPoint x: 1155, endPoint y: 636, distance: 73.0
click at [1155, 636] on div "Image drag_handle drag_handle" at bounding box center [859, 638] width 1390 height 25
drag, startPoint x: 1146, startPoint y: 635, endPoint x: 1053, endPoint y: 627, distance: 93.3
click at [84, 634] on icon at bounding box center [81, 637] width 16 height 18
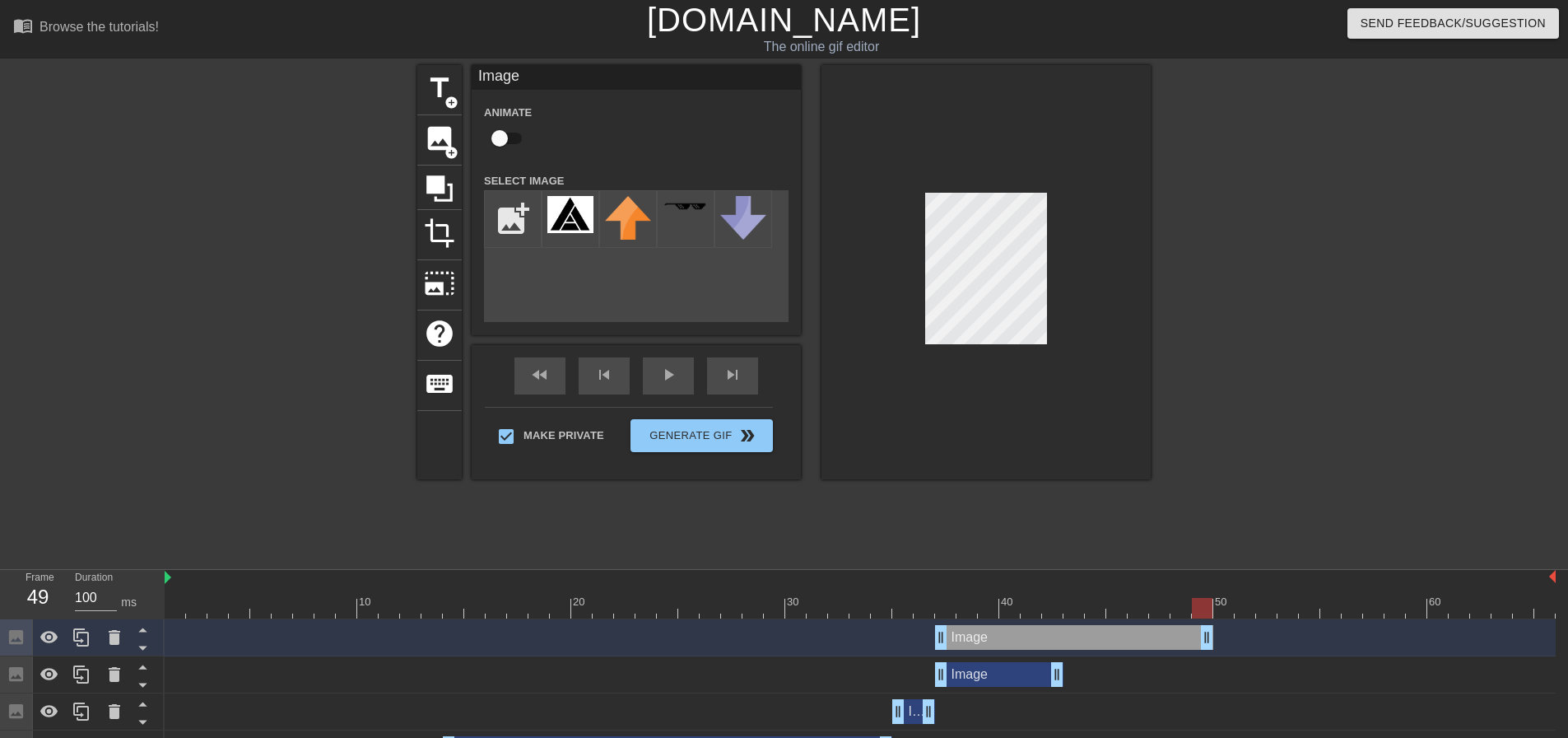
drag, startPoint x: 1059, startPoint y: 642, endPoint x: 1210, endPoint y: 643, distance: 151.0
drag, startPoint x: 942, startPoint y: 637, endPoint x: 1065, endPoint y: 637, distance: 123.0
click at [1097, 607] on div at bounding box center [859, 607] width 1390 height 20
click at [1113, 607] on div at bounding box center [859, 607] width 1390 height 20
click at [1138, 614] on div at bounding box center [859, 607] width 1390 height 20
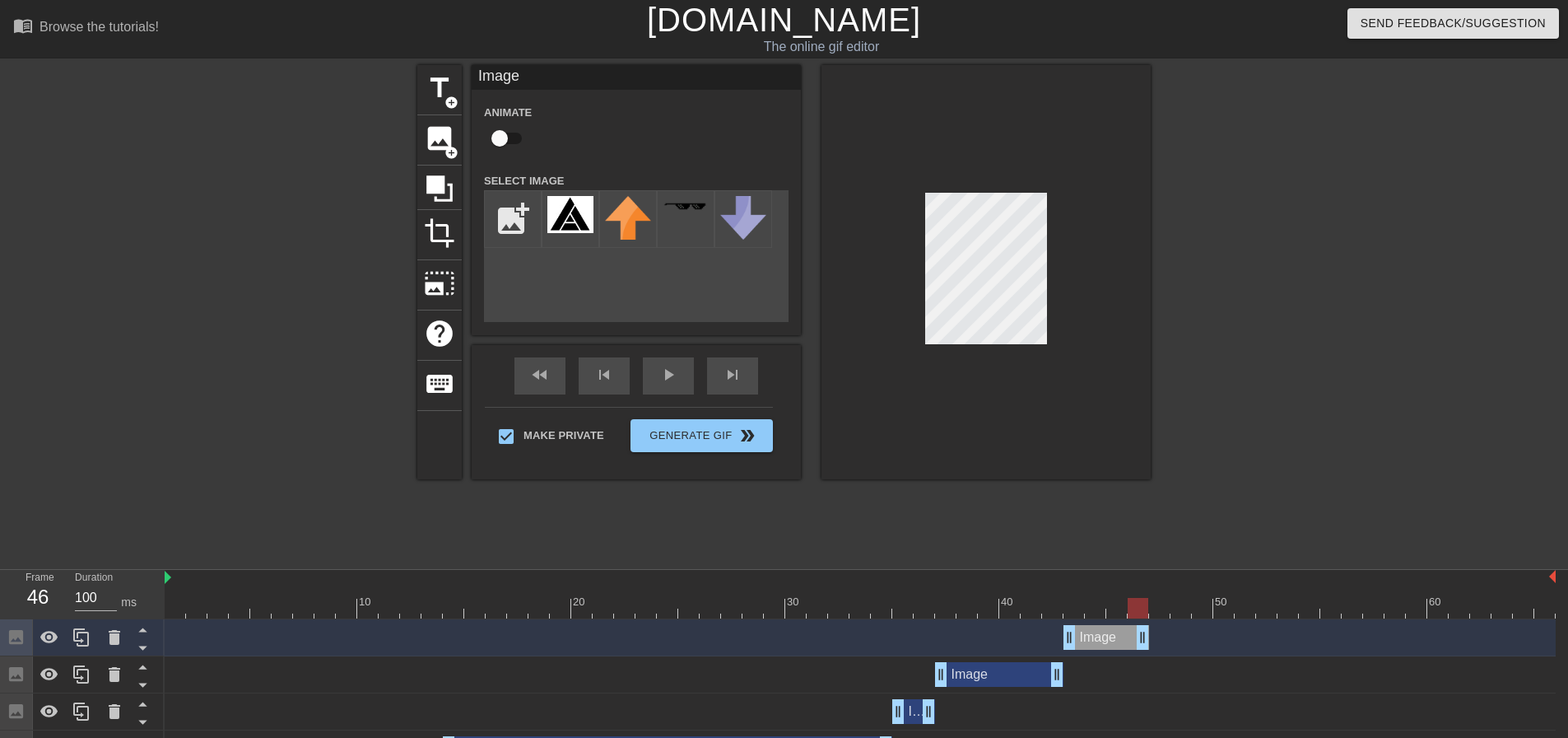
drag, startPoint x: 1207, startPoint y: 640, endPoint x: 1149, endPoint y: 634, distance: 58.3
click at [1149, 634] on div "Image drag_handle drag_handle" at bounding box center [859, 638] width 1390 height 25
click at [92, 636] on div at bounding box center [81, 637] width 33 height 36
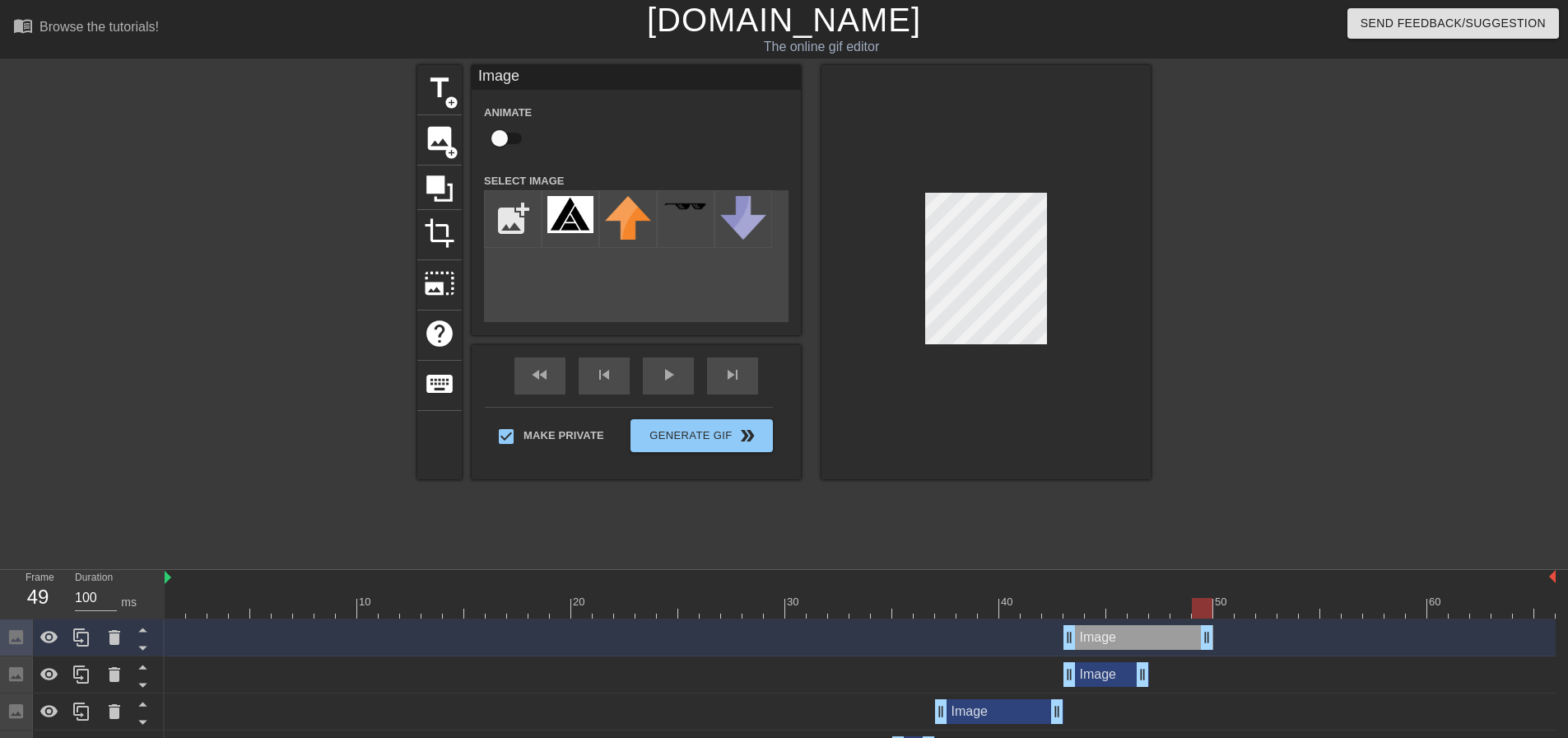
drag, startPoint x: 1150, startPoint y: 639, endPoint x: 1208, endPoint y: 639, distance: 58.0
drag, startPoint x: 1073, startPoint y: 637, endPoint x: 1151, endPoint y: 643, distance: 78.2
click at [1180, 609] on div at bounding box center [859, 607] width 1390 height 20
click at [1210, 613] on div at bounding box center [859, 607] width 1390 height 20
click at [1223, 606] on div at bounding box center [859, 607] width 1390 height 20
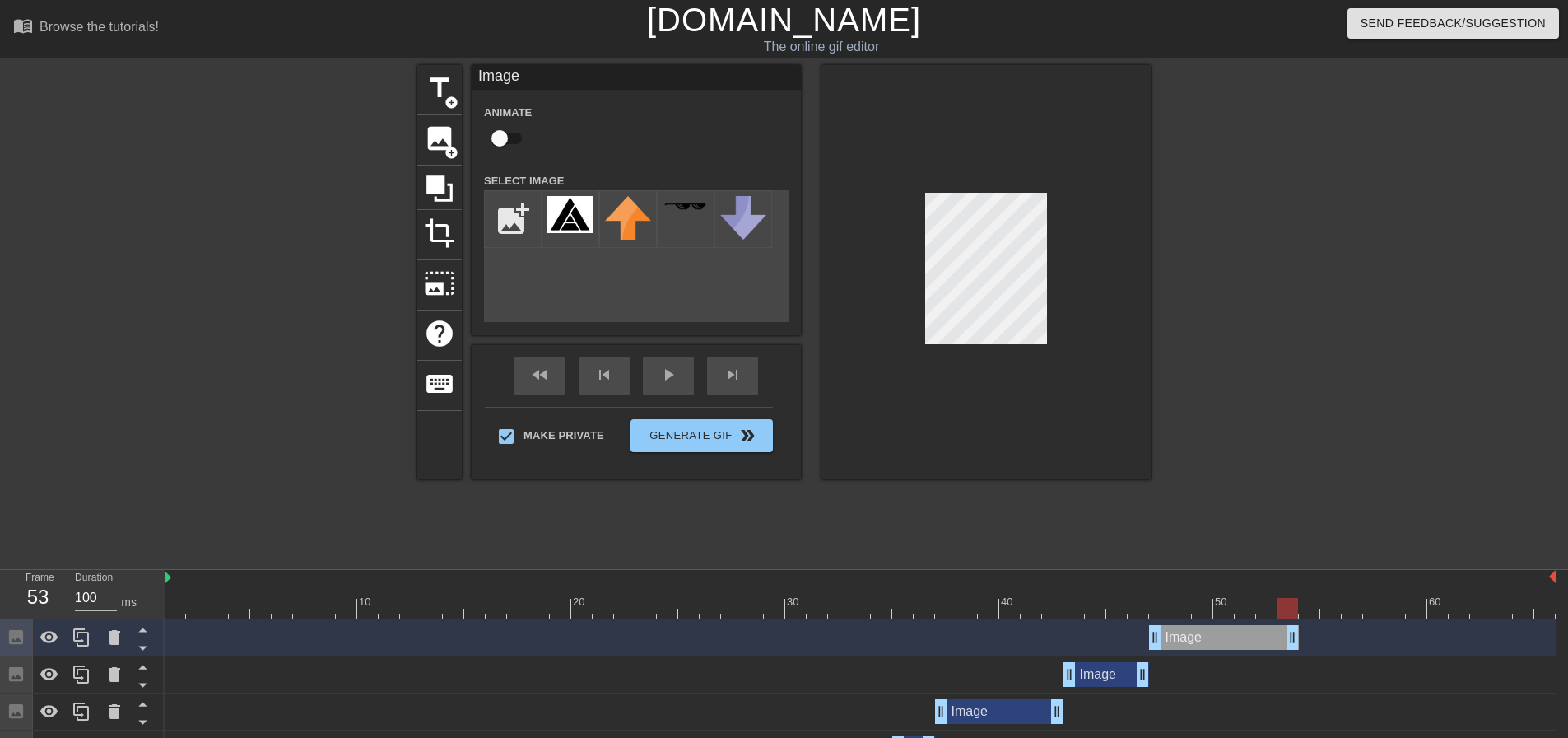
drag, startPoint x: 1209, startPoint y: 639, endPoint x: 1287, endPoint y: 645, distance: 78.2
click at [1199, 613] on div at bounding box center [859, 607] width 1390 height 20
click at [1231, 605] on div at bounding box center [859, 607] width 1390 height 20
click at [1244, 603] on div at bounding box center [859, 607] width 1390 height 20
click at [1267, 607] on div at bounding box center [859, 607] width 1390 height 20
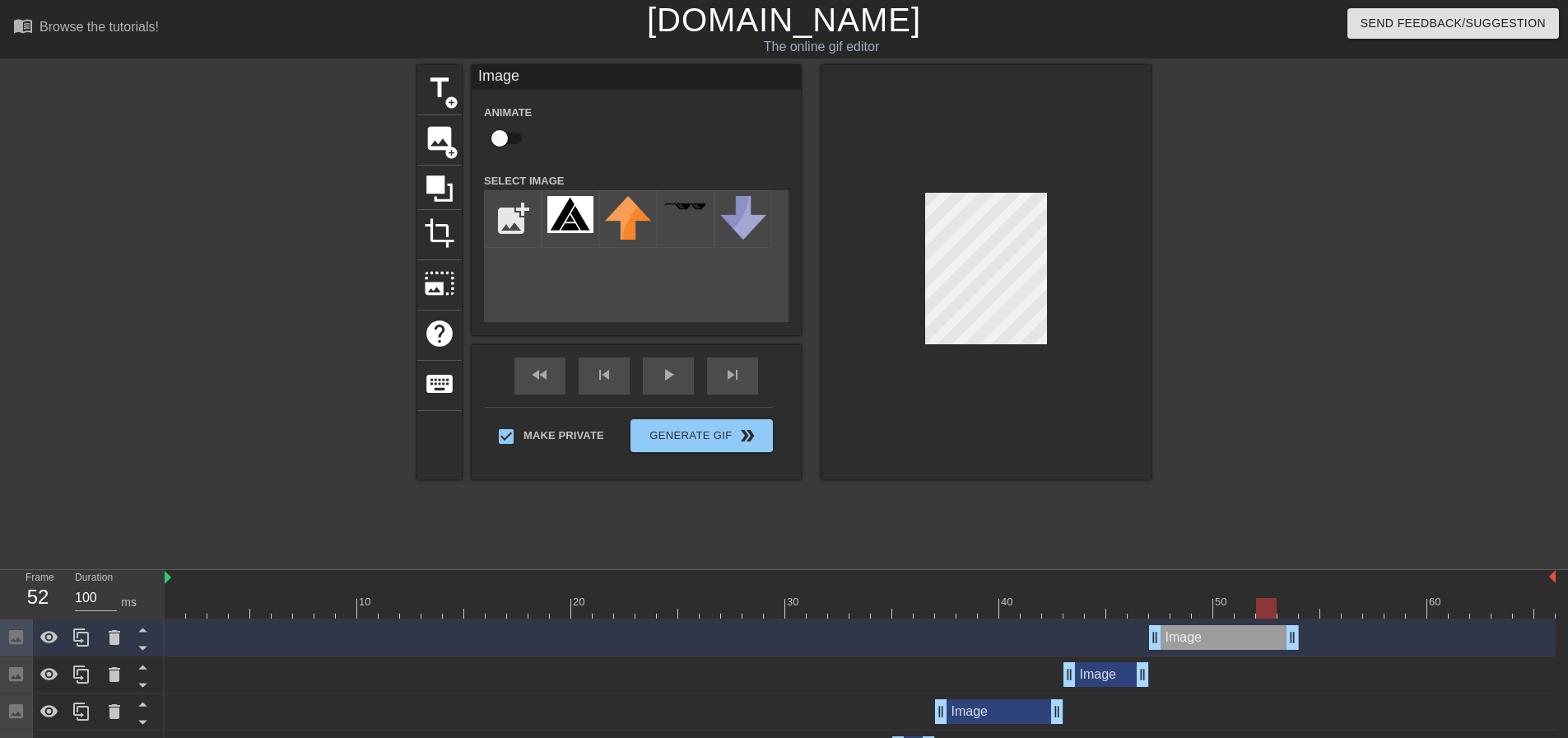
click at [1253, 610] on div at bounding box center [859, 607] width 1390 height 20
click at [1230, 612] on div at bounding box center [859, 607] width 1390 height 20
click at [1203, 611] on div at bounding box center [859, 607] width 1390 height 20
drag, startPoint x: 1295, startPoint y: 641, endPoint x: 1214, endPoint y: 636, distance: 81.2
click at [1214, 636] on div "Image drag_handle drag_handle" at bounding box center [859, 638] width 1390 height 25
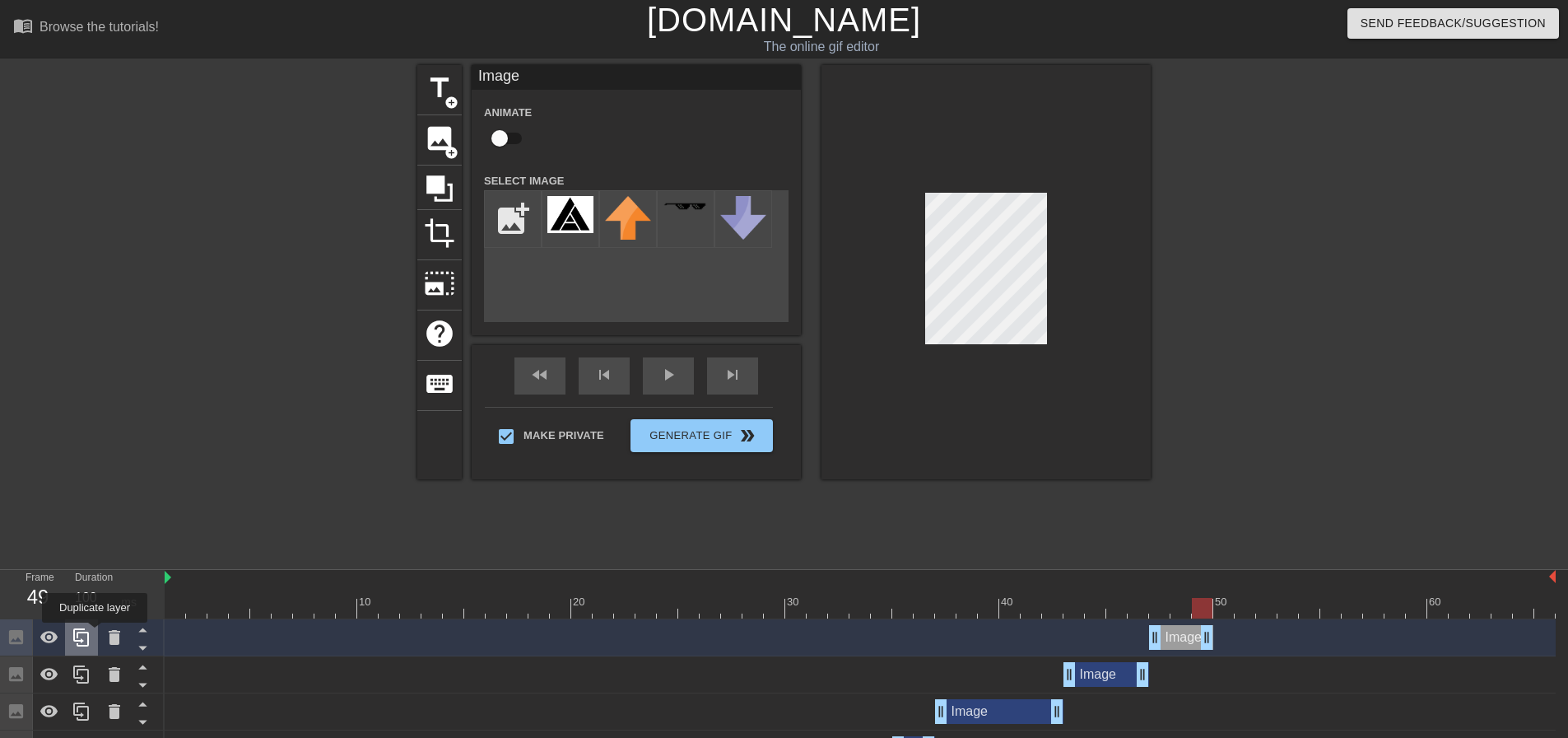
click at [95, 634] on div at bounding box center [81, 637] width 33 height 36
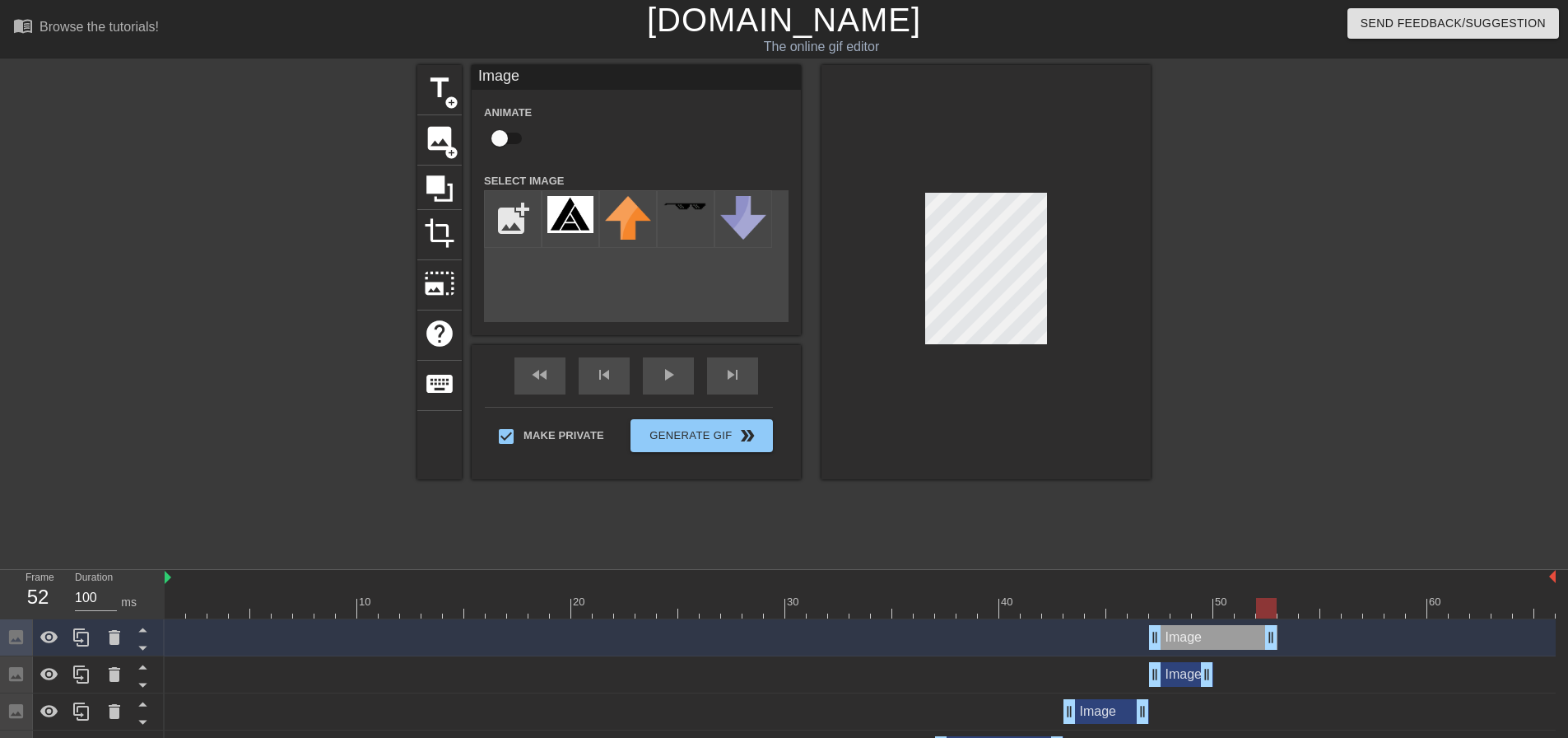
drag, startPoint x: 1210, startPoint y: 641, endPoint x: 1283, endPoint y: 647, distance: 73.2
click at [1283, 647] on div "Image drag_handle drag_handle" at bounding box center [859, 638] width 1390 height 25
drag, startPoint x: 1152, startPoint y: 640, endPoint x: 1211, endPoint y: 647, distance: 59.4
click at [1211, 647] on div "Image drag_handle drag_handle" at bounding box center [859, 638] width 1390 height 25
click at [1245, 615] on div at bounding box center [859, 607] width 1390 height 20
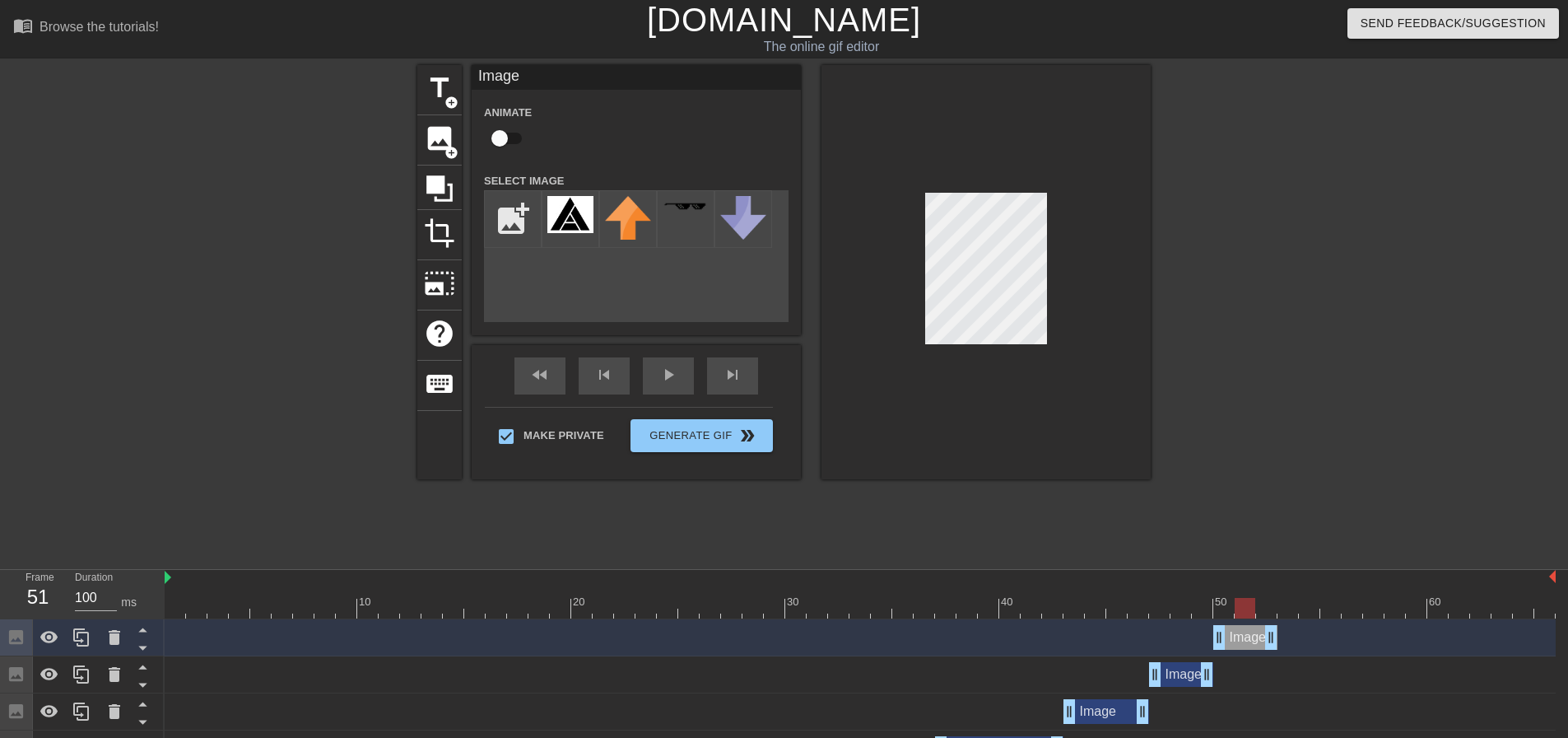
click at [1267, 612] on div at bounding box center [859, 607] width 1390 height 20
drag, startPoint x: 1275, startPoint y: 641, endPoint x: 1312, endPoint y: 646, distance: 37.3
click at [1270, 612] on div at bounding box center [859, 607] width 1390 height 20
click at [1287, 607] on div at bounding box center [859, 607] width 1390 height 20
click at [1304, 607] on div at bounding box center [859, 607] width 1390 height 20
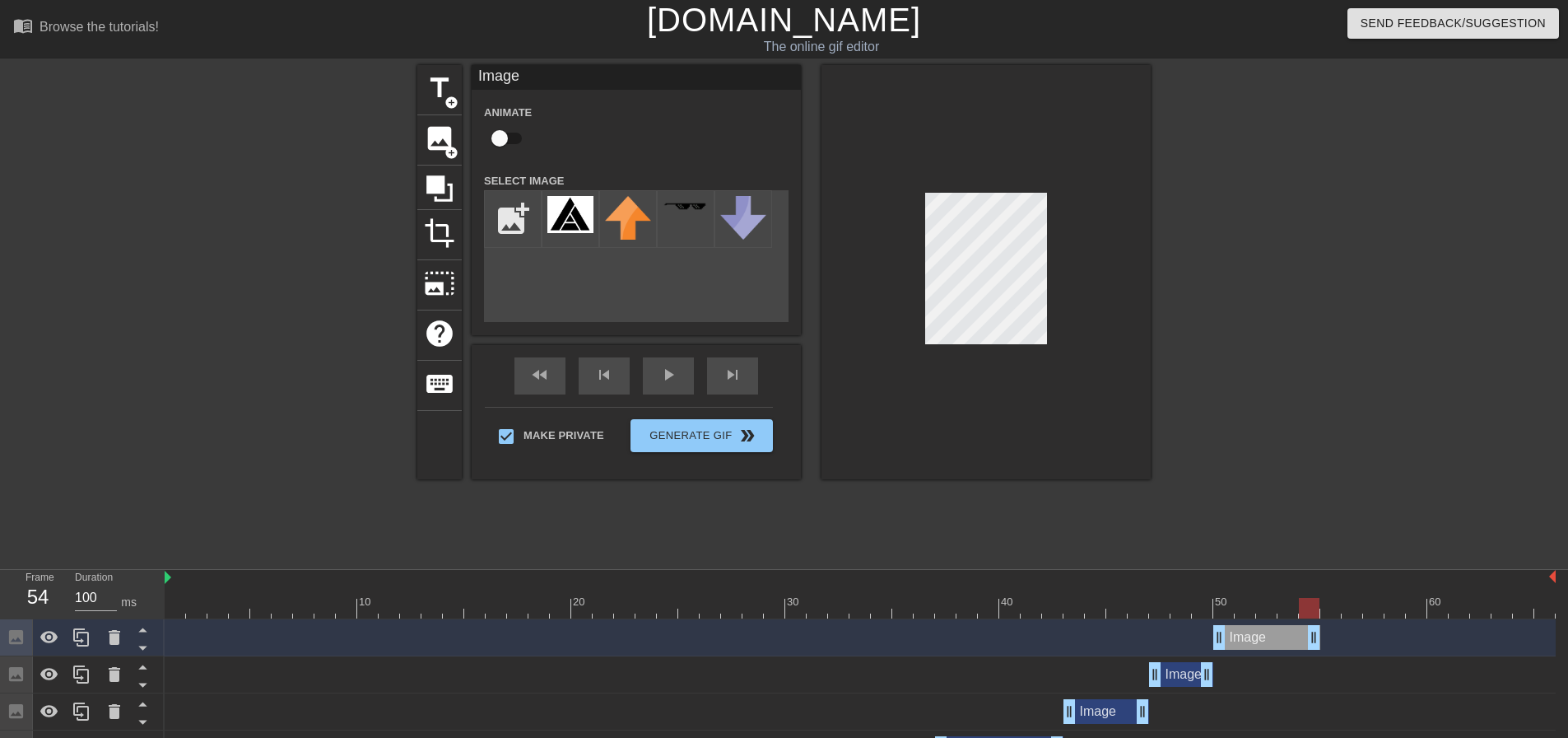
click at [1332, 611] on div at bounding box center [859, 607] width 1390 height 20
drag, startPoint x: 1319, startPoint y: 635, endPoint x: 1391, endPoint y: 641, distance: 72.2
click at [1391, 641] on div "Image drag_handle drag_handle" at bounding box center [859, 638] width 1390 height 25
click at [1310, 608] on div at bounding box center [859, 607] width 1390 height 20
click at [1323, 607] on div at bounding box center [859, 607] width 1390 height 20
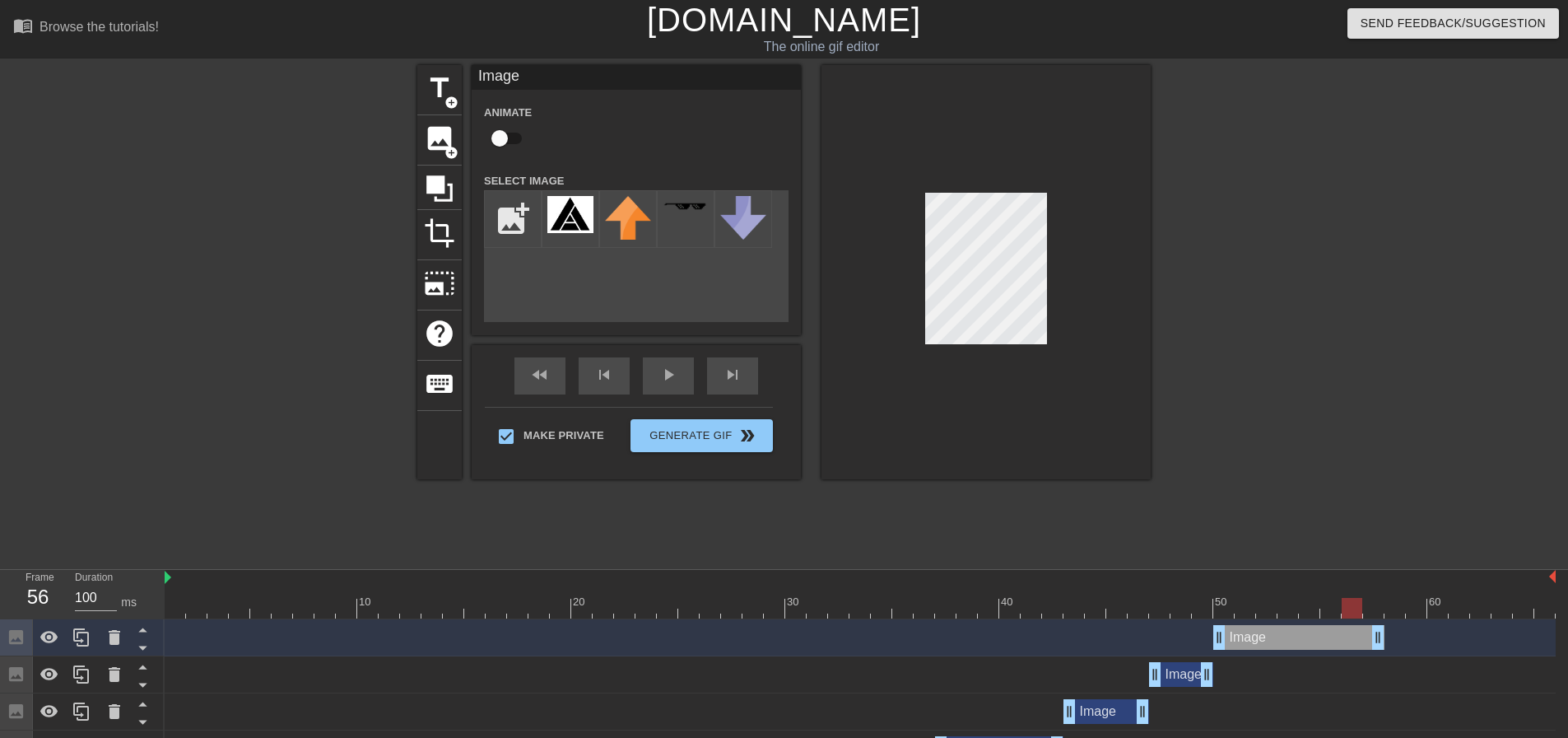
click at [1347, 607] on div at bounding box center [859, 607] width 1390 height 20
click at [1376, 611] on div at bounding box center [859, 607] width 1390 height 20
click at [1354, 611] on div at bounding box center [859, 607] width 1390 height 20
click at [1329, 610] on div at bounding box center [859, 607] width 1390 height 20
drag, startPoint x: 1382, startPoint y: 634, endPoint x: 1341, endPoint y: 631, distance: 41.1
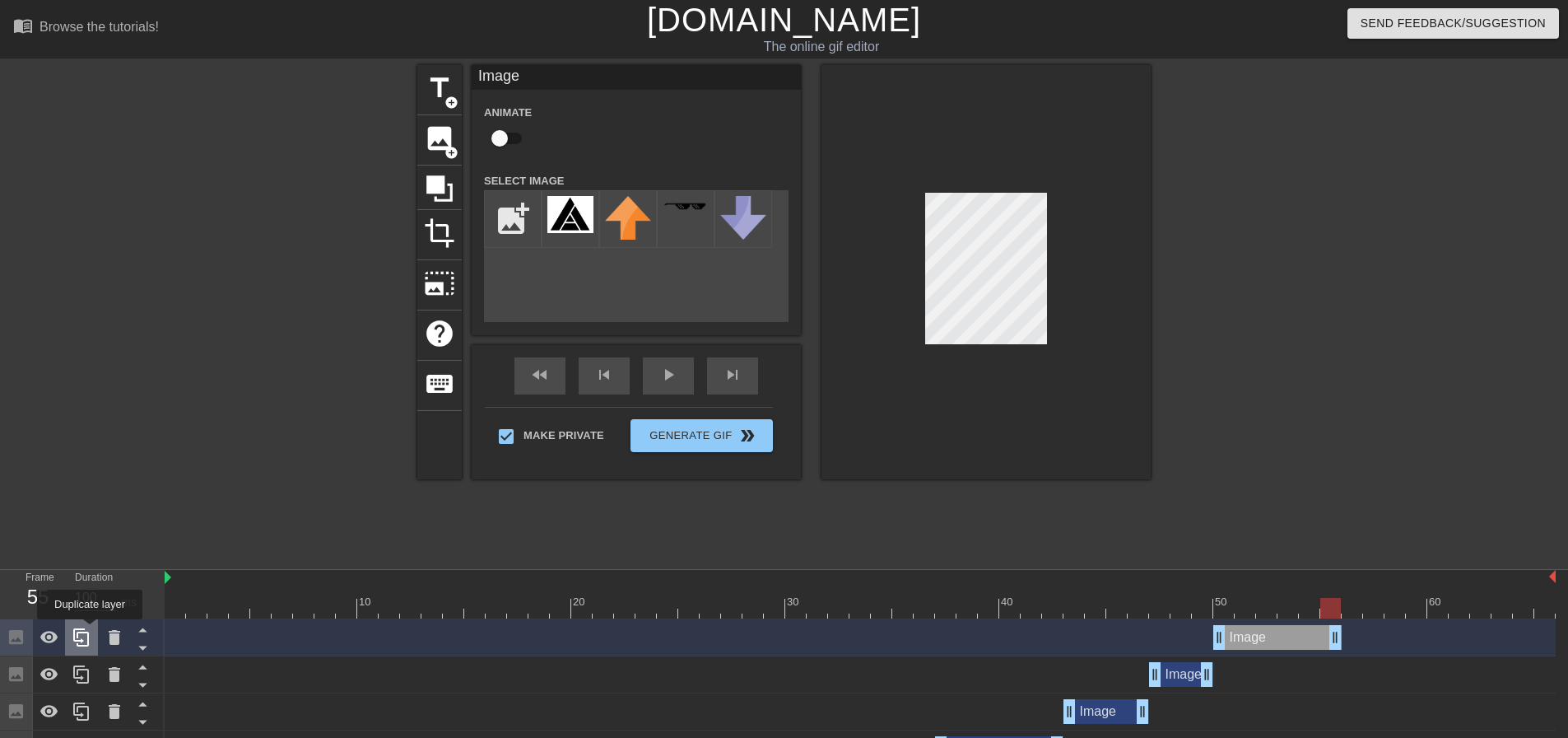
click at [90, 631] on icon at bounding box center [82, 637] width 20 height 20
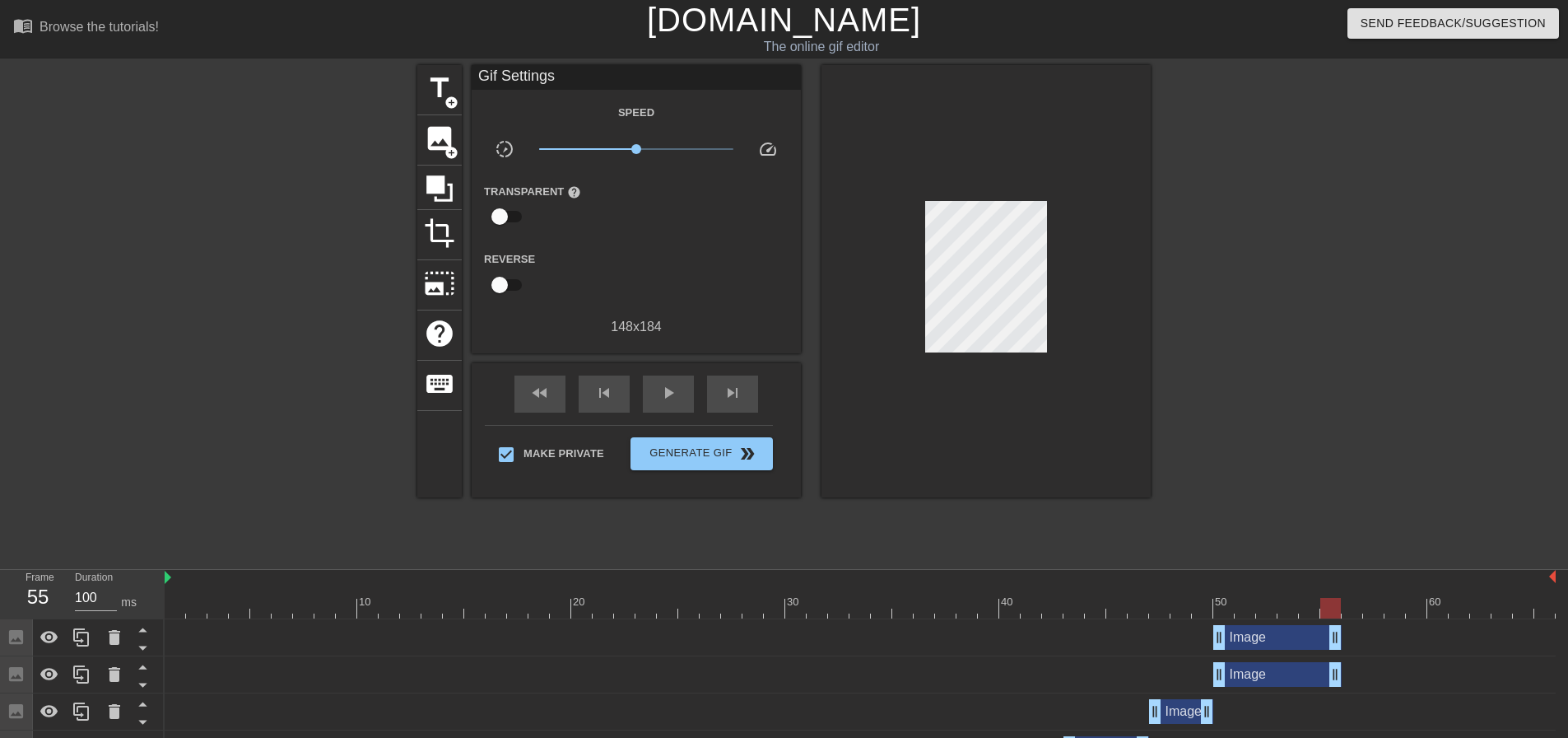
click at [1342, 639] on div "Image drag_handle drag_handle" at bounding box center [859, 638] width 1390 height 25
drag, startPoint x: 1336, startPoint y: 639, endPoint x: 1572, endPoint y: 648, distance: 236.2
click at [1568, 648] on html "menu_book Browse the tutorials! [DOMAIN_NAME] The online gif editor Send Feedba…" at bounding box center [784, 476] width 1568 height 952
drag, startPoint x: 1224, startPoint y: 637, endPoint x: 1346, endPoint y: 640, distance: 122.0
click at [1373, 619] on div "Image drag_handle drag_handle" at bounding box center [859, 638] width 1390 height 37
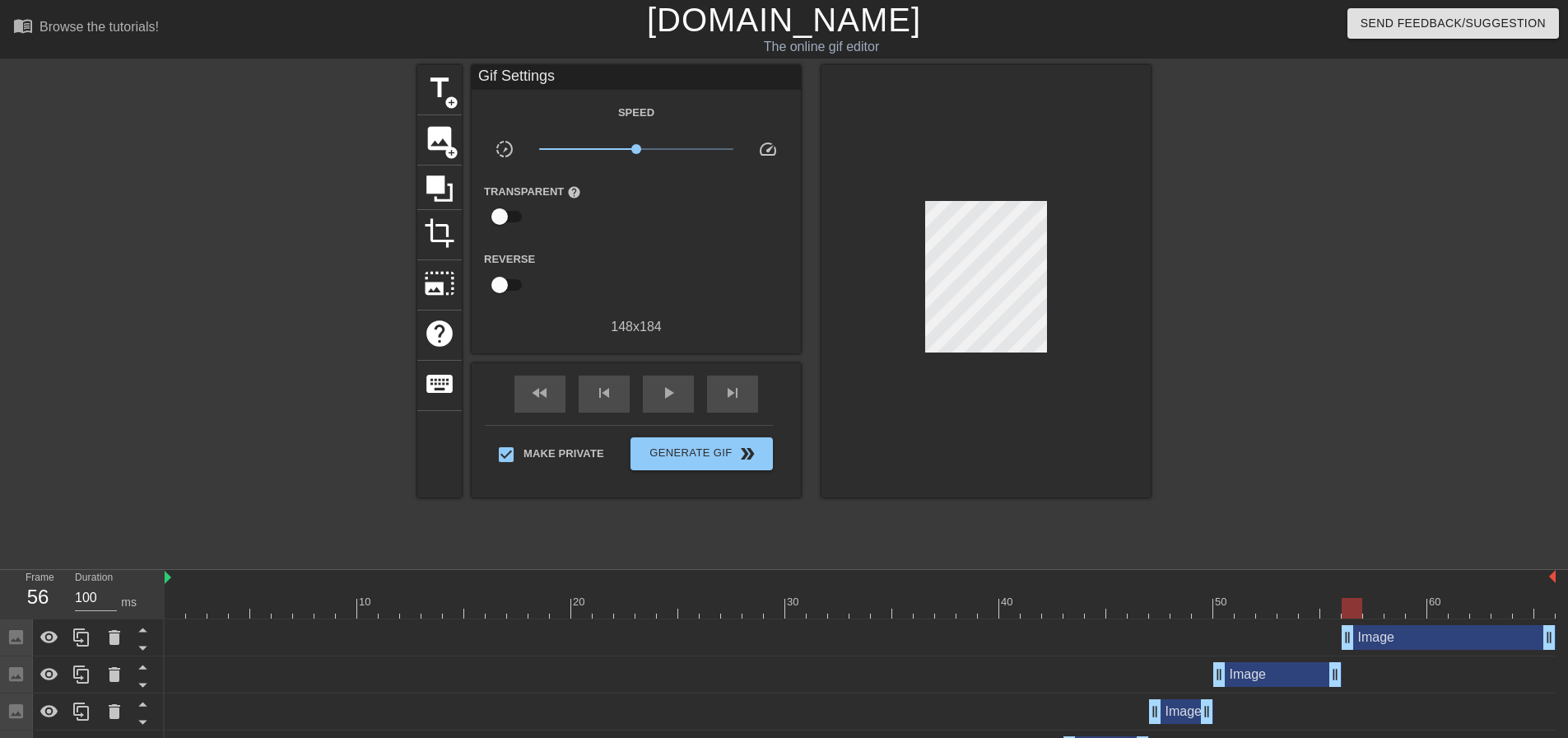
click at [1373, 613] on div at bounding box center [859, 607] width 1390 height 20
click at [1394, 613] on div at bounding box center [859, 607] width 1390 height 20
click at [1414, 611] on div at bounding box center [859, 607] width 1390 height 20
click at [1434, 610] on div at bounding box center [859, 607] width 1390 height 20
click at [1453, 611] on div at bounding box center [859, 607] width 1390 height 20
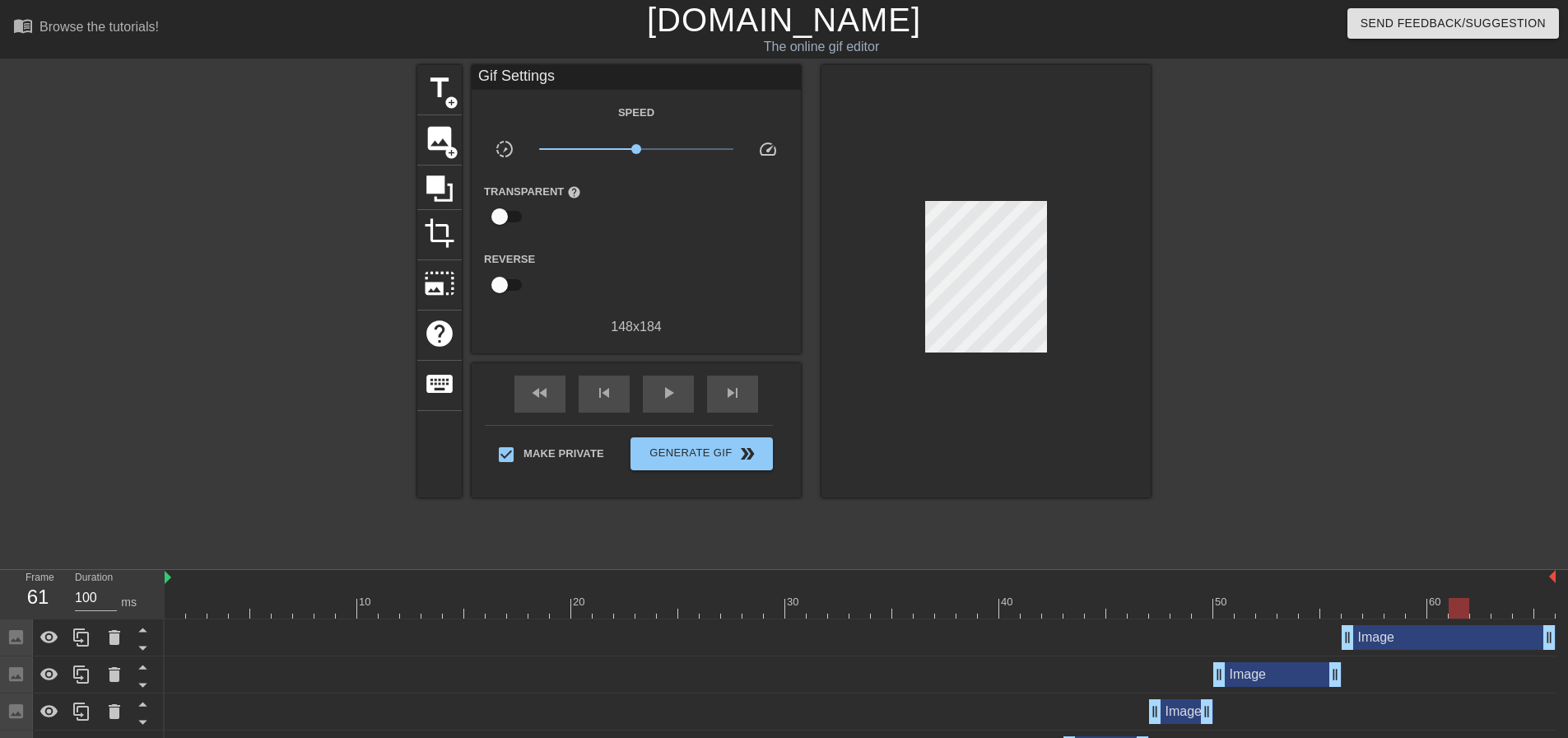
click at [1479, 613] on div at bounding box center [859, 607] width 1390 height 20
click at [1500, 614] on div at bounding box center [859, 607] width 1390 height 20
click at [1523, 612] on div at bounding box center [859, 607] width 1390 height 20
click at [1538, 612] on div at bounding box center [859, 607] width 1390 height 20
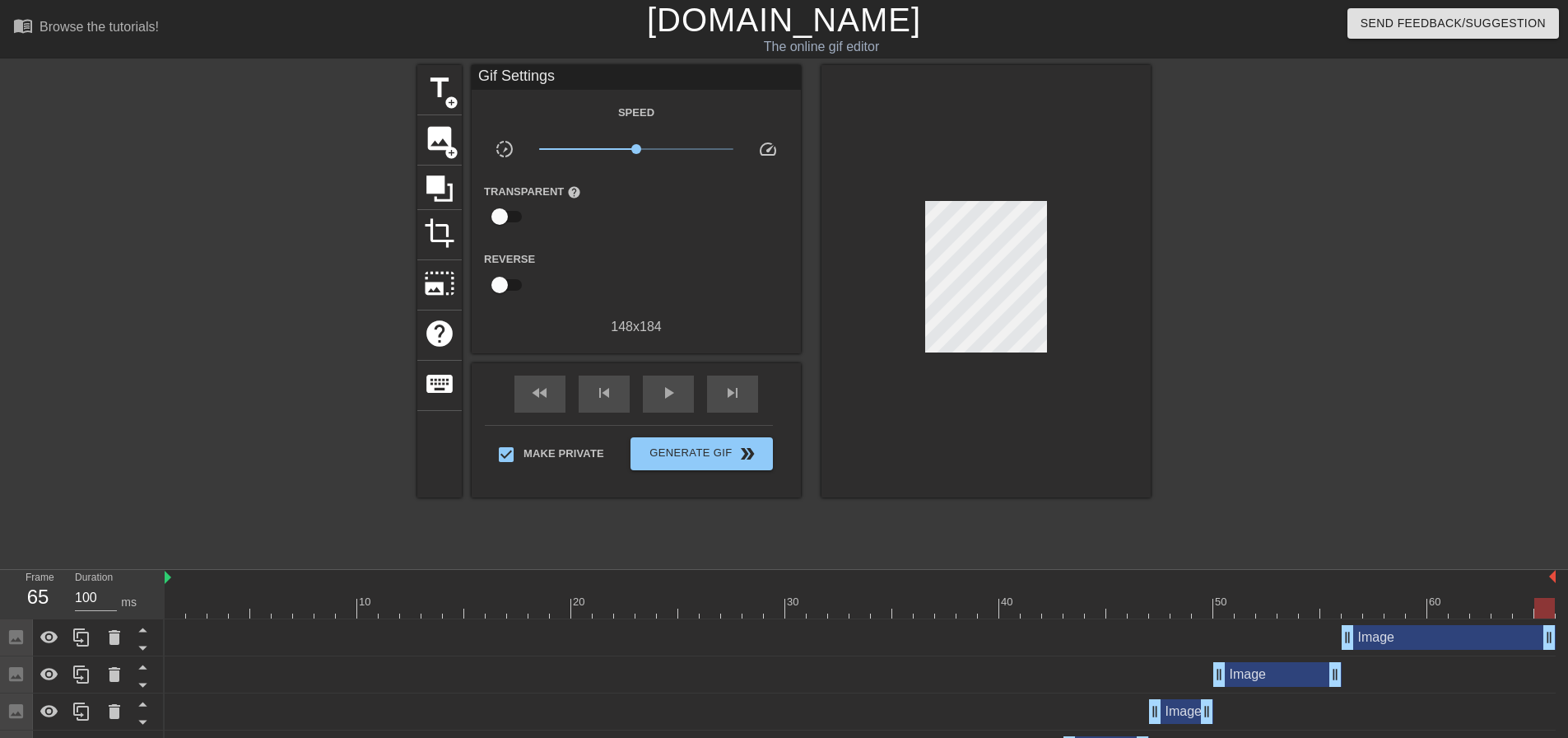
click at [1461, 608] on div at bounding box center [859, 607] width 1390 height 20
click at [1436, 611] on div at bounding box center [859, 607] width 1390 height 20
click at [1413, 607] on div at bounding box center [859, 607] width 1390 height 20
drag, startPoint x: 1546, startPoint y: 640, endPoint x: 1448, endPoint y: 636, distance: 98.1
click at [1448, 636] on div "Image drag_handle drag_handle" at bounding box center [859, 638] width 1390 height 25
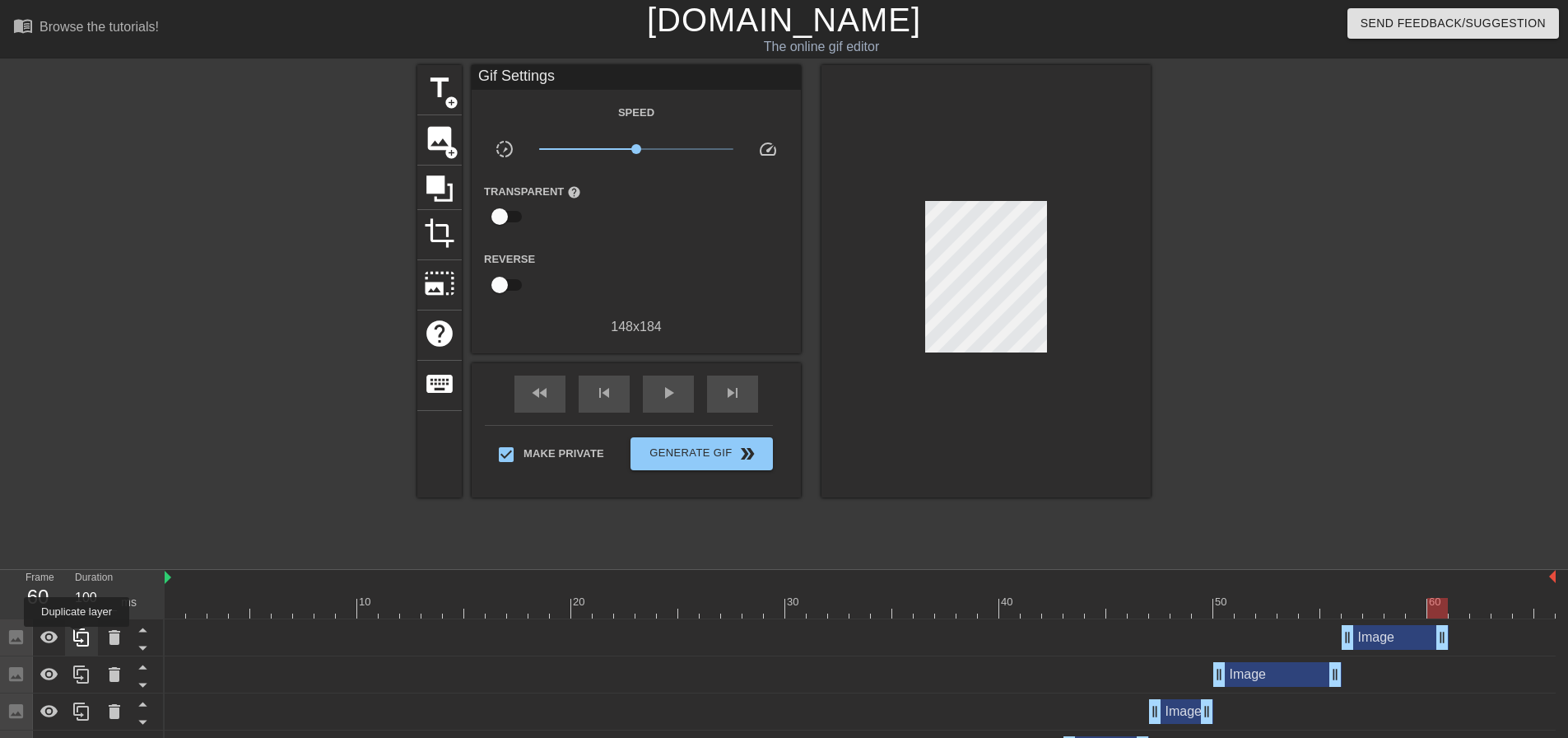
click at [76, 638] on icon at bounding box center [82, 637] width 20 height 20
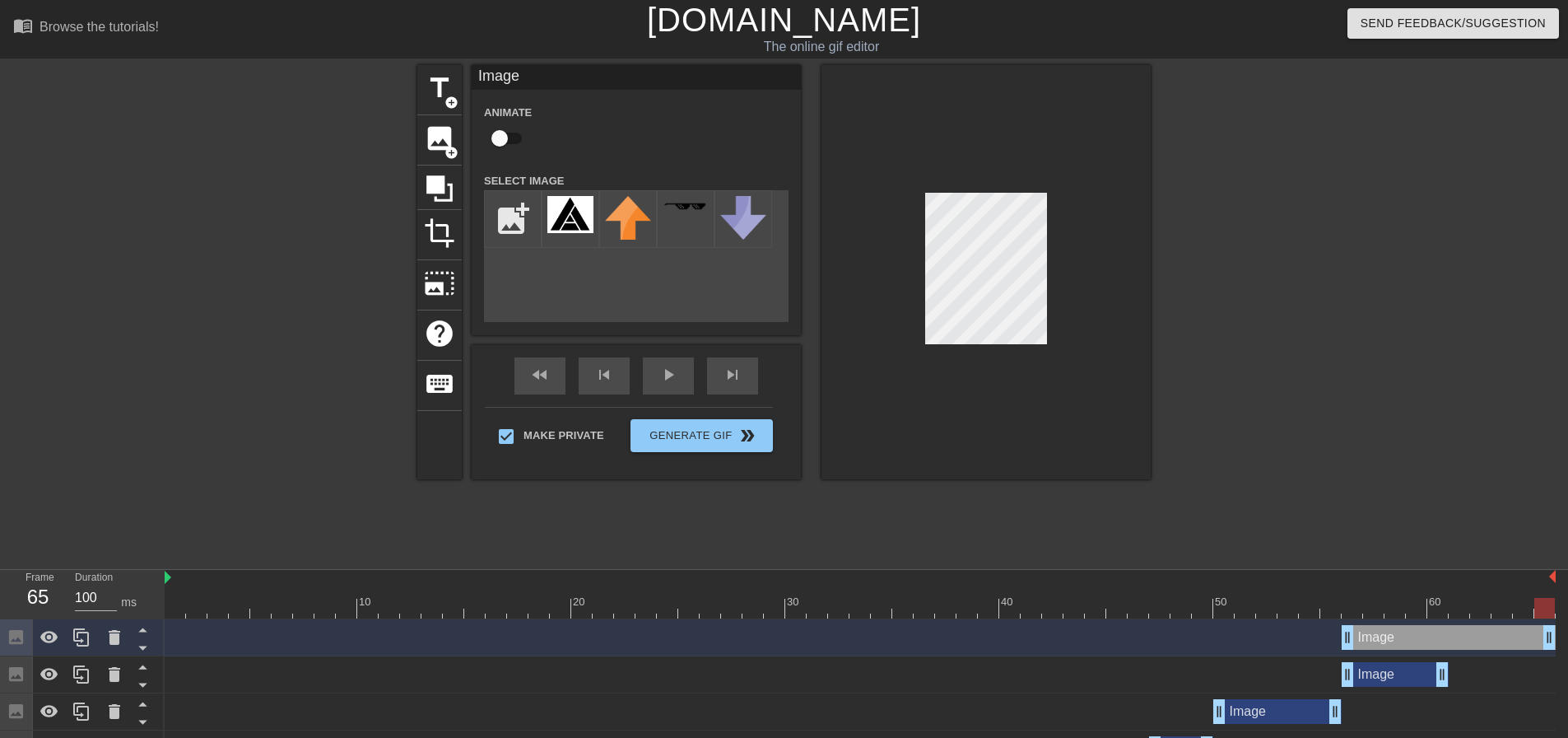
drag, startPoint x: 1444, startPoint y: 635, endPoint x: 1556, endPoint y: 648, distance: 112.8
drag, startPoint x: 1349, startPoint y: 641, endPoint x: 1448, endPoint y: 647, distance: 99.2
click at [1485, 615] on div at bounding box center [859, 607] width 1390 height 20
click at [1502, 605] on div at bounding box center [859, 607] width 1390 height 20
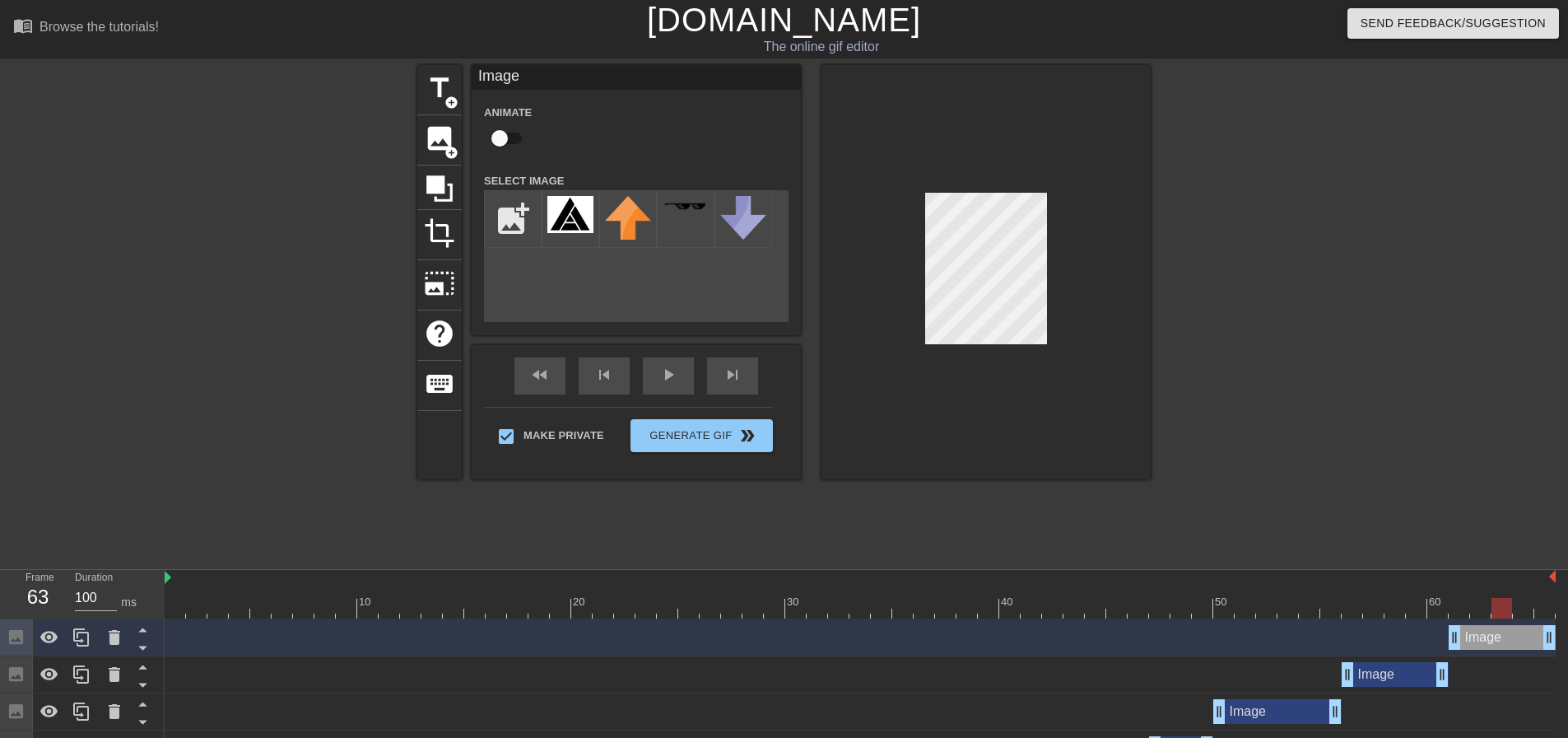
click at [1526, 609] on div at bounding box center [859, 607] width 1390 height 20
click at [1546, 603] on div at bounding box center [859, 607] width 1390 height 20
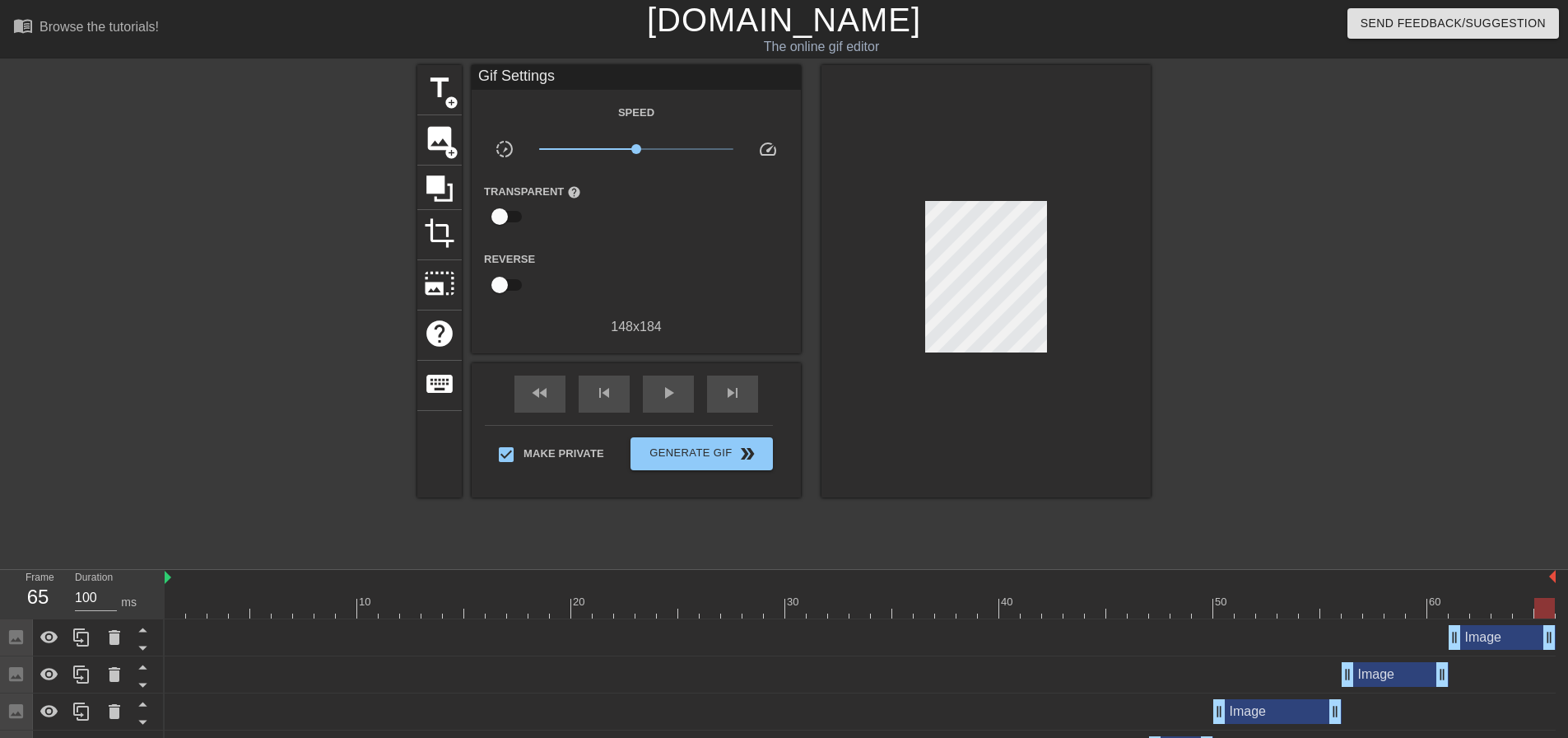
click at [172, 594] on div at bounding box center [175, 596] width 21 height 20
click at [667, 397] on span "play_arrow" at bounding box center [669, 393] width 20 height 20
click at [694, 452] on span "Generate Gif double_arrow" at bounding box center [701, 454] width 130 height 20
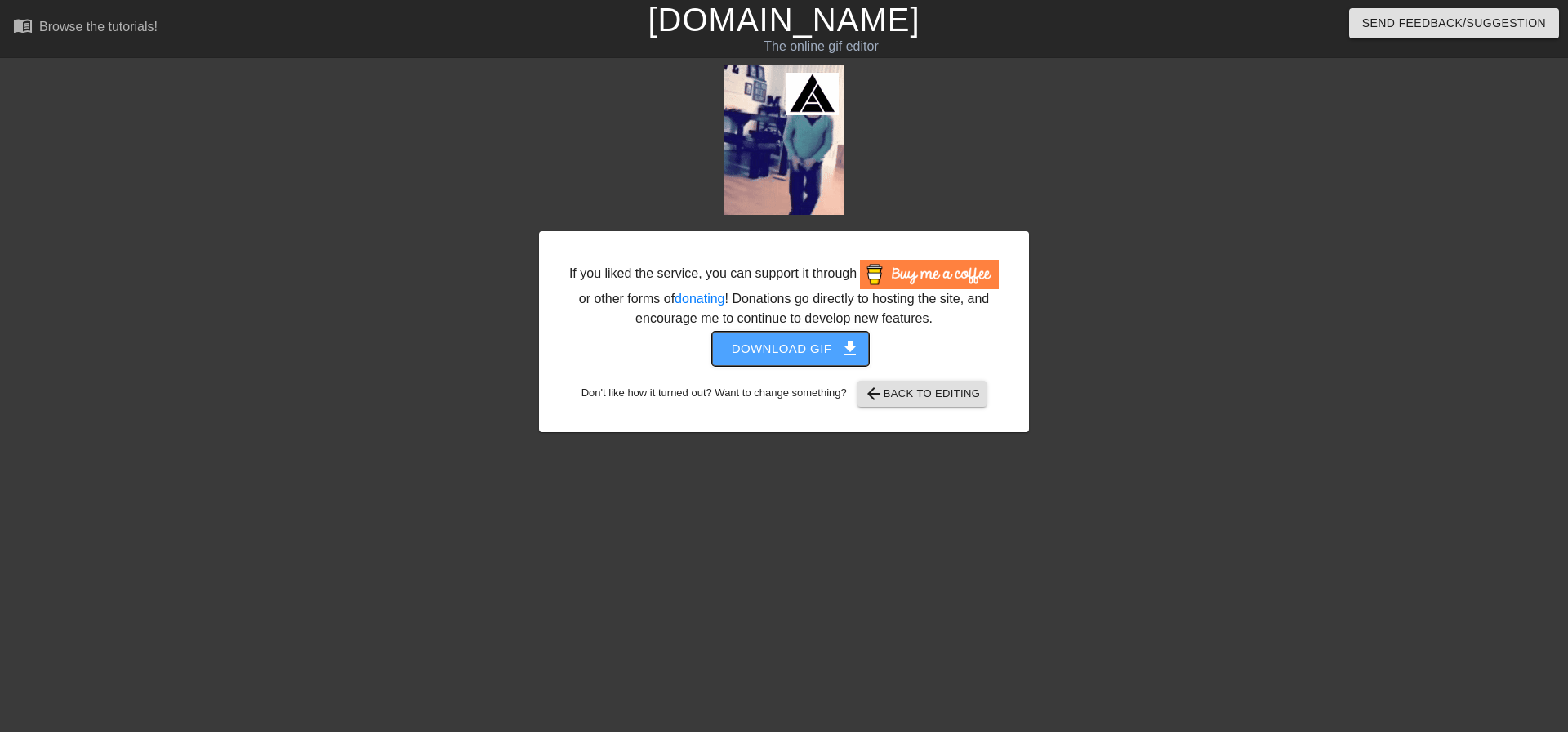
click at [854, 348] on span "get_app" at bounding box center [850, 349] width 19 height 19
